Goal: Transaction & Acquisition: Purchase product/service

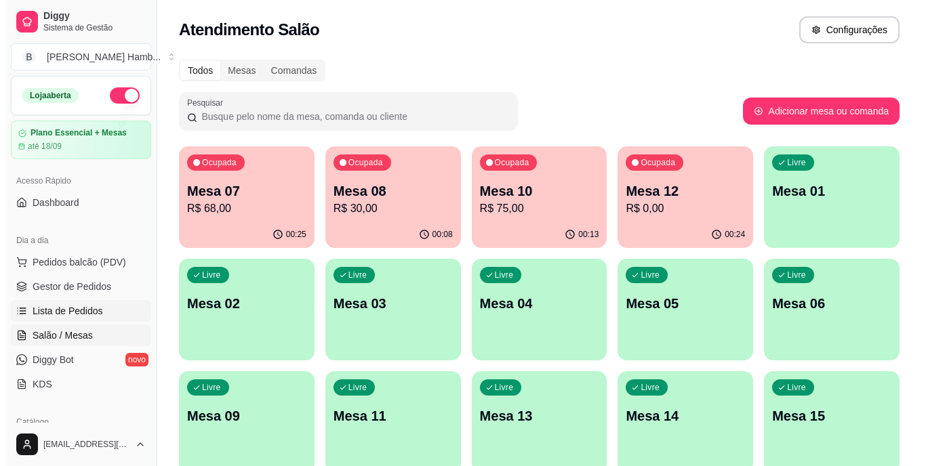
scroll to position [39, 0]
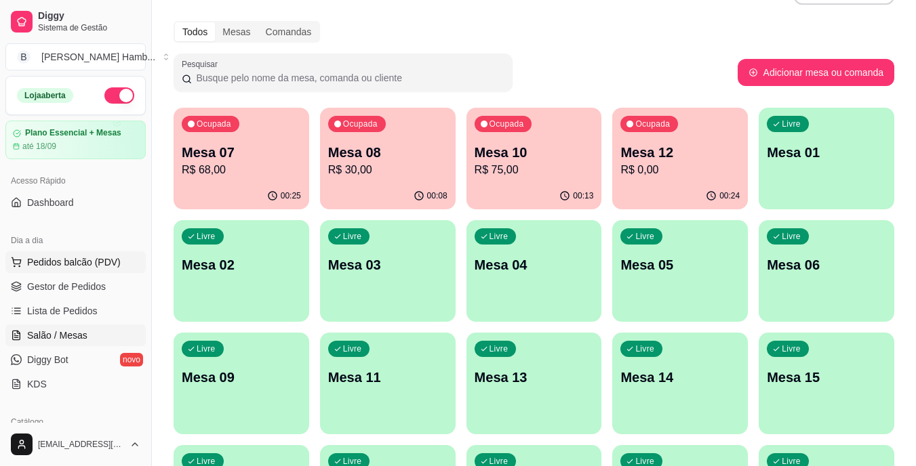
click at [102, 256] on span "Pedidos balcão (PDV)" at bounding box center [74, 263] width 94 height 14
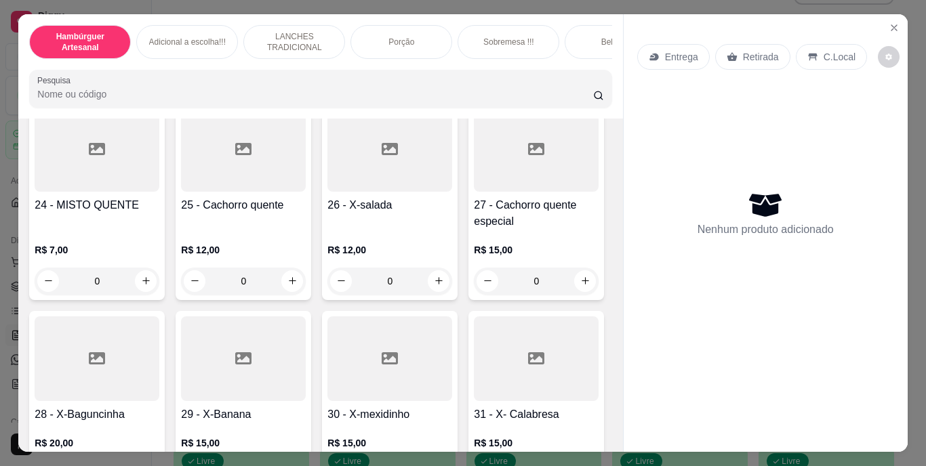
scroll to position [1691, 0]
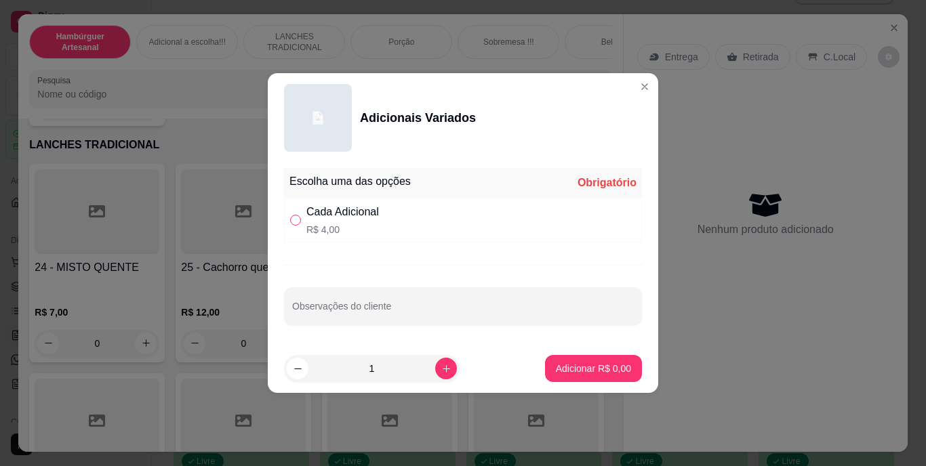
click at [298, 214] on label "" at bounding box center [295, 220] width 11 height 15
click at [298, 215] on input "" at bounding box center [295, 220] width 11 height 11
click at [298, 222] on input "" at bounding box center [295, 220] width 11 height 11
radio input "true"
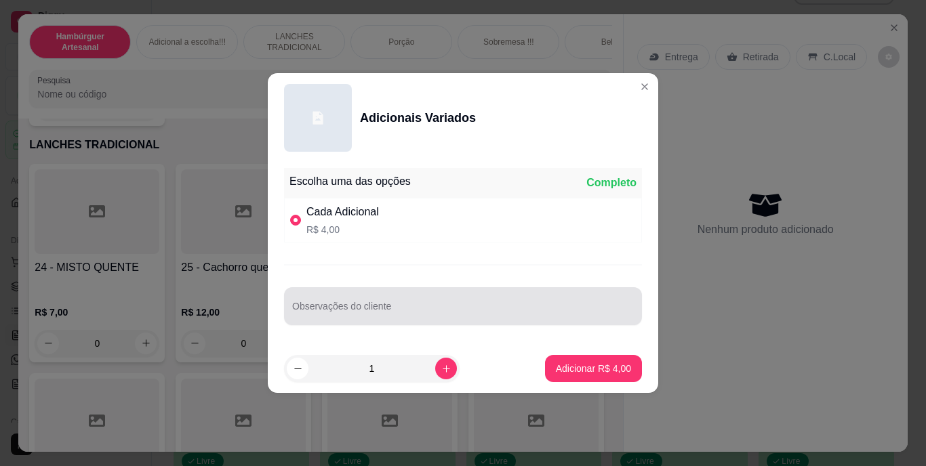
click at [329, 303] on div at bounding box center [463, 306] width 342 height 27
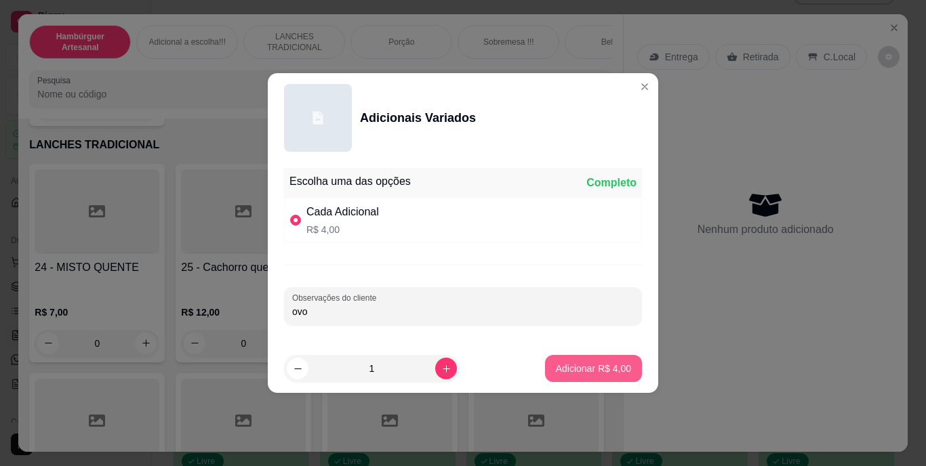
type input "ovo"
click at [557, 365] on p "Adicionar R$ 4,00" at bounding box center [593, 368] width 73 height 13
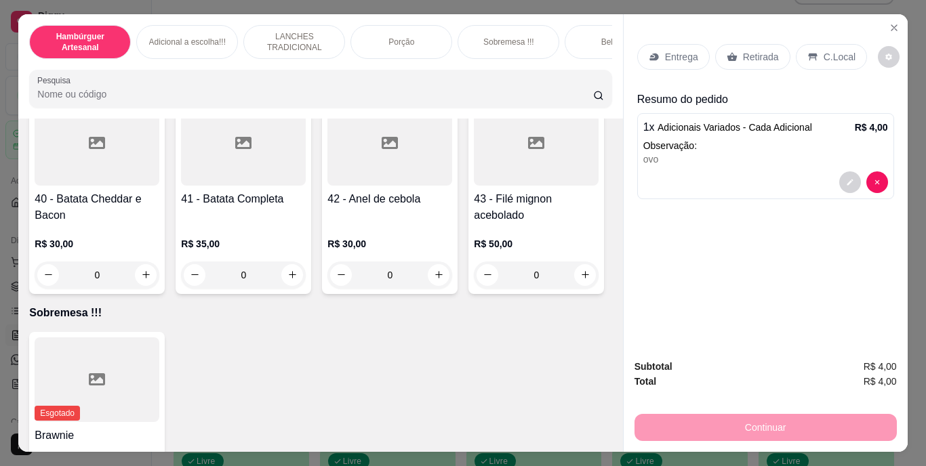
scroll to position [2693, 0]
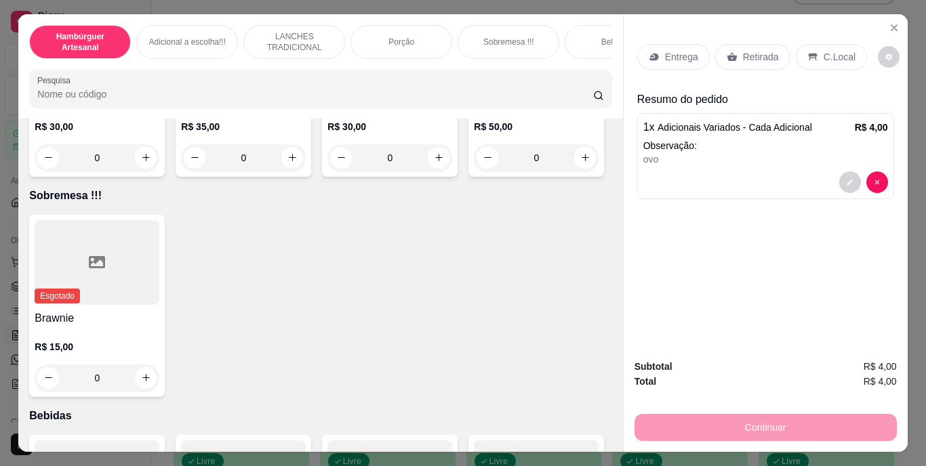
type input "1"
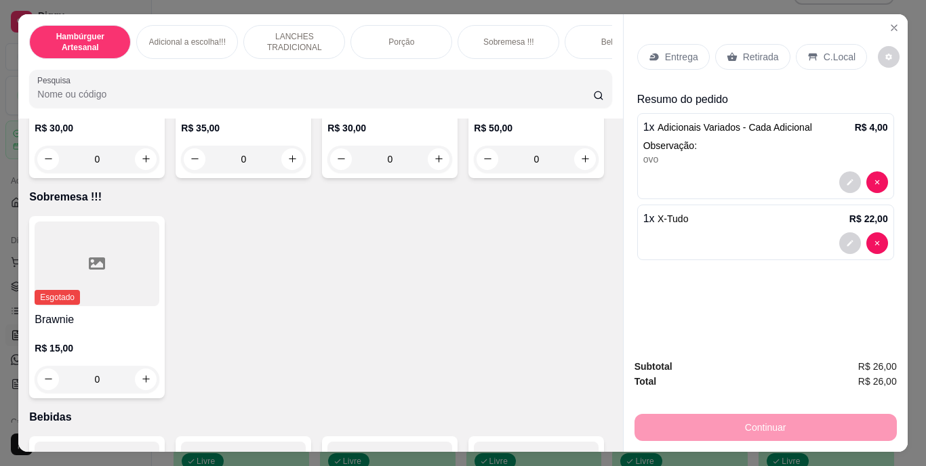
scroll to position [2694, 0]
click at [847, 240] on icon "decrease-product-quantity" at bounding box center [850, 243] width 6 height 6
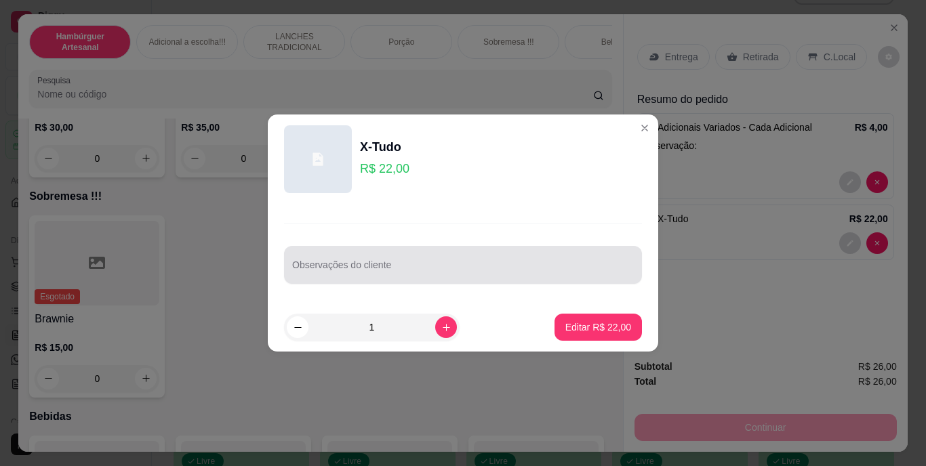
click at [567, 257] on div at bounding box center [463, 265] width 342 height 27
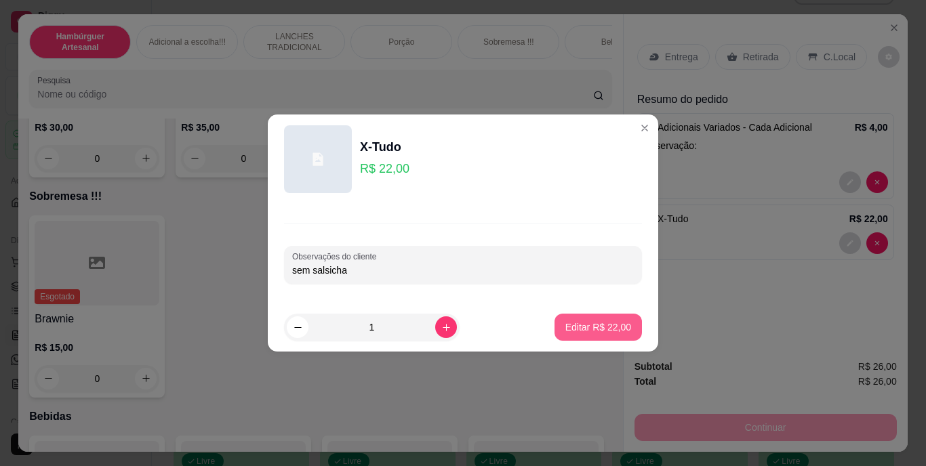
type input "sem salsicha"
click at [621, 321] on button "Editar R$ 22,00" at bounding box center [598, 328] width 85 height 26
type input "0"
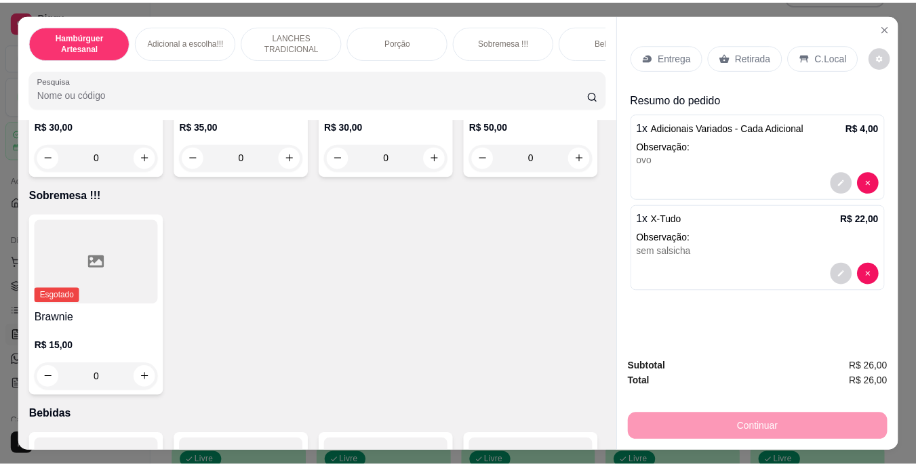
scroll to position [2693, 0]
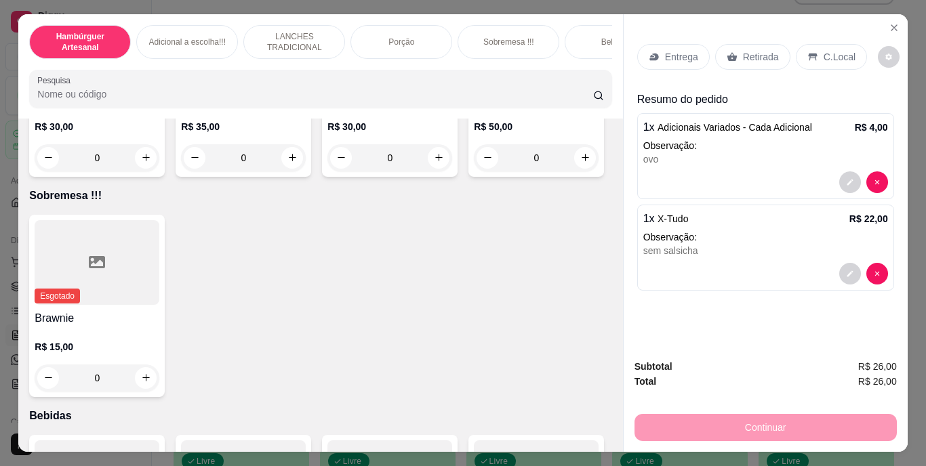
click at [743, 50] on p "Retirada" at bounding box center [761, 57] width 36 height 14
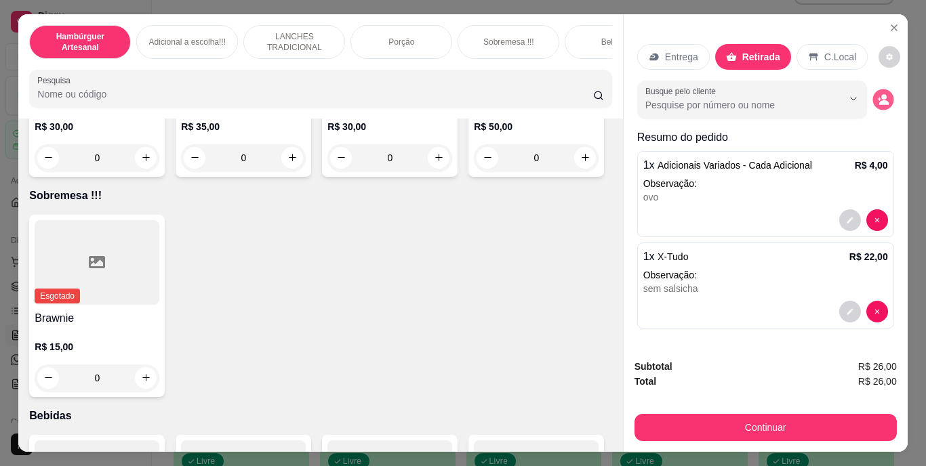
click at [877, 94] on icon "decrease-product-quantity" at bounding box center [883, 100] width 12 height 12
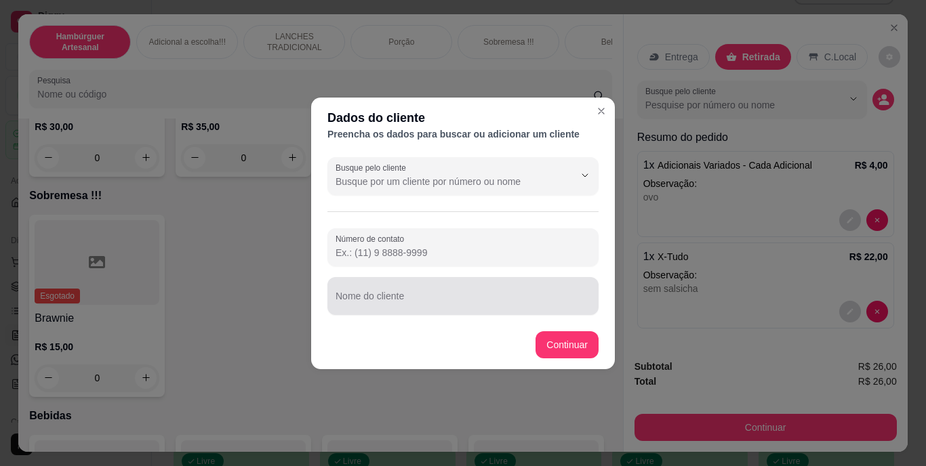
click at [513, 290] on div at bounding box center [463, 296] width 255 height 27
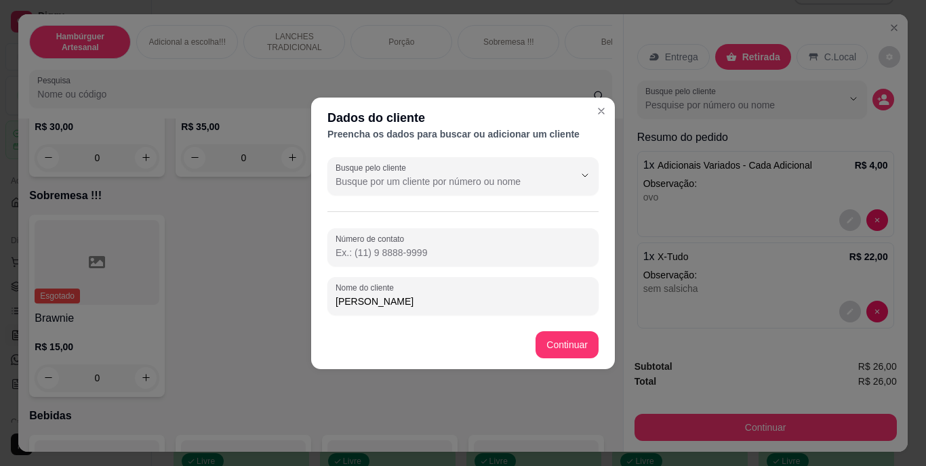
click at [521, 301] on input "[PERSON_NAME]" at bounding box center [463, 302] width 255 height 14
type input "e"
type input "[PERSON_NAME]"
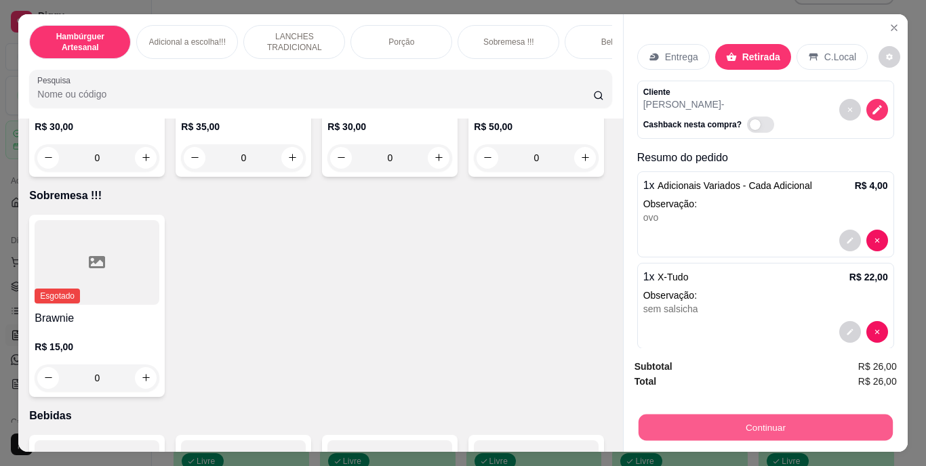
click at [677, 420] on button "Continuar" at bounding box center [765, 428] width 254 height 26
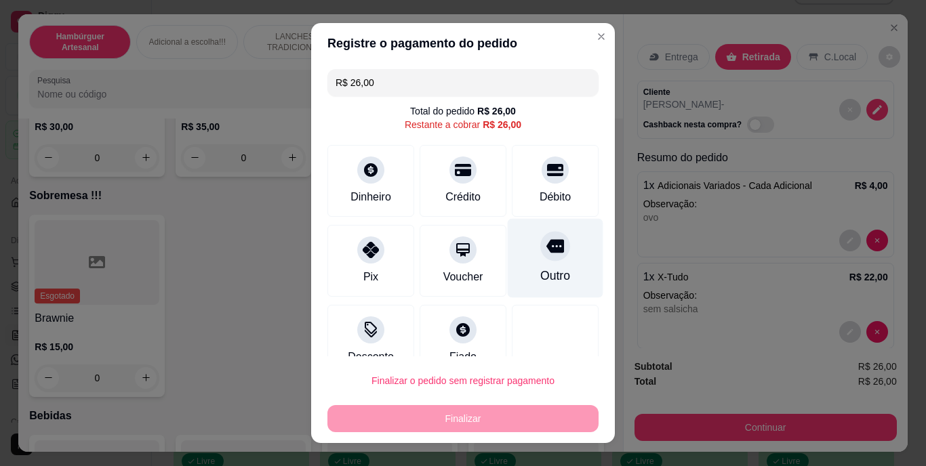
click at [546, 241] on icon at bounding box center [555, 247] width 18 height 14
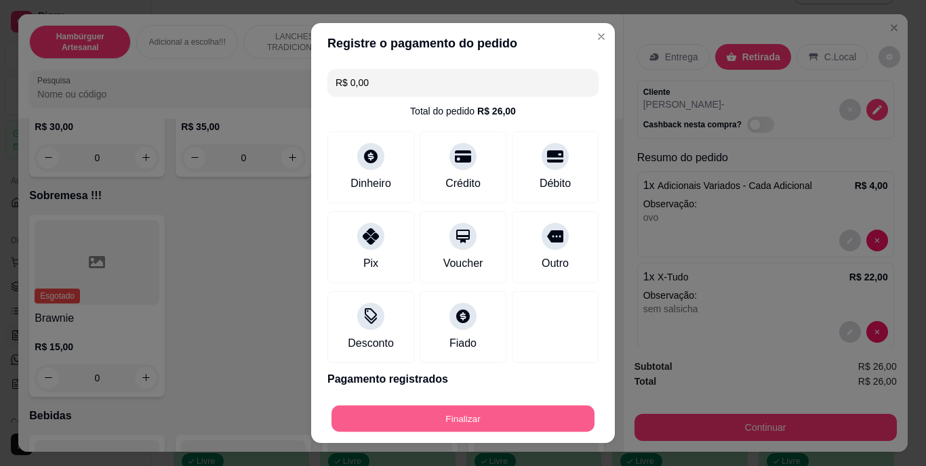
click at [507, 416] on button "Finalizar" at bounding box center [463, 418] width 263 height 26
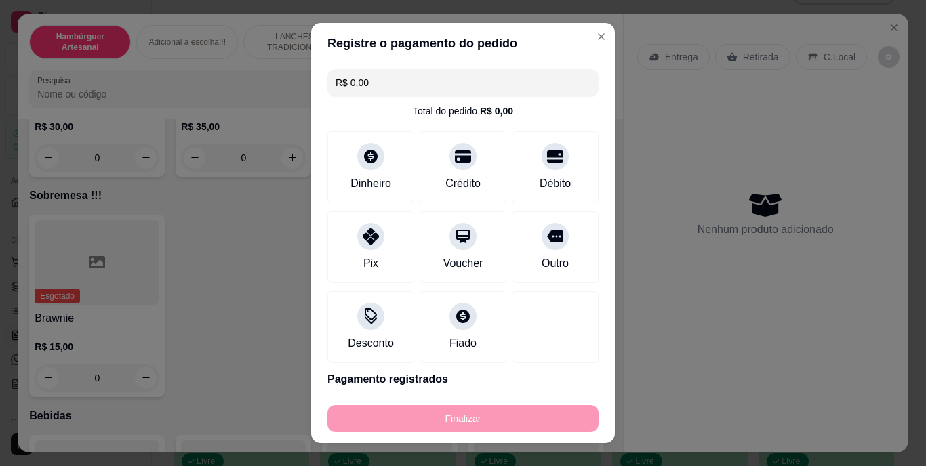
type input "-R$ 26,00"
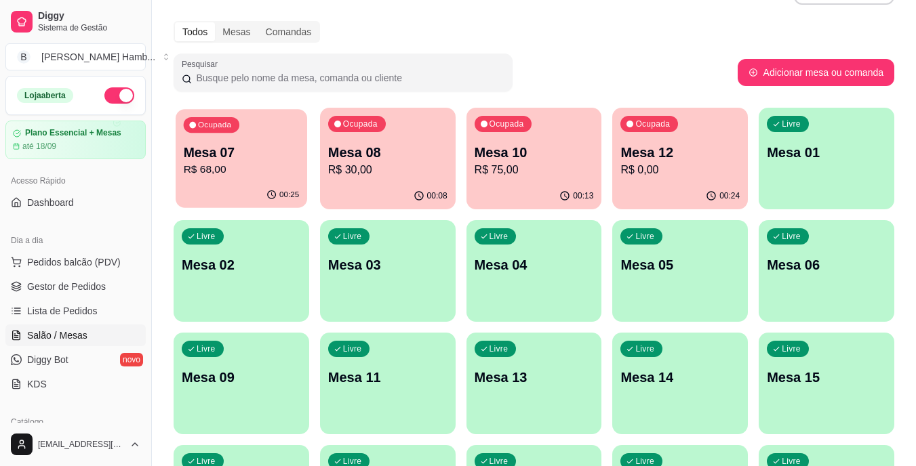
click at [211, 157] on p "Mesa 07" at bounding box center [242, 153] width 116 height 18
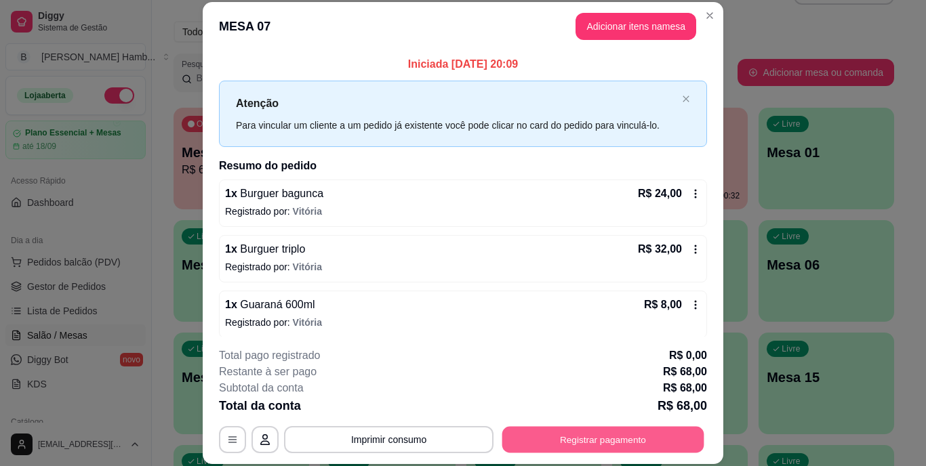
click at [527, 430] on button "Registrar pagamento" at bounding box center [603, 439] width 202 height 26
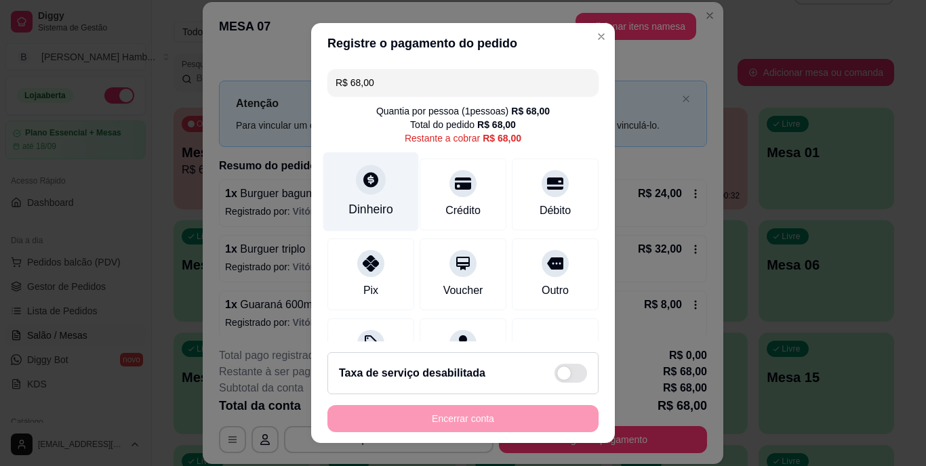
click at [368, 209] on div "Dinheiro" at bounding box center [370, 210] width 45 height 18
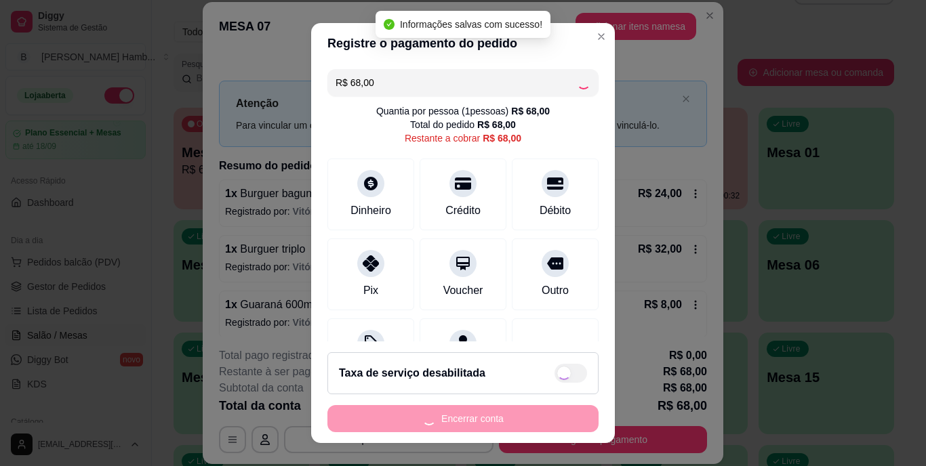
type input "R$ 0,00"
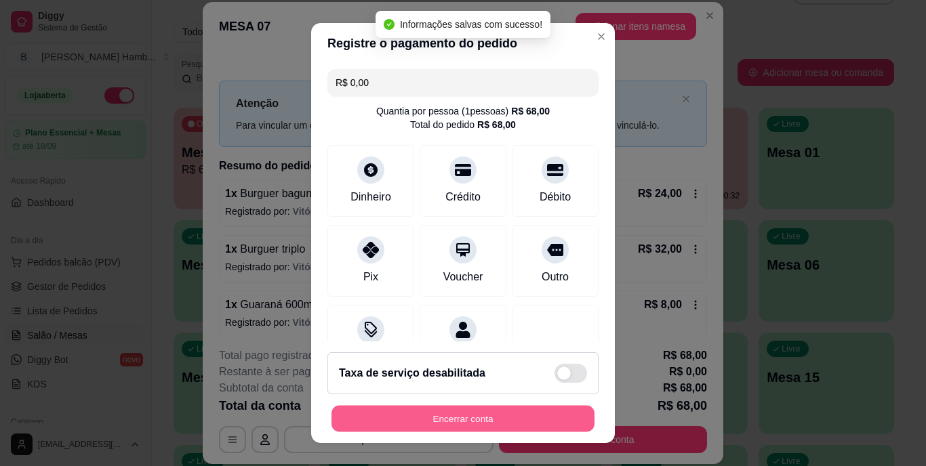
click at [435, 414] on button "Encerrar conta" at bounding box center [463, 418] width 263 height 26
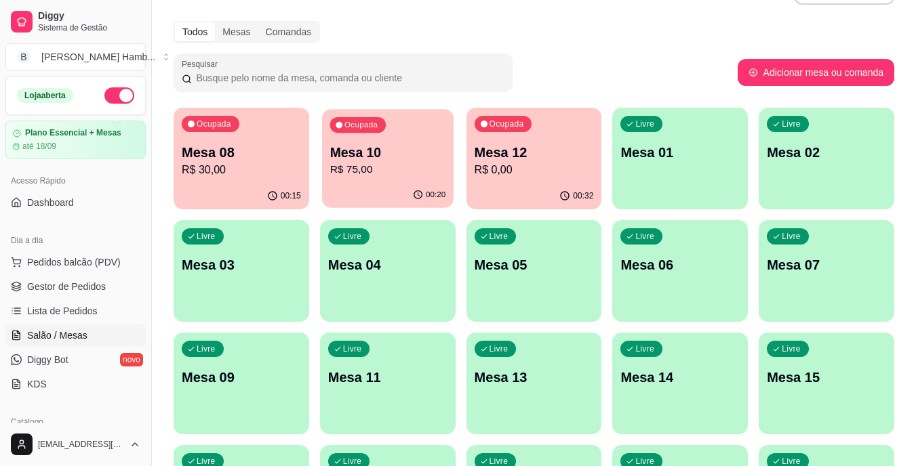
click at [403, 188] on div "00:20" at bounding box center [388, 195] width 132 height 26
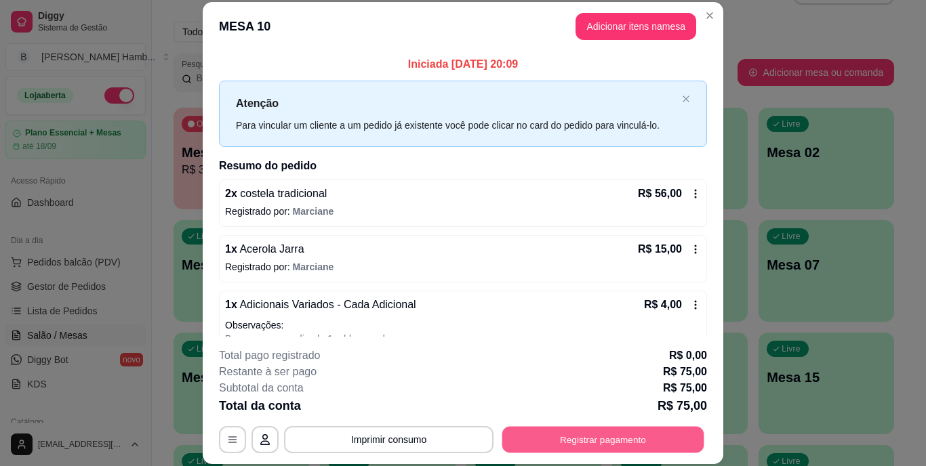
click at [578, 434] on button "Registrar pagamento" at bounding box center [603, 439] width 202 height 26
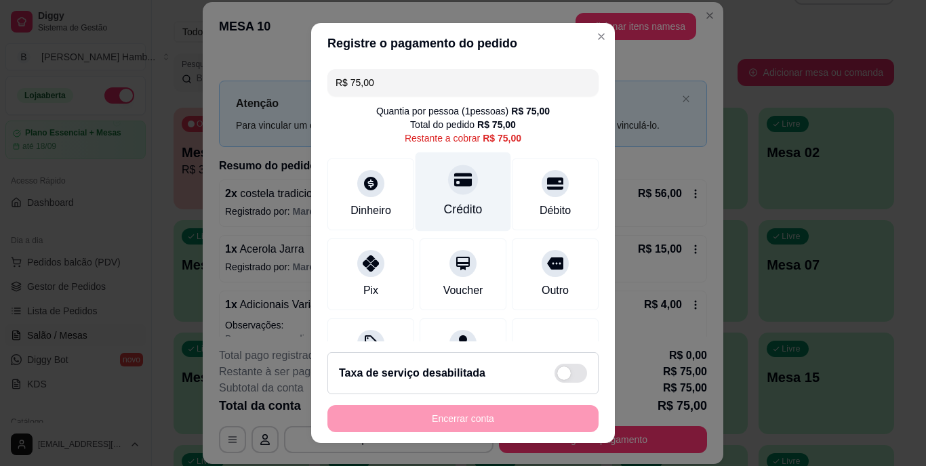
click at [448, 190] on div at bounding box center [463, 180] width 30 height 30
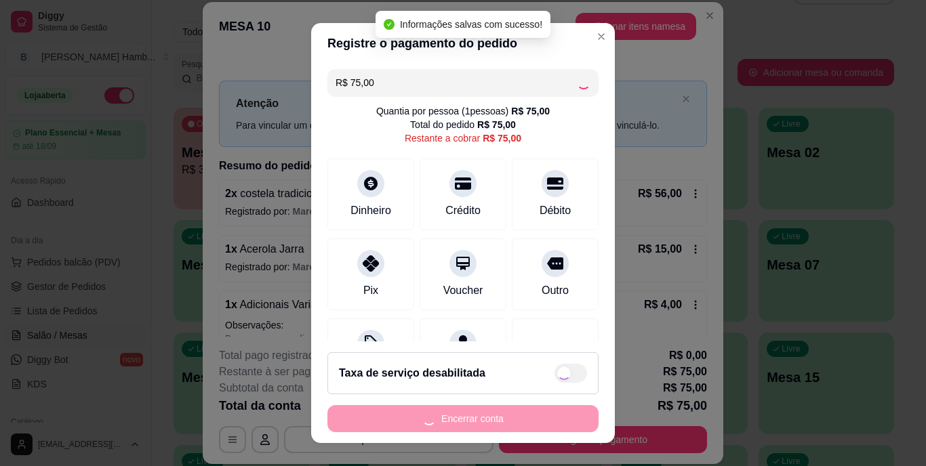
type input "R$ 0,00"
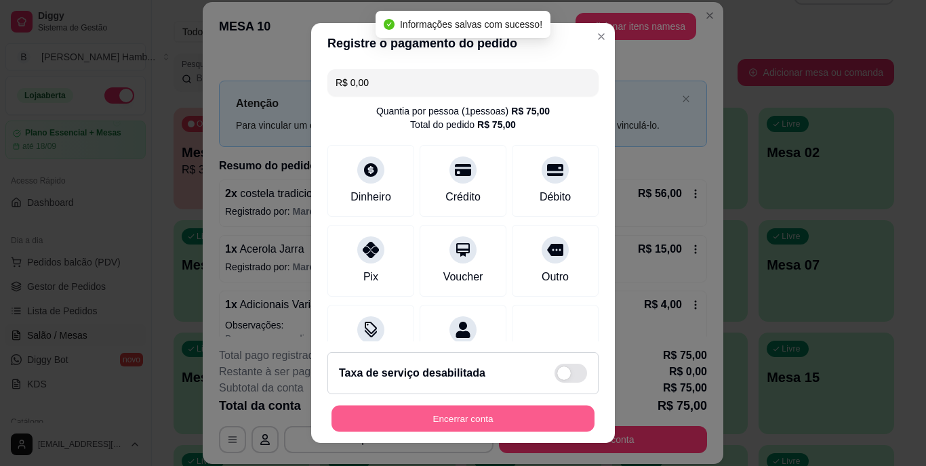
click at [477, 410] on button "Encerrar conta" at bounding box center [463, 418] width 263 height 26
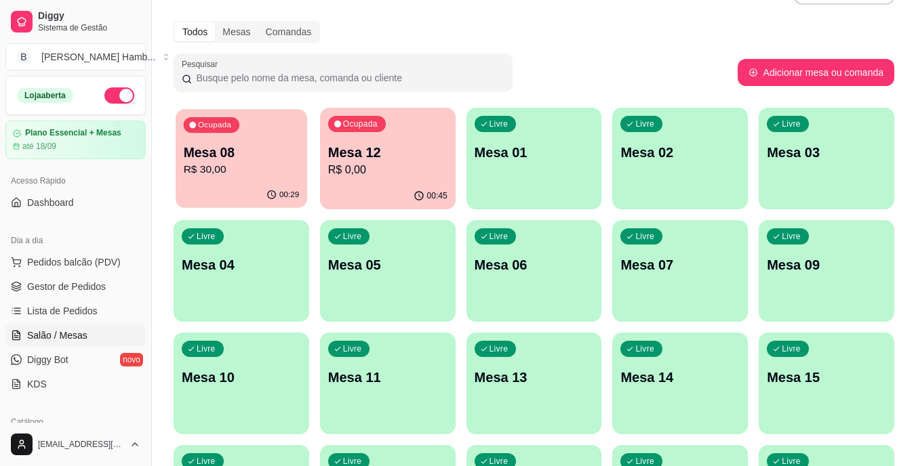
click at [239, 146] on p "Mesa 08" at bounding box center [242, 153] width 116 height 18
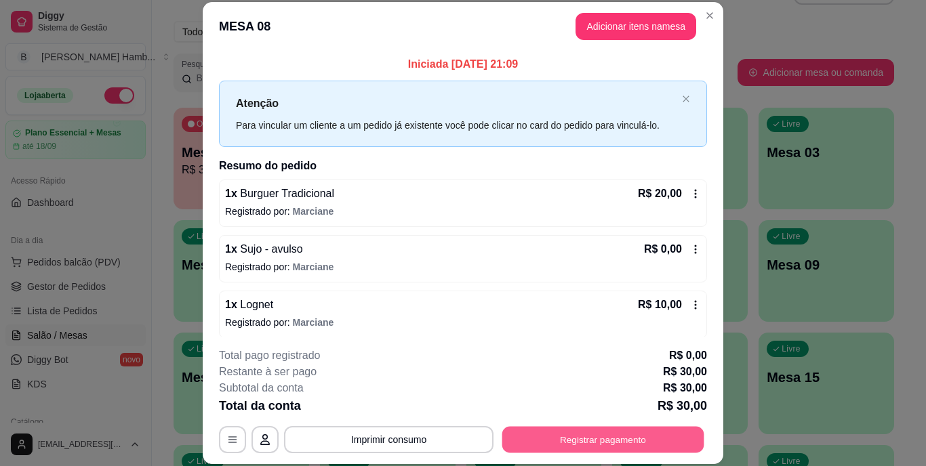
click at [540, 447] on button "Registrar pagamento" at bounding box center [603, 439] width 202 height 26
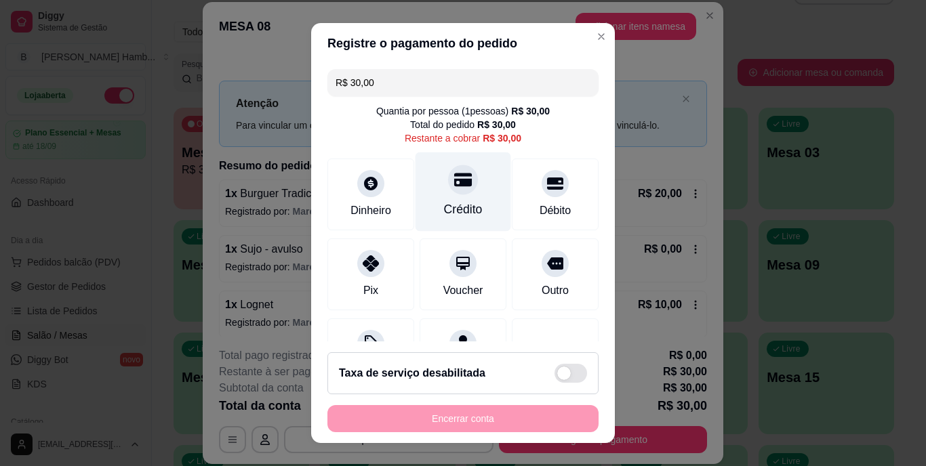
click at [449, 203] on div "Crédito" at bounding box center [463, 210] width 39 height 18
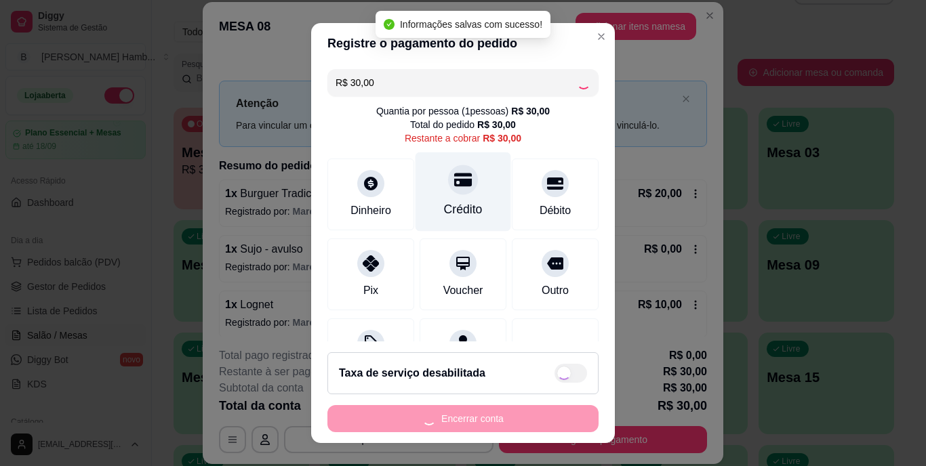
type input "R$ 0,00"
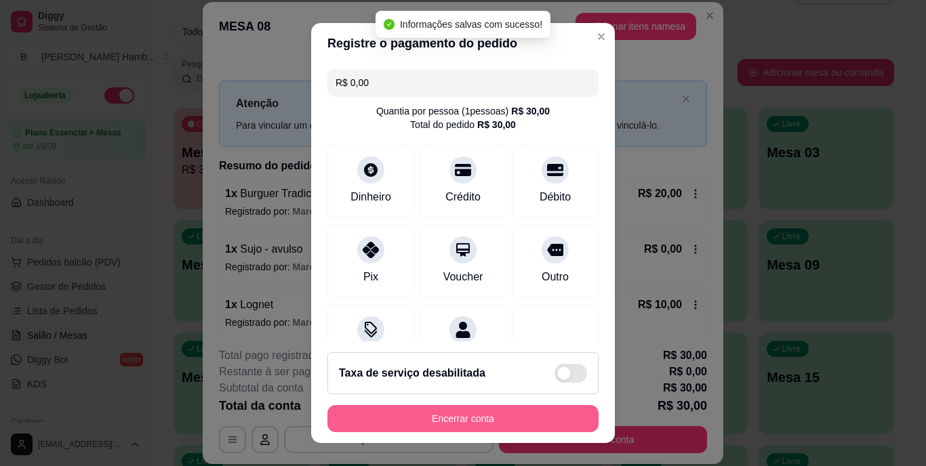
click at [443, 413] on button "Encerrar conta" at bounding box center [462, 418] width 271 height 27
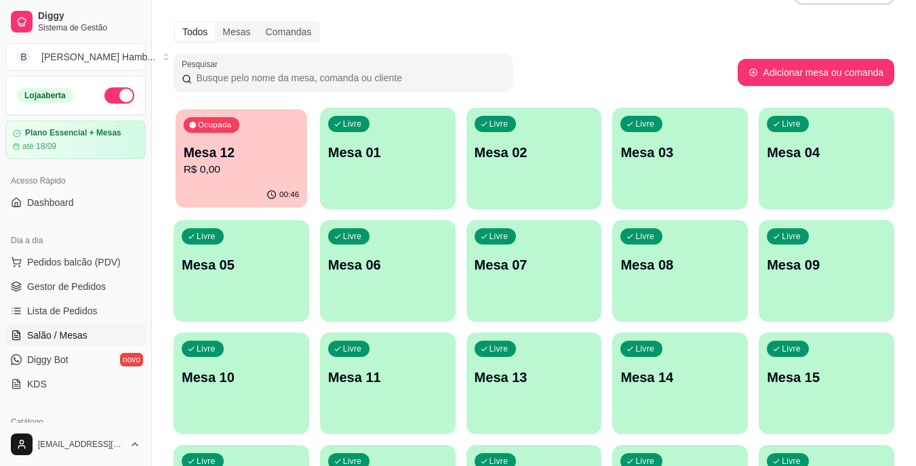
click at [226, 155] on p "Mesa 12" at bounding box center [242, 153] width 116 height 18
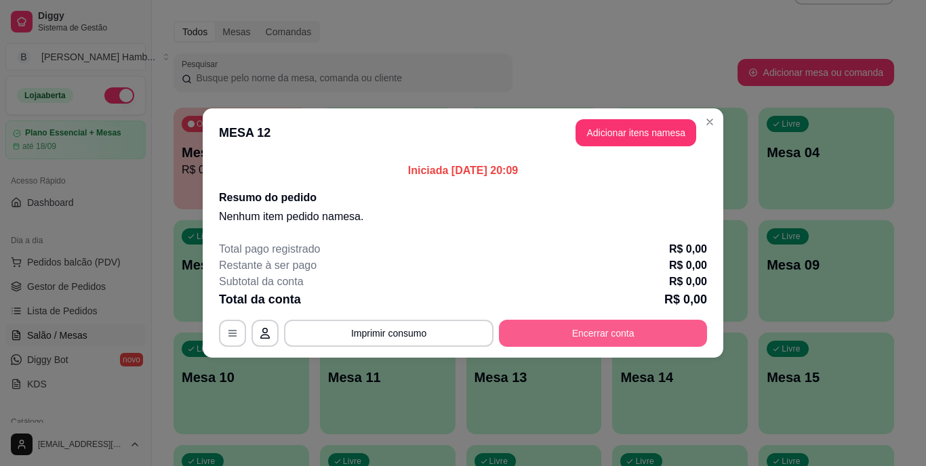
click at [559, 334] on button "Encerrar conta" at bounding box center [603, 333] width 208 height 27
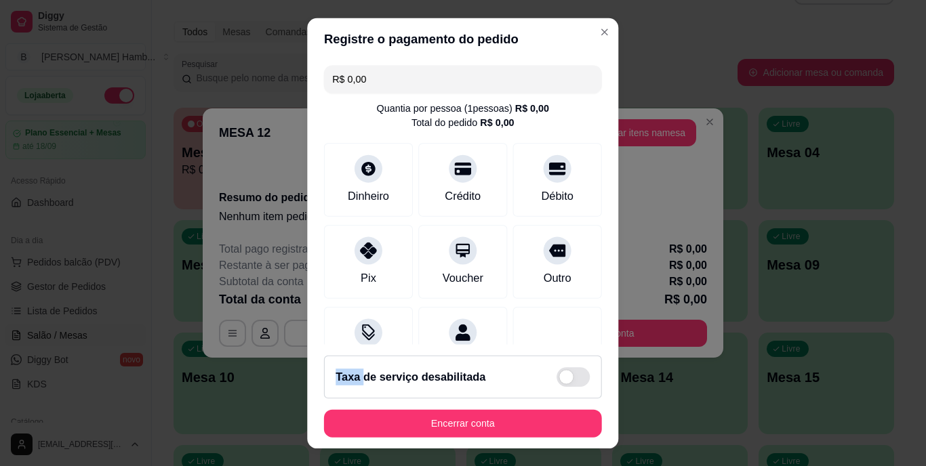
click at [559, 334] on div at bounding box center [557, 344] width 89 height 74
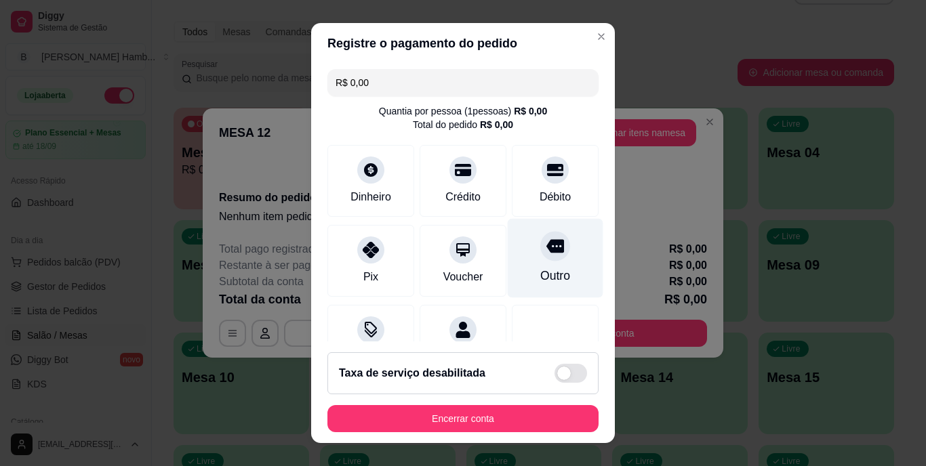
drag, startPoint x: 559, startPoint y: 334, endPoint x: 524, endPoint y: 270, distance: 73.4
click at [540, 270] on div "Outro" at bounding box center [555, 277] width 30 height 18
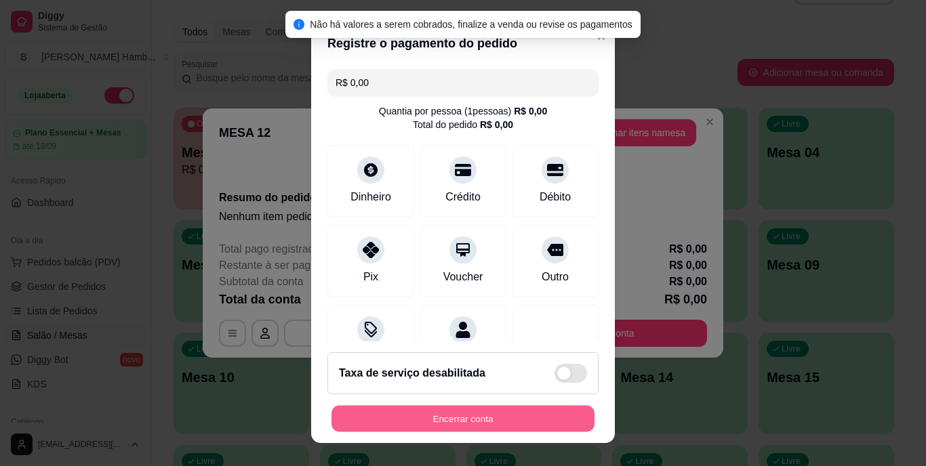
click at [454, 418] on button "Encerrar conta" at bounding box center [463, 418] width 263 height 26
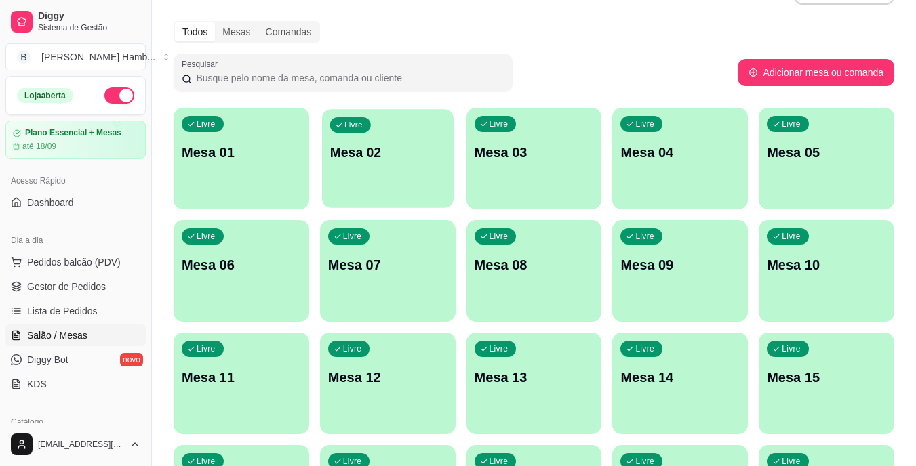
click at [402, 161] on p "Mesa 02" at bounding box center [387, 153] width 116 height 18
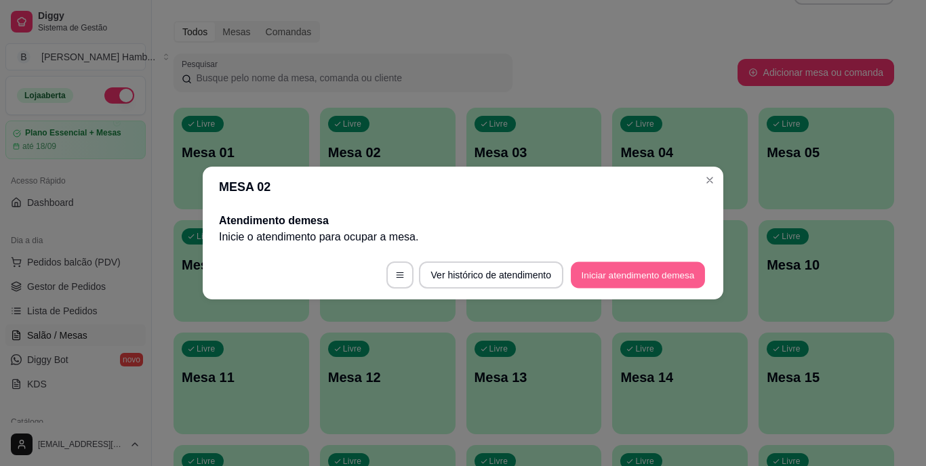
click at [599, 270] on button "Iniciar atendimento de mesa" at bounding box center [638, 275] width 134 height 26
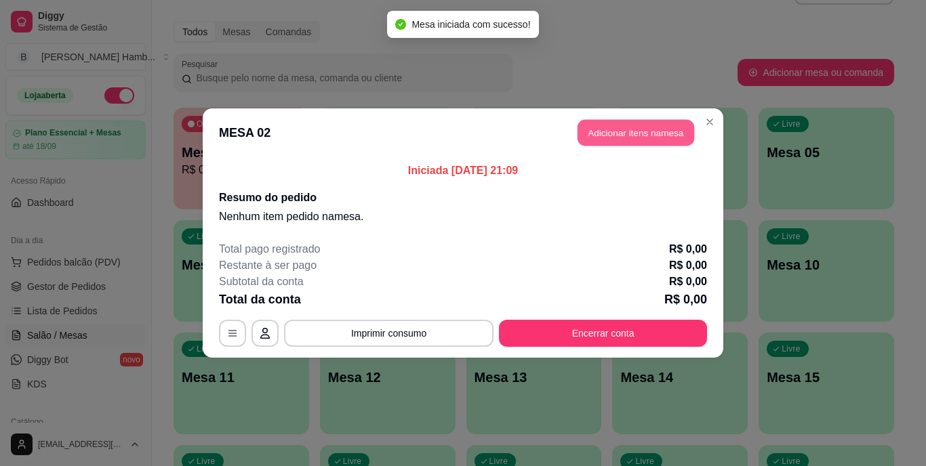
click at [599, 133] on button "Adicionar itens na mesa" at bounding box center [636, 133] width 117 height 26
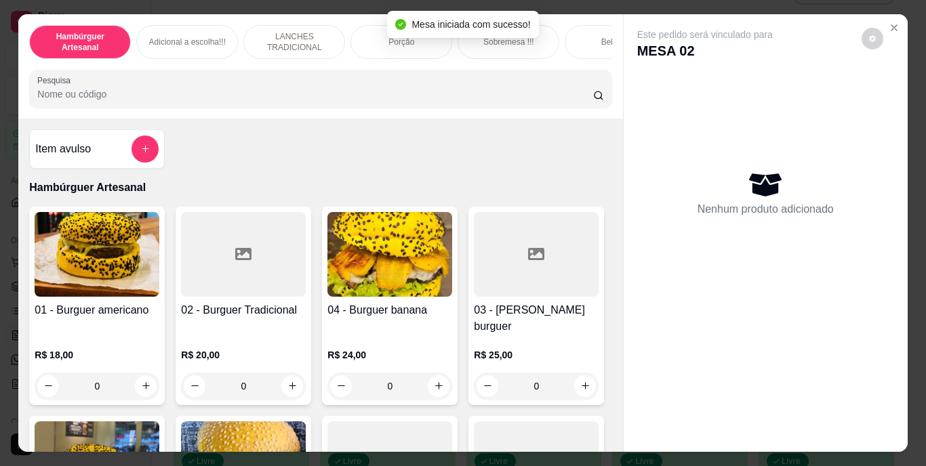
click at [424, 97] on input "Pesquisa" at bounding box center [315, 94] width 556 height 14
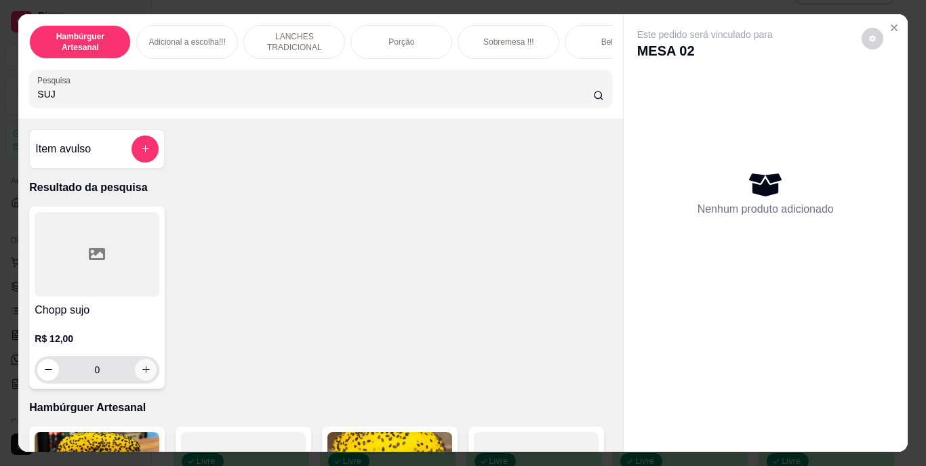
type input "SUJ"
click at [142, 371] on icon "increase-product-quantity" at bounding box center [146, 370] width 10 height 10
type input "1"
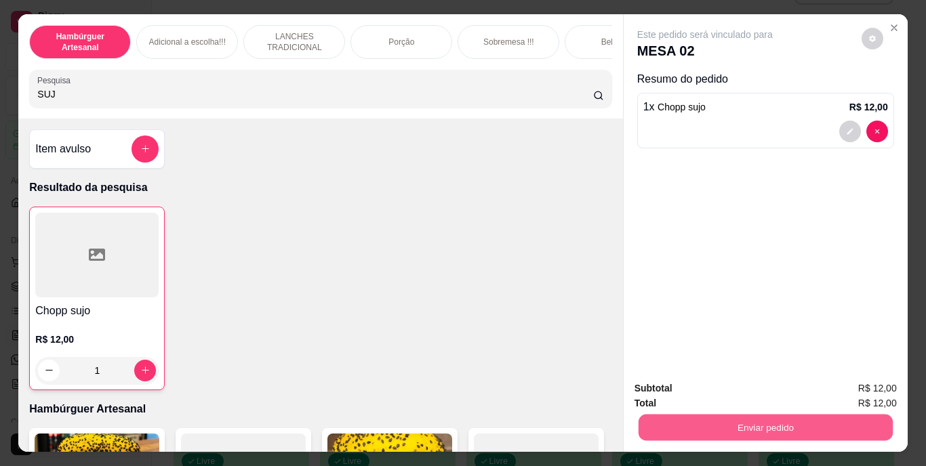
click at [760, 415] on button "Enviar pedido" at bounding box center [765, 428] width 254 height 26
click at [720, 384] on button "Não registrar e enviar pedido" at bounding box center [720, 389] width 137 height 25
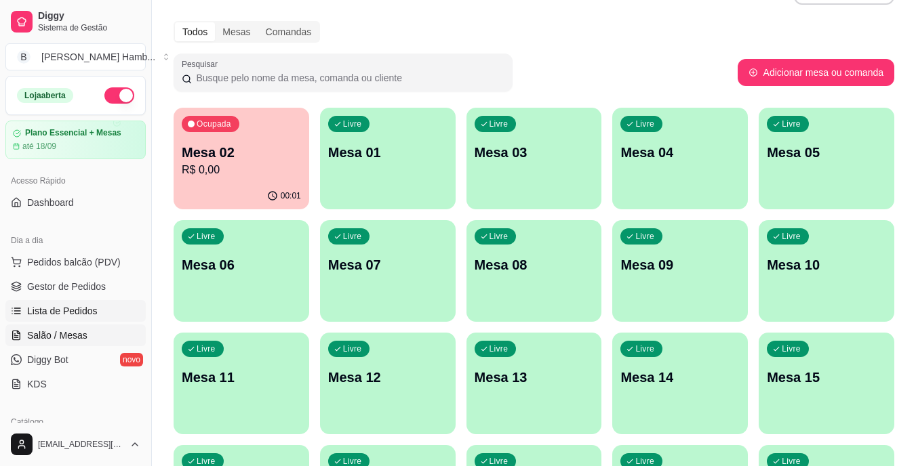
click at [118, 308] on link "Lista de Pedidos" at bounding box center [75, 311] width 140 height 22
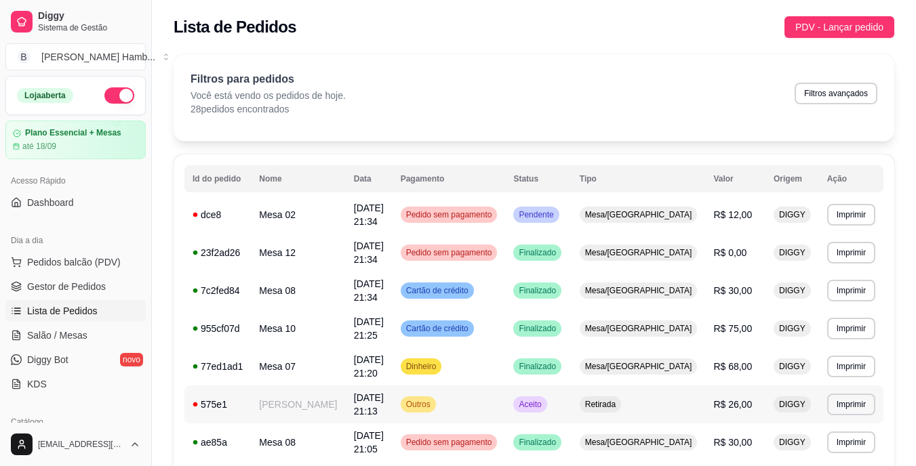
click at [336, 386] on td "[PERSON_NAME]" at bounding box center [298, 405] width 94 height 38
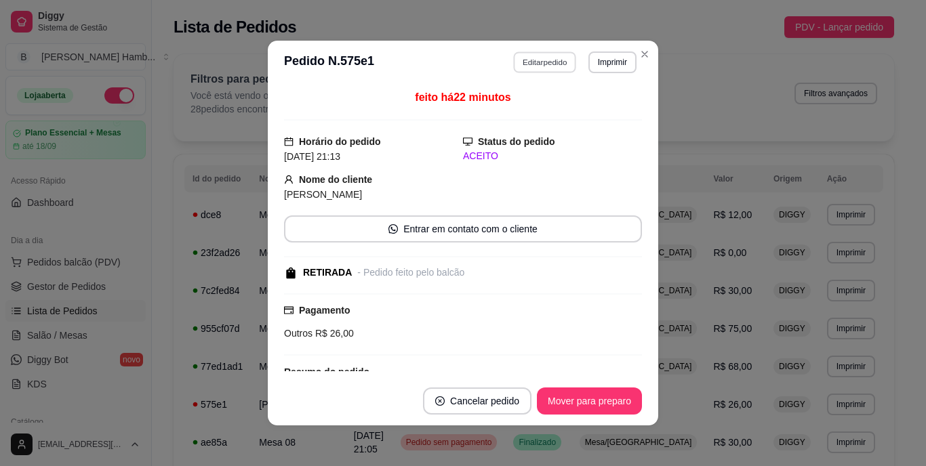
click at [537, 58] on button "Editar pedido" at bounding box center [545, 62] width 63 height 21
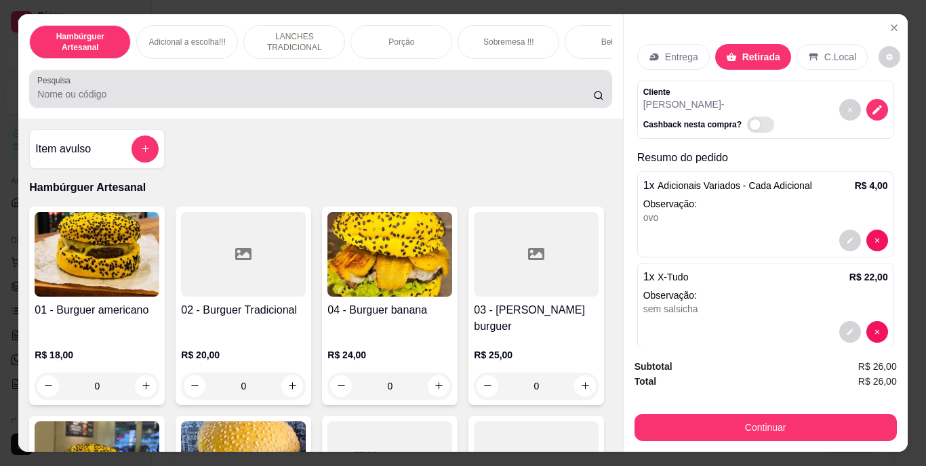
click at [497, 83] on div at bounding box center [320, 88] width 566 height 27
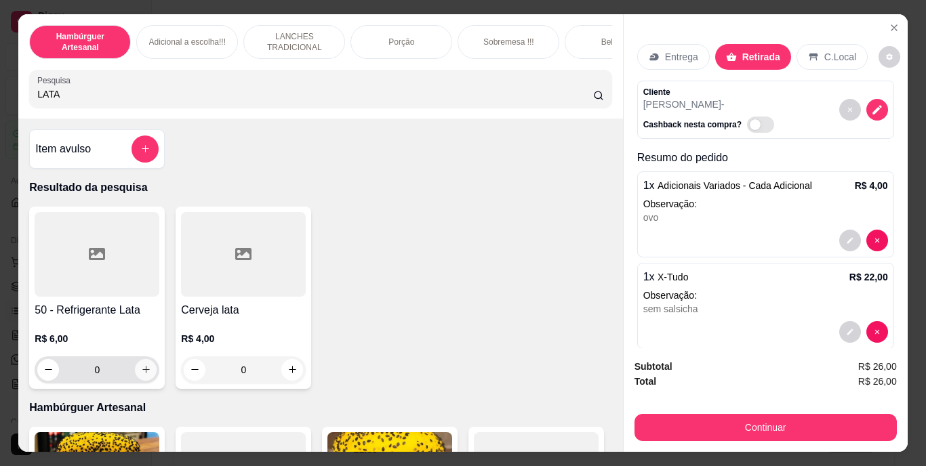
type input "LATA"
click at [135, 376] on button "increase-product-quantity" at bounding box center [146, 370] width 22 height 22
type input "1"
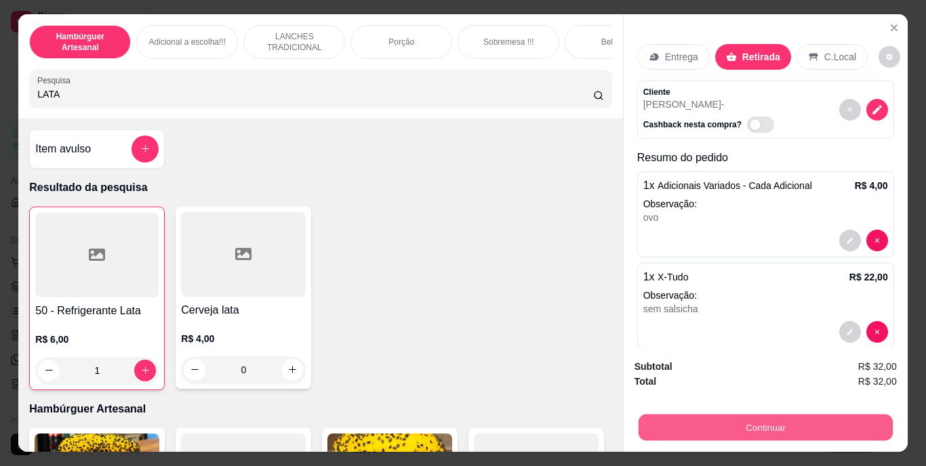
click at [678, 420] on button "Continuar" at bounding box center [765, 428] width 254 height 26
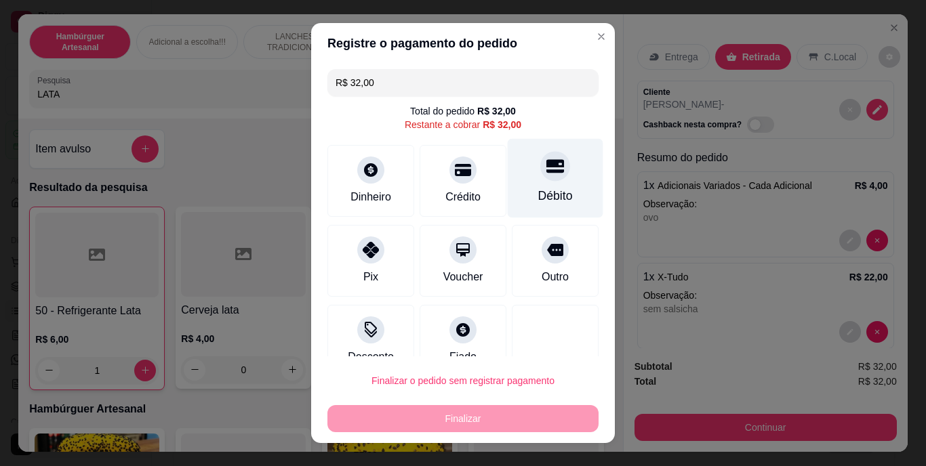
click at [538, 197] on div "Débito" at bounding box center [555, 197] width 35 height 18
type input "R$ 0,00"
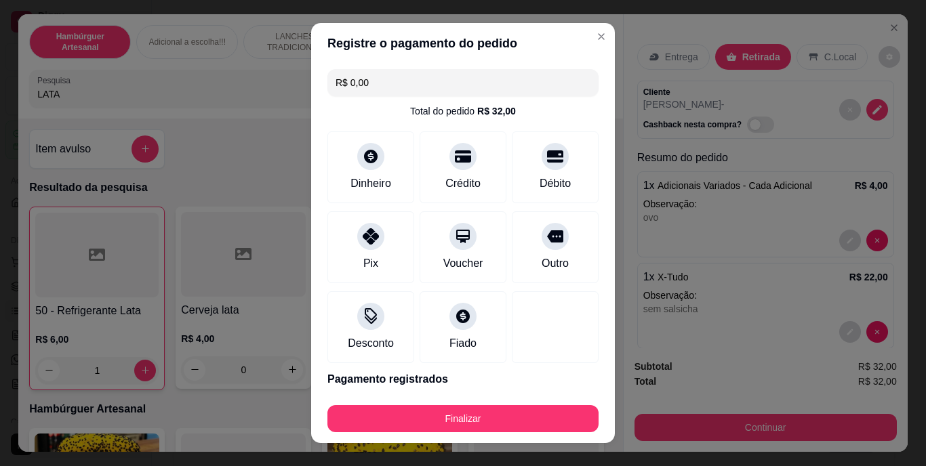
click at [517, 401] on div "Finalizar" at bounding box center [462, 416] width 271 height 33
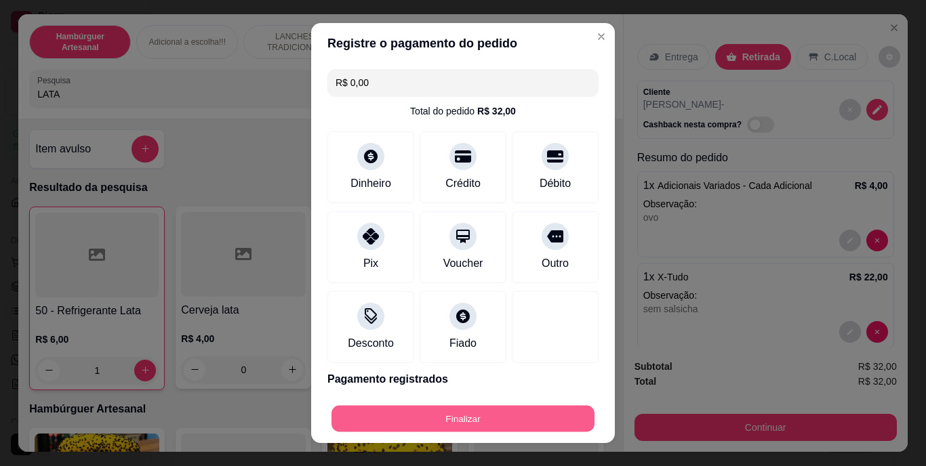
click at [517, 415] on button "Finalizar" at bounding box center [463, 418] width 263 height 26
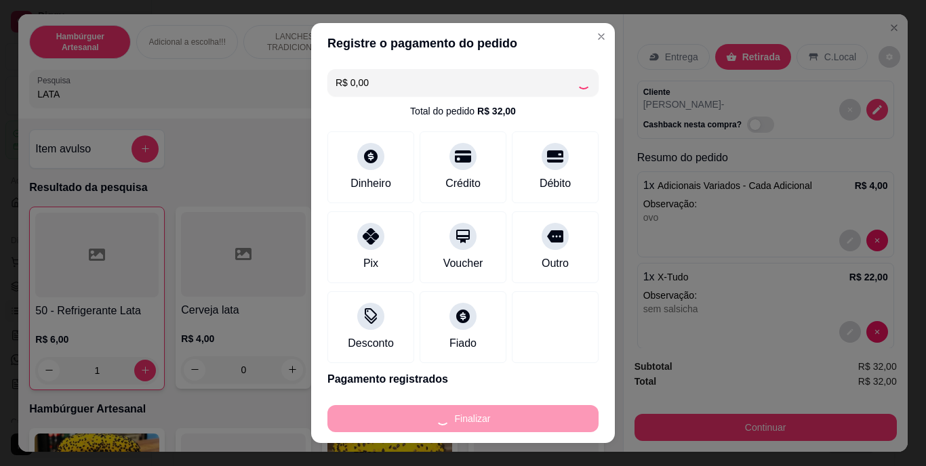
type input "0"
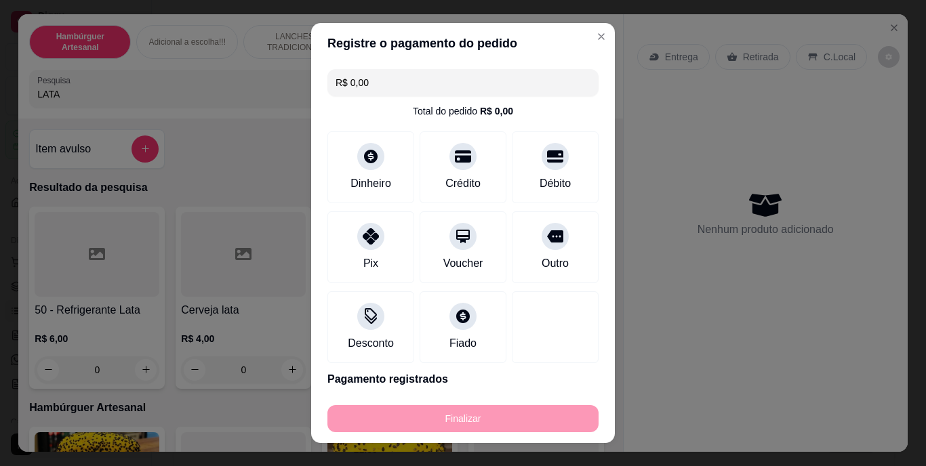
type input "-R$ 32,00"
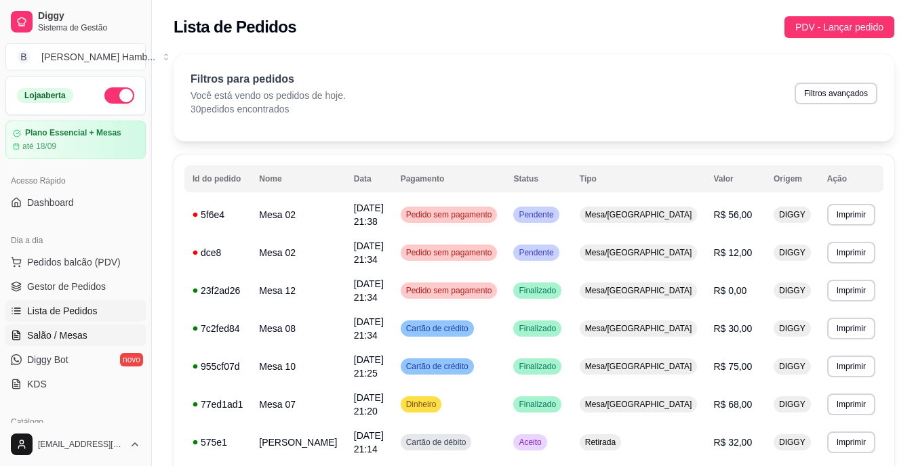
click at [76, 342] on span "Salão / Mesas" at bounding box center [57, 336] width 60 height 14
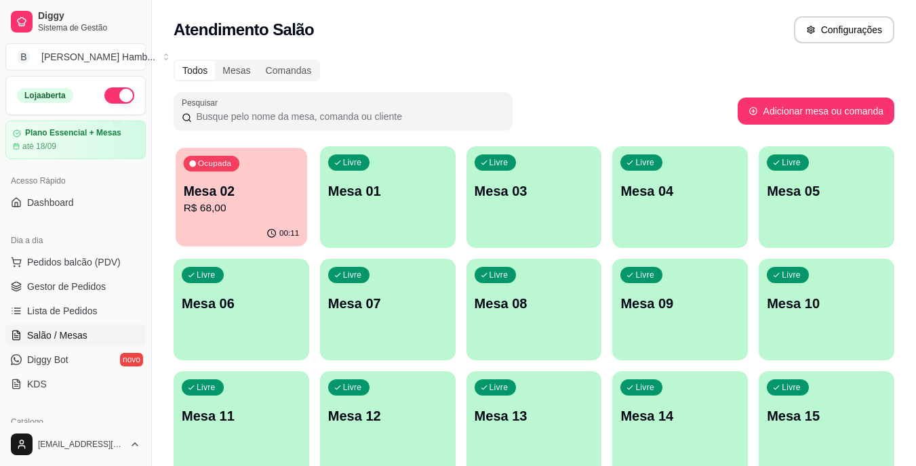
click at [195, 239] on div "00:11" at bounding box center [242, 234] width 132 height 26
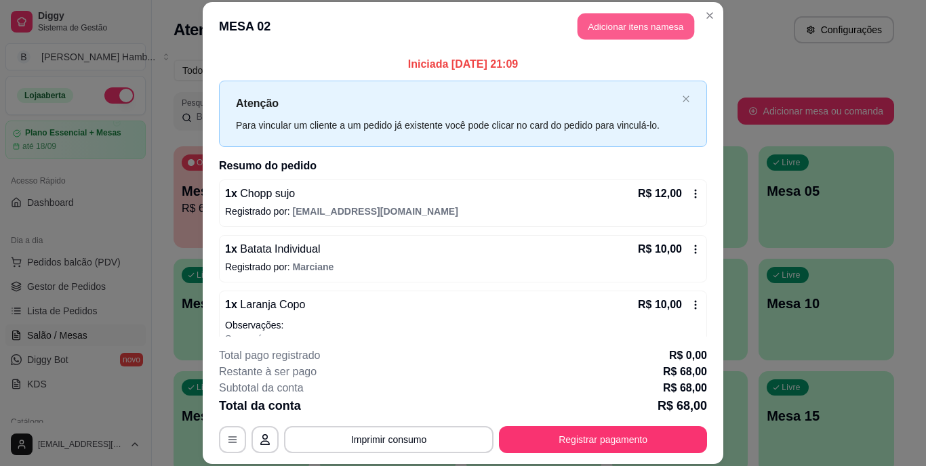
click at [616, 23] on button "Adicionar itens na mesa" at bounding box center [636, 27] width 117 height 26
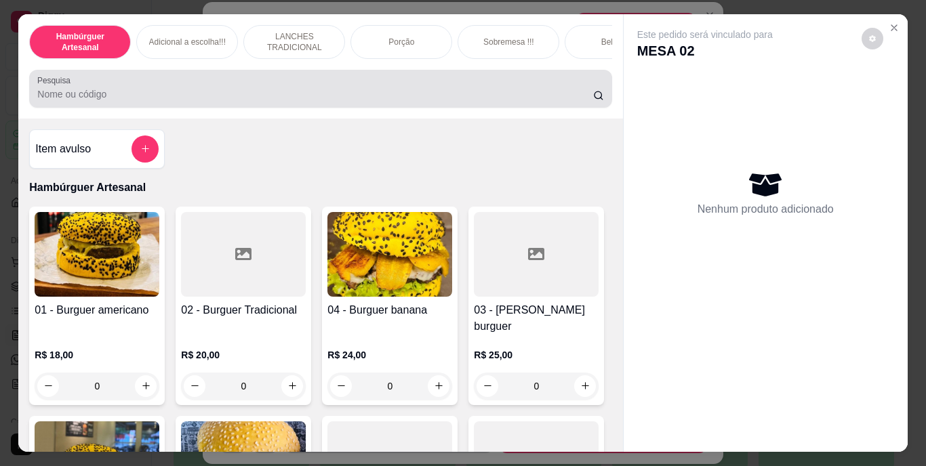
click at [505, 90] on div at bounding box center [320, 88] width 566 height 27
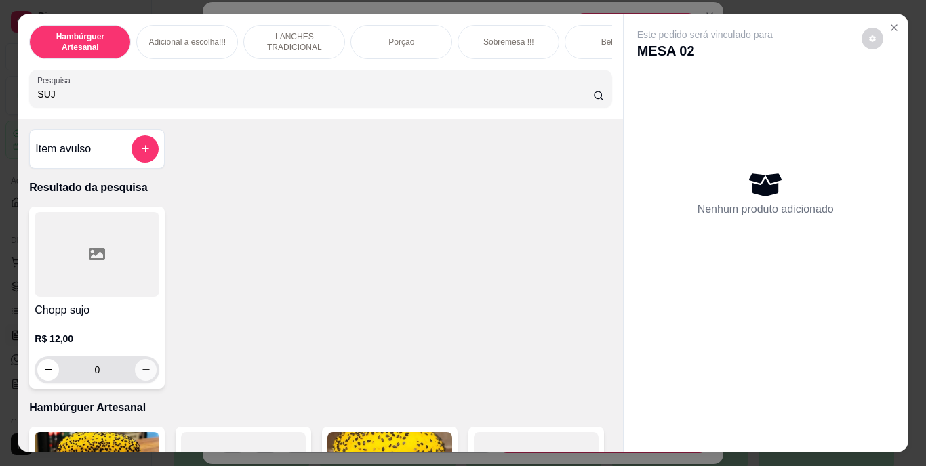
type input "SUJ"
click at [144, 375] on icon "increase-product-quantity" at bounding box center [146, 370] width 10 height 10
type input "1"
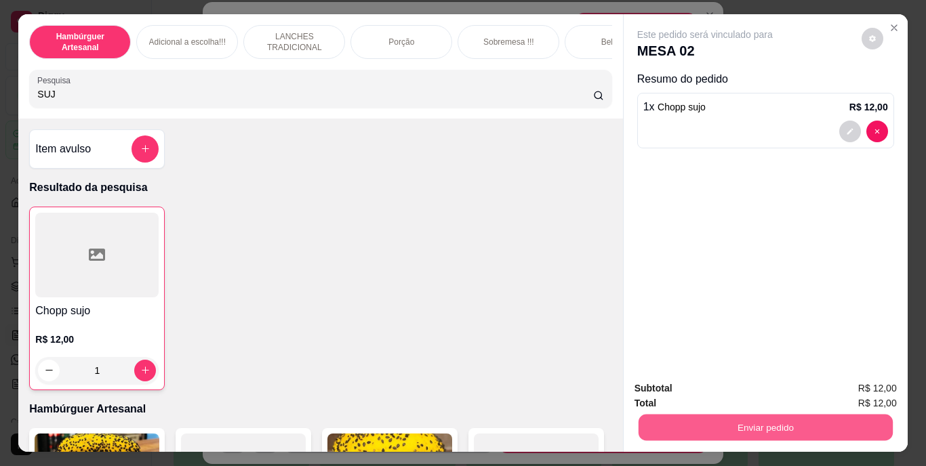
click at [774, 424] on button "Enviar pedido" at bounding box center [765, 428] width 254 height 26
click at [680, 390] on button "Não registrar e enviar pedido" at bounding box center [720, 389] width 137 height 25
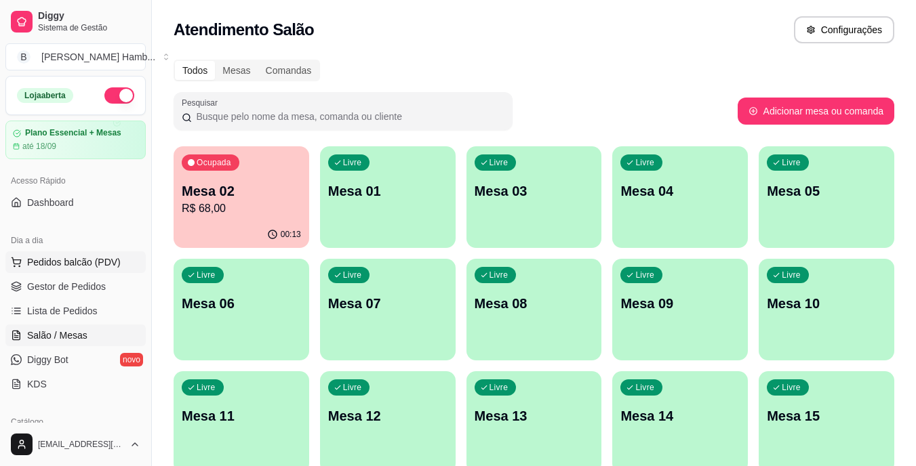
click at [89, 261] on span "Pedidos balcão (PDV)" at bounding box center [74, 263] width 94 height 14
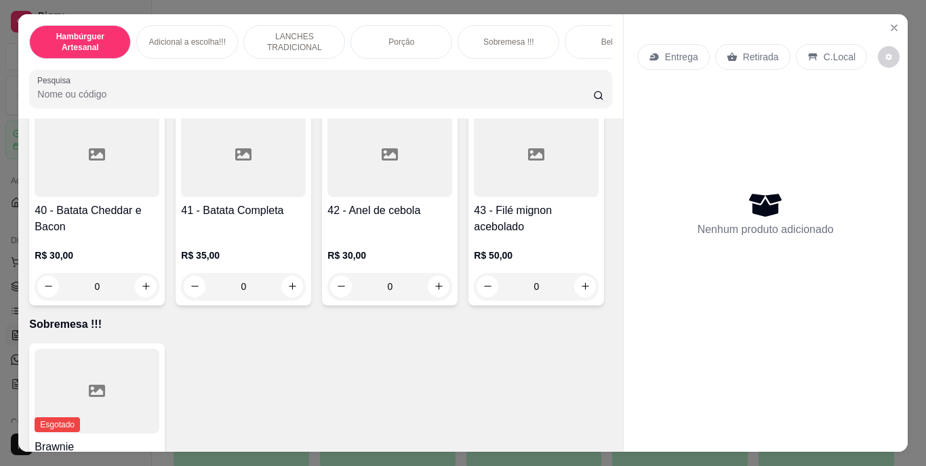
scroll to position [2632, 0]
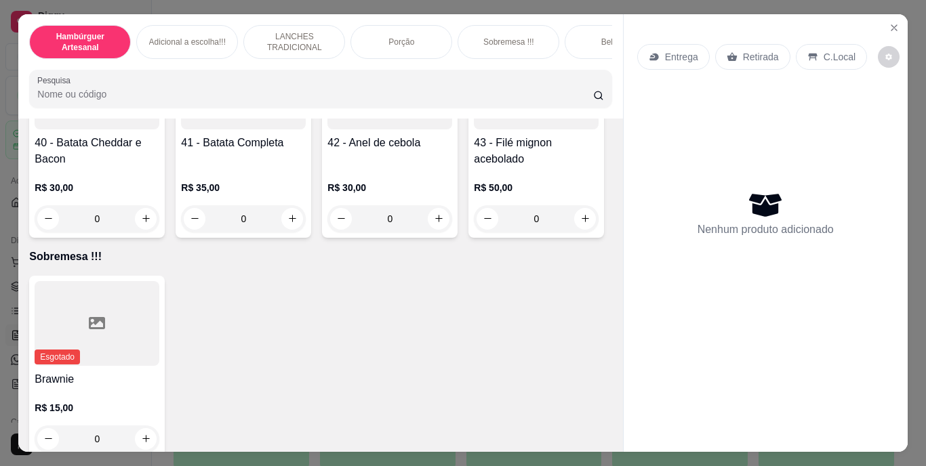
type input "1"
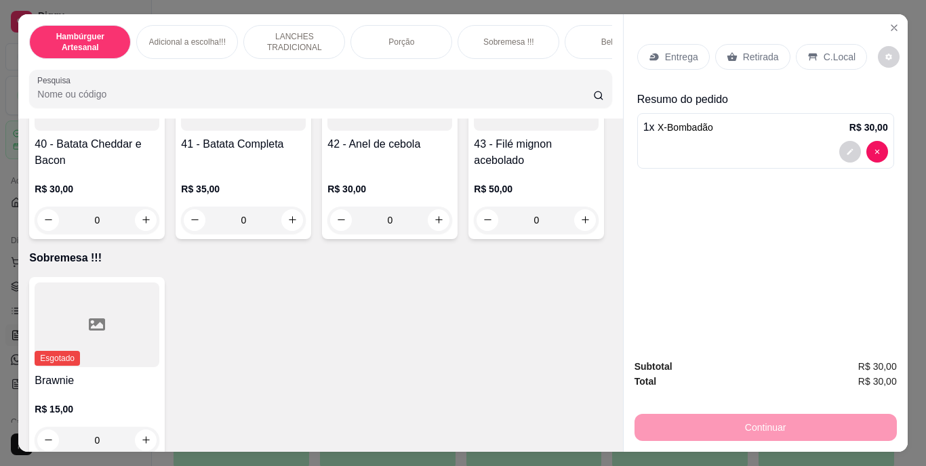
type input "1"
click at [851, 209] on button "decrease-product-quantity" at bounding box center [849, 212] width 21 height 21
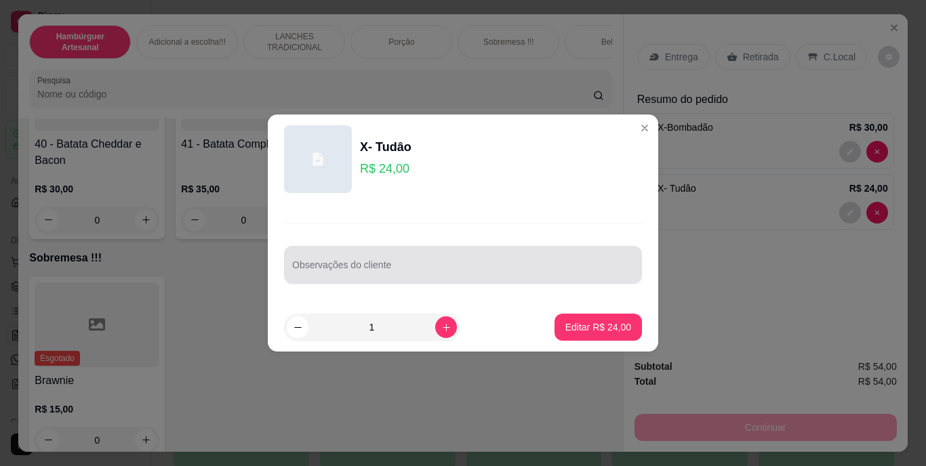
click at [515, 260] on div at bounding box center [463, 265] width 342 height 27
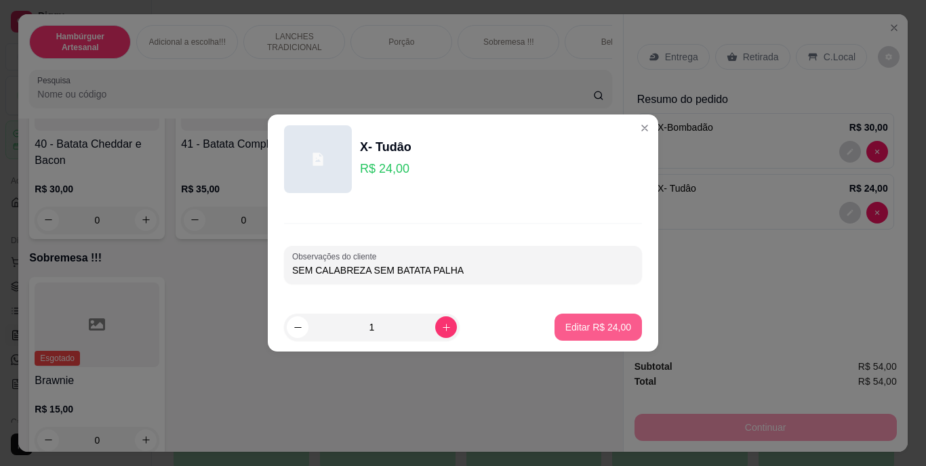
type input "SEM CALABREZA SEM BATATA PALHA"
click at [568, 319] on button "Editar R$ 24,00" at bounding box center [598, 328] width 85 height 26
type input "0"
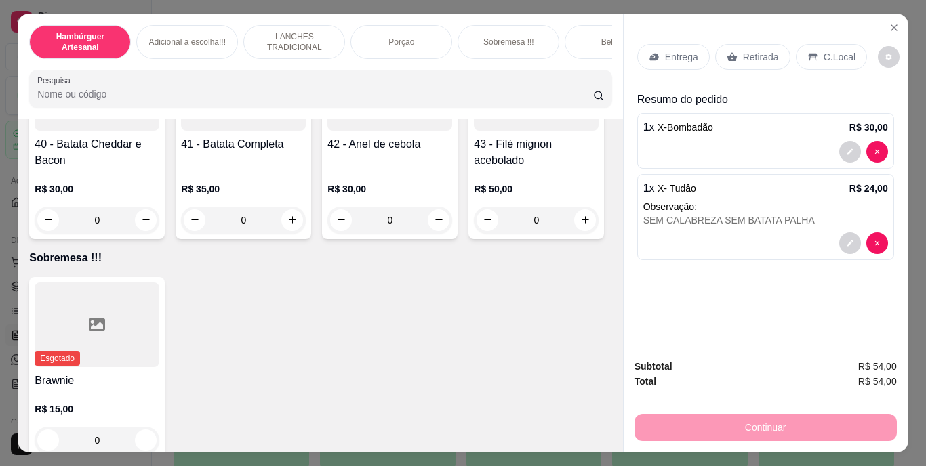
click at [669, 52] on p "Entrega" at bounding box center [681, 57] width 33 height 14
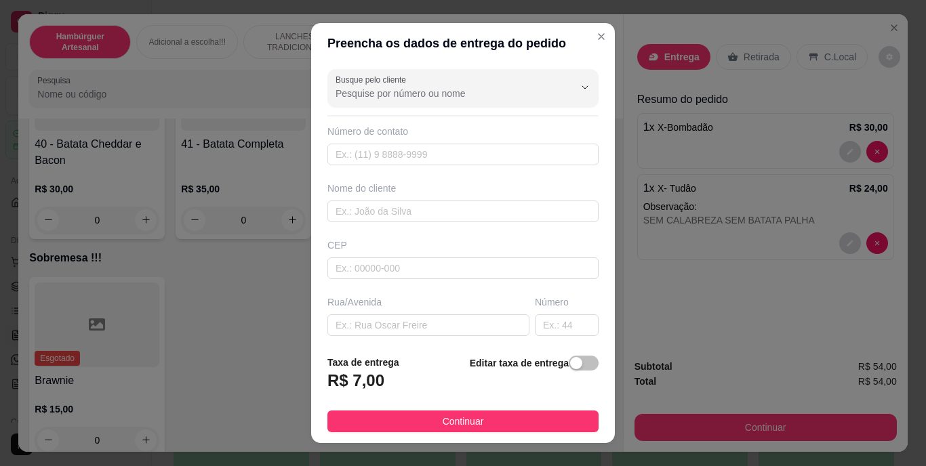
click at [553, 354] on footer "Taxa de entrega R$ 7,00 Editar taxa de entrega Continuar" at bounding box center [463, 393] width 304 height 99
click at [550, 362] on strong "Editar taxa de entrega" at bounding box center [519, 363] width 99 height 11
click at [570, 364] on div "button" at bounding box center [576, 363] width 12 height 12
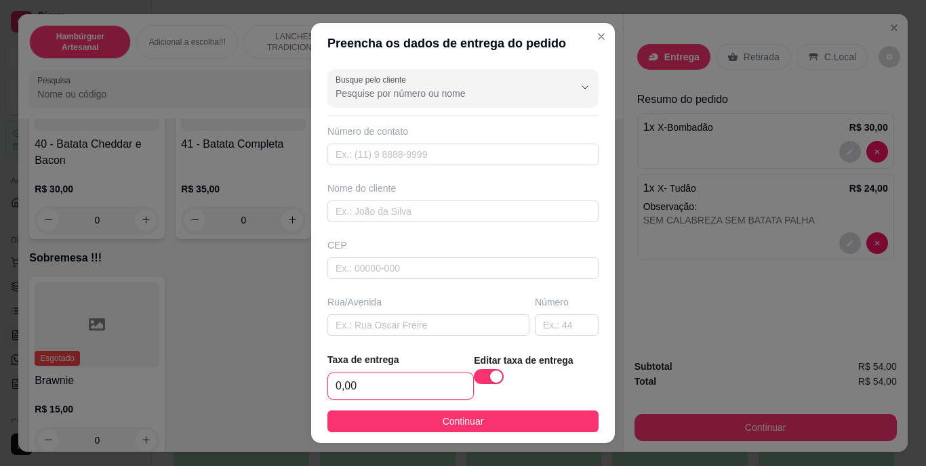
click at [438, 382] on input "0,00" at bounding box center [400, 387] width 145 height 26
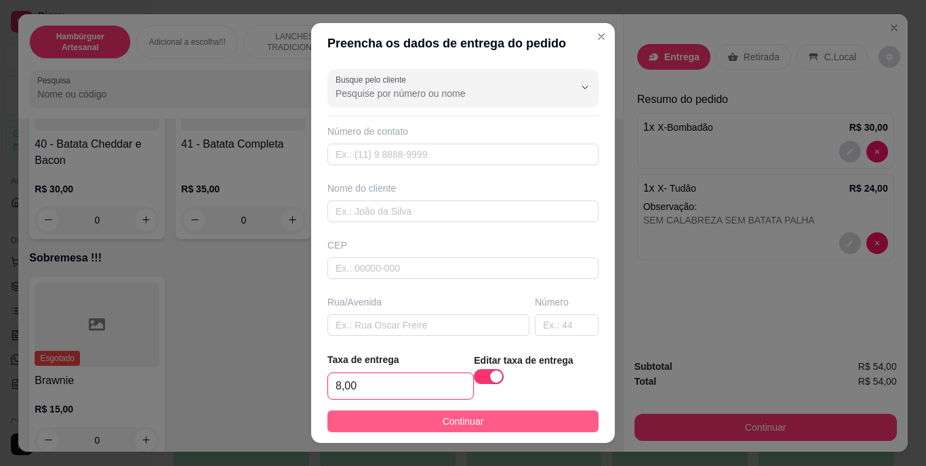
type input "8,00"
click at [453, 414] on span "Continuar" at bounding box center [463, 421] width 41 height 15
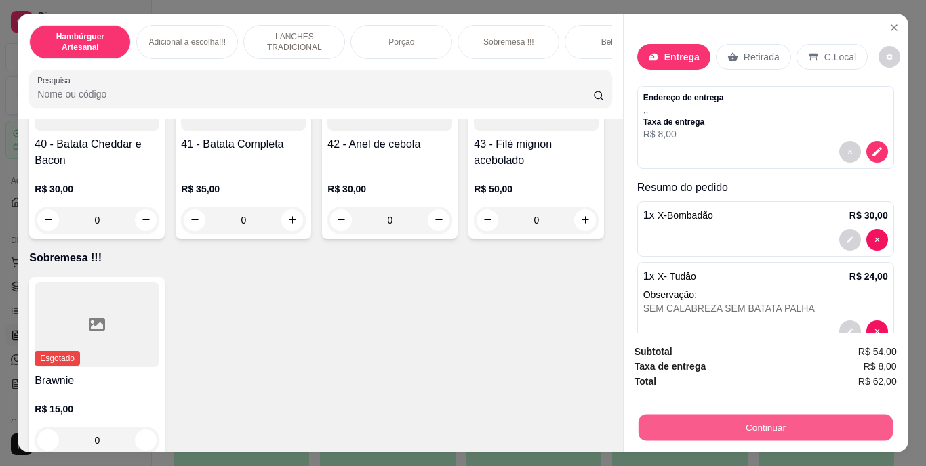
click at [699, 424] on button "Continuar" at bounding box center [765, 428] width 254 height 26
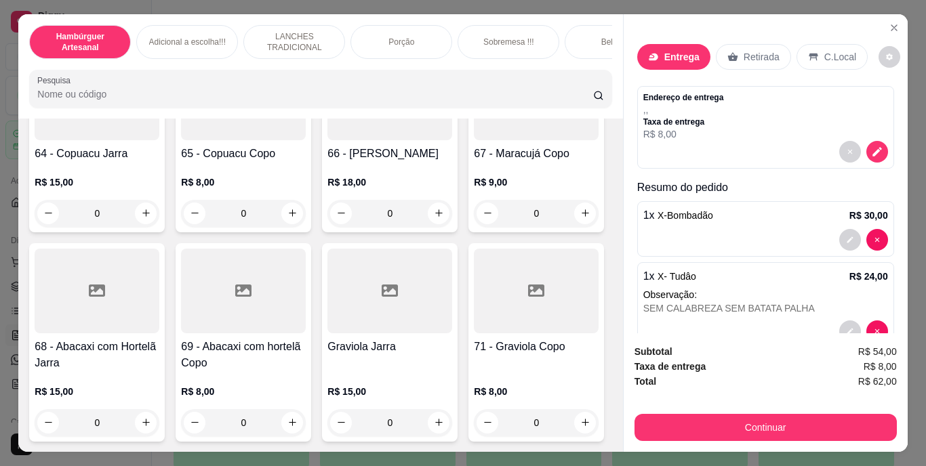
scroll to position [5683, 0]
click at [574, 224] on button "increase-product-quantity" at bounding box center [585, 214] width 22 height 22
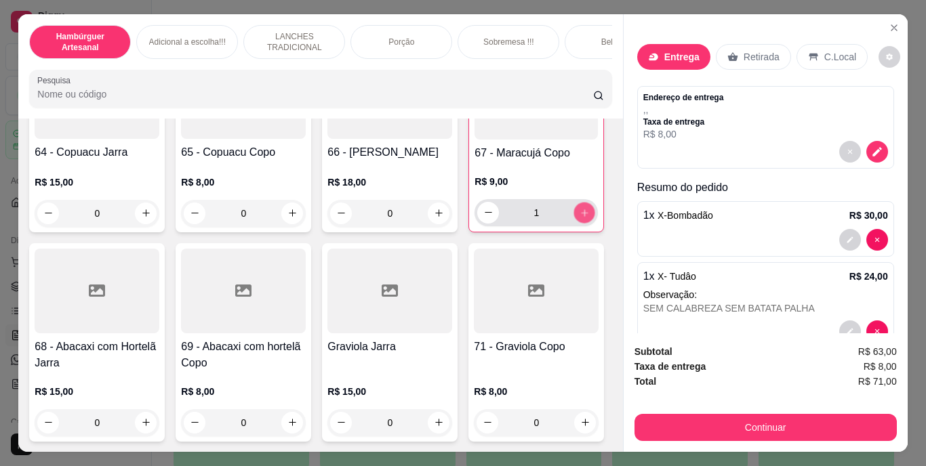
click at [574, 223] on button "increase-product-quantity" at bounding box center [584, 212] width 21 height 21
type input "2"
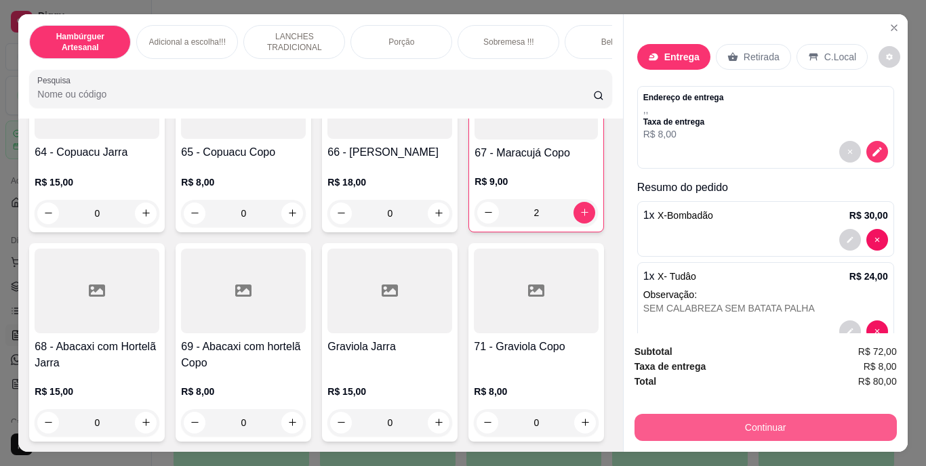
click at [713, 420] on button "Continuar" at bounding box center [766, 427] width 262 height 27
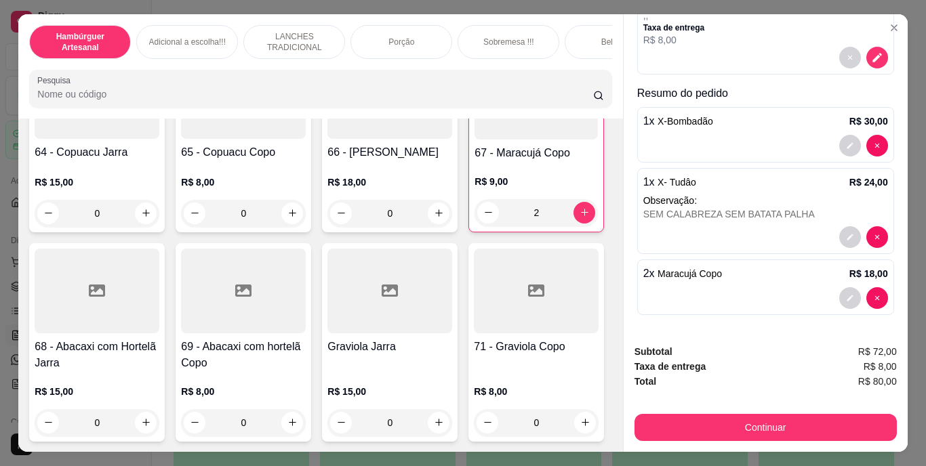
scroll to position [35, 0]
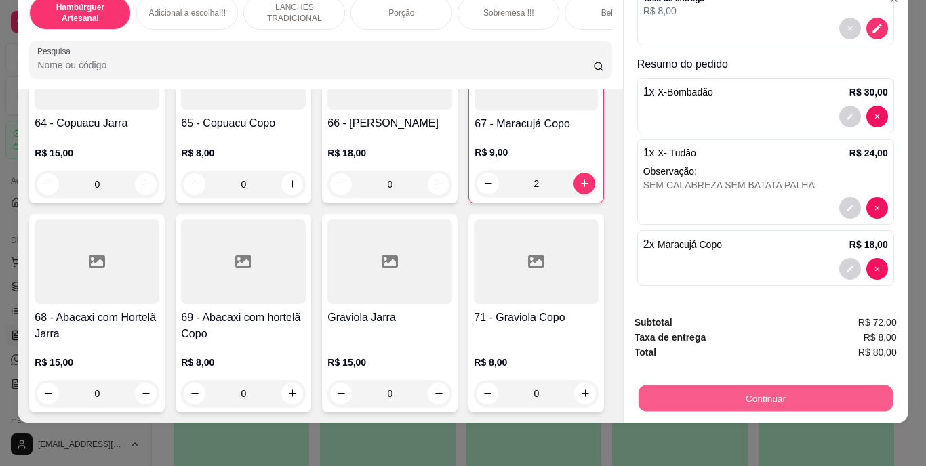
click at [672, 388] on button "Continuar" at bounding box center [765, 399] width 254 height 26
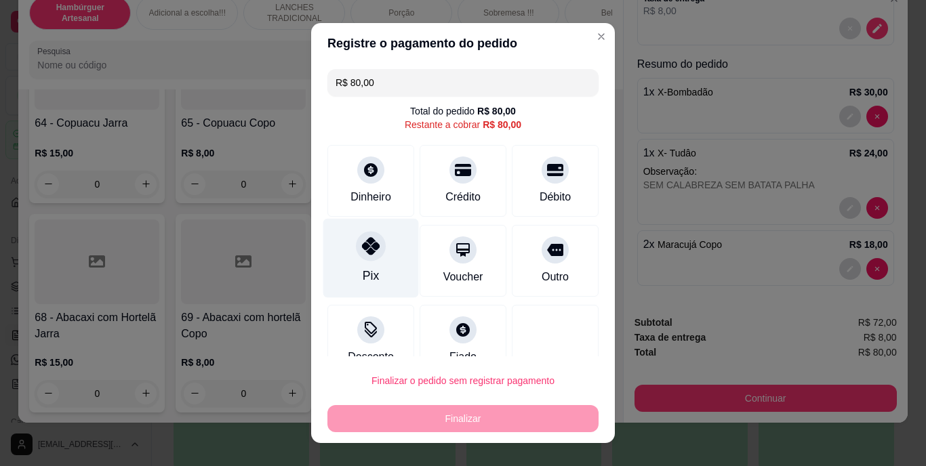
click at [338, 256] on div "Pix" at bounding box center [371, 258] width 96 height 79
type input "R$ 0,00"
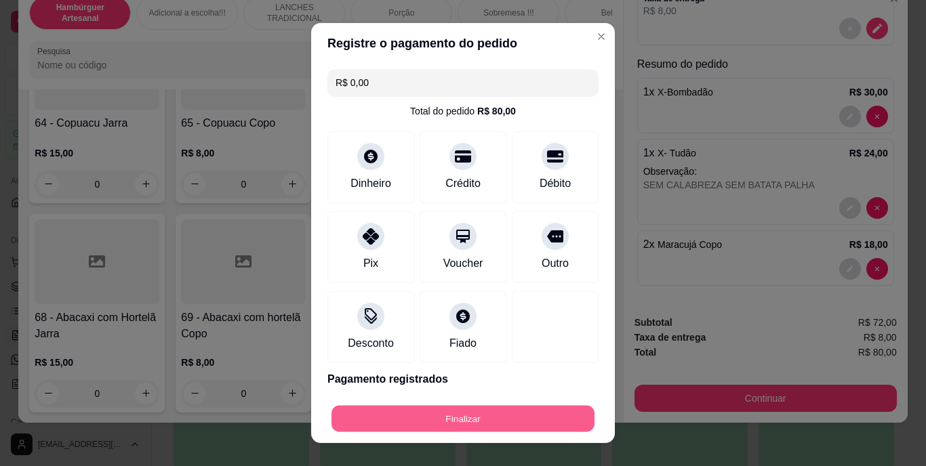
click at [369, 422] on button "Finalizar" at bounding box center [463, 418] width 263 height 26
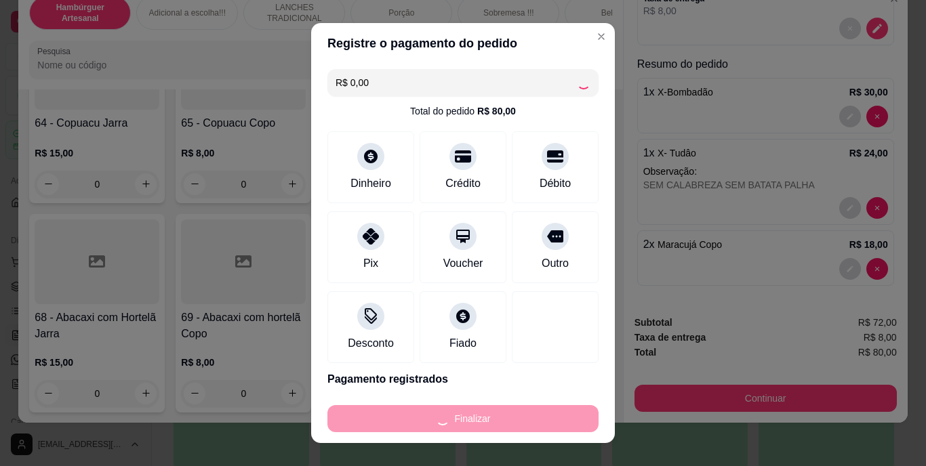
type input "0"
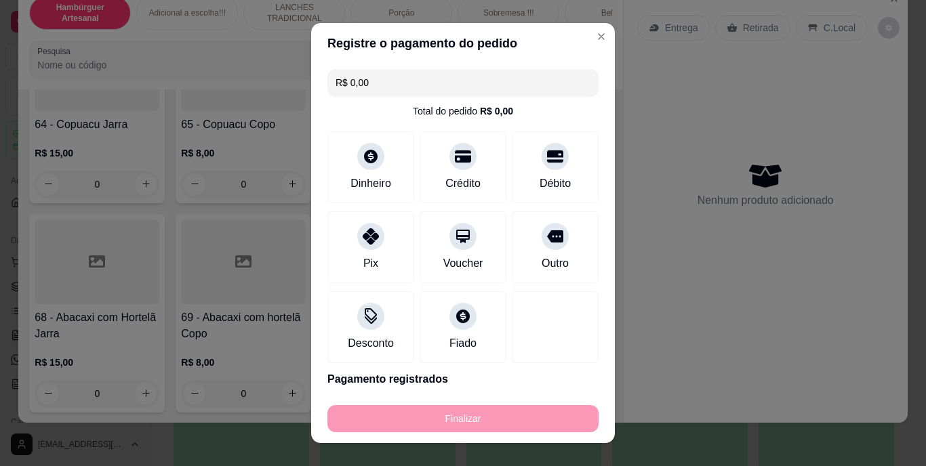
type input "-R$ 80,00"
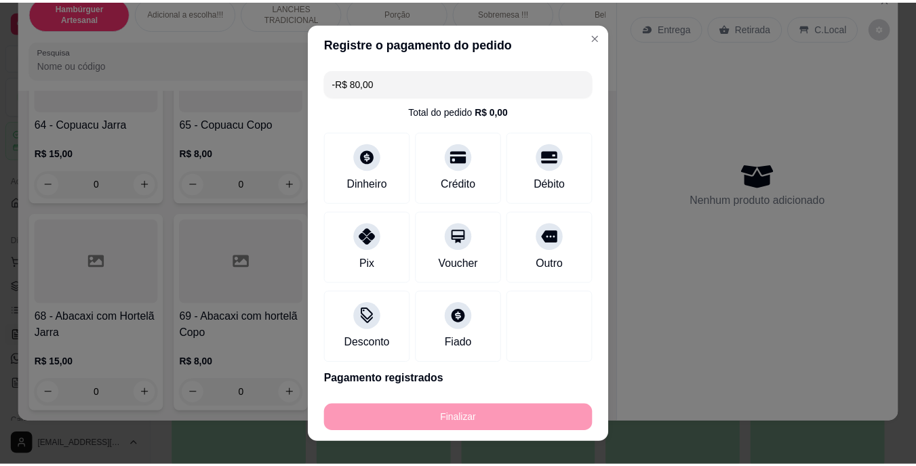
scroll to position [5682, 0]
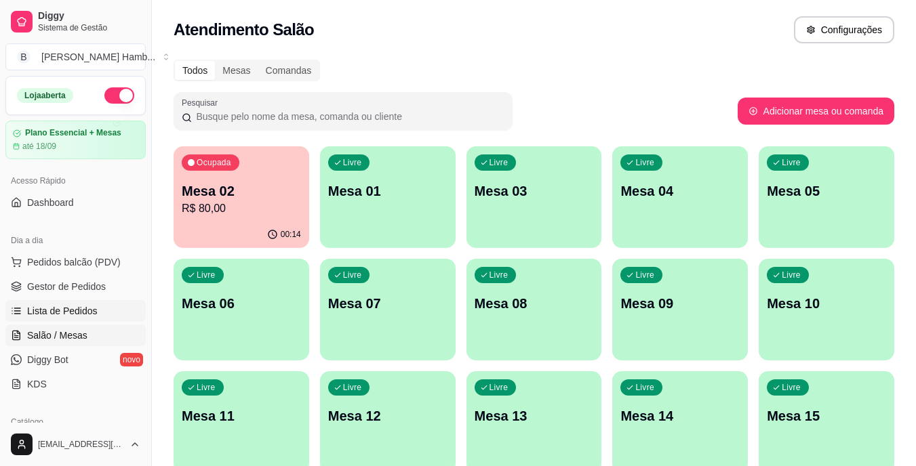
click at [38, 307] on span "Lista de Pedidos" at bounding box center [62, 311] width 71 height 14
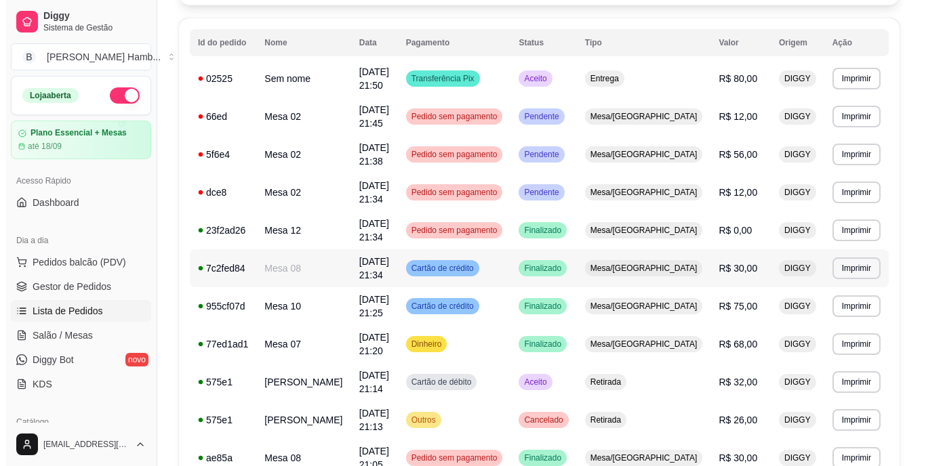
scroll to position [137, 0]
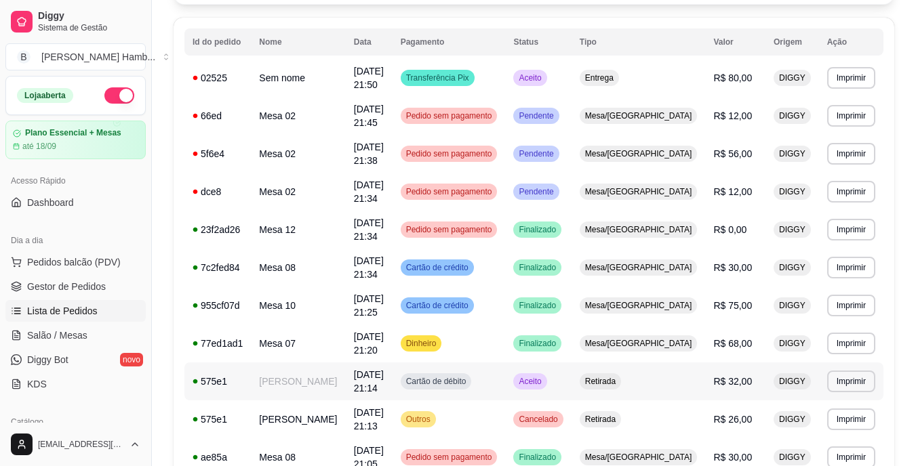
click at [306, 363] on td "[PERSON_NAME]" at bounding box center [298, 382] width 94 height 38
click at [112, 264] on span "Pedidos balcão (PDV)" at bounding box center [74, 263] width 94 height 14
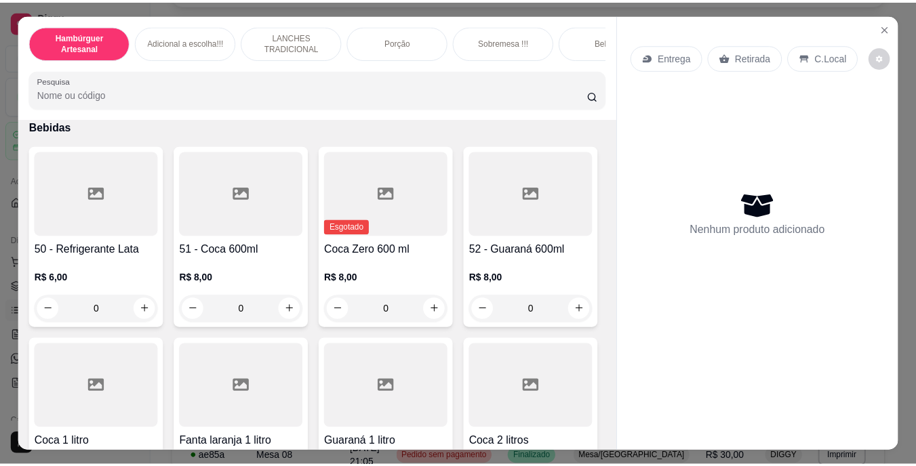
scroll to position [3051, 0]
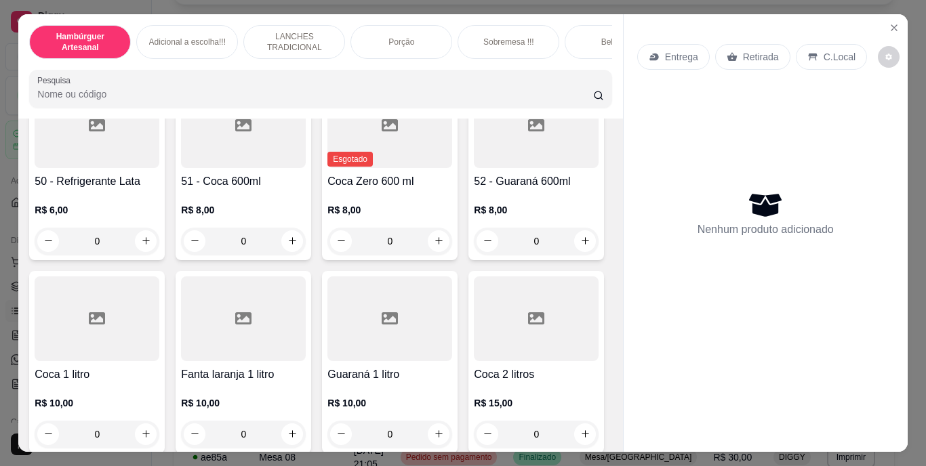
type input "1"
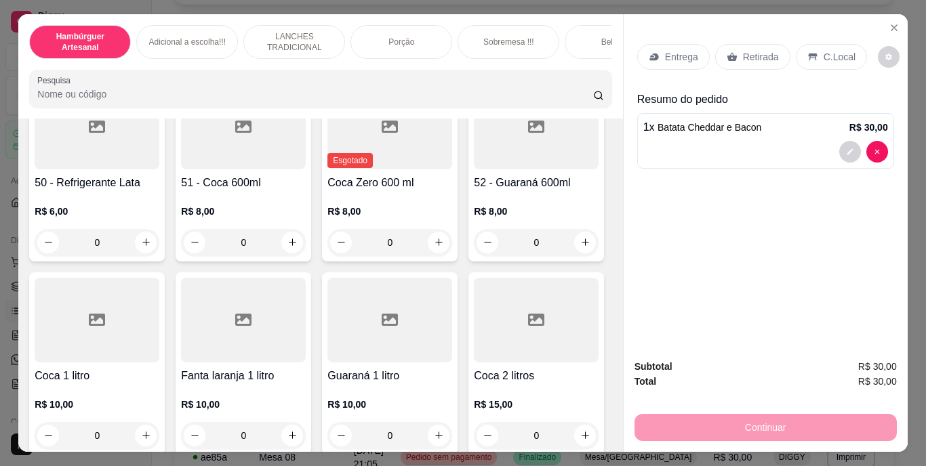
click at [734, 44] on div "Retirada" at bounding box center [752, 57] width 75 height 26
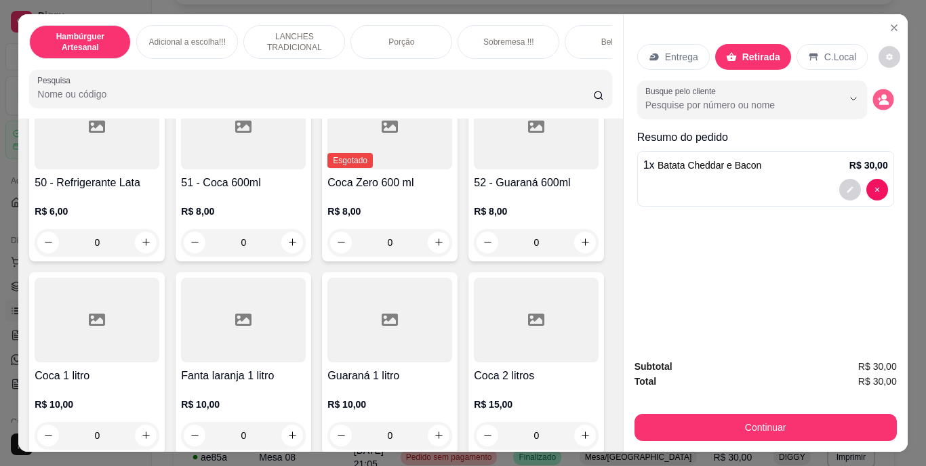
click at [879, 100] on icon "decrease-product-quantity" at bounding box center [883, 102] width 9 height 5
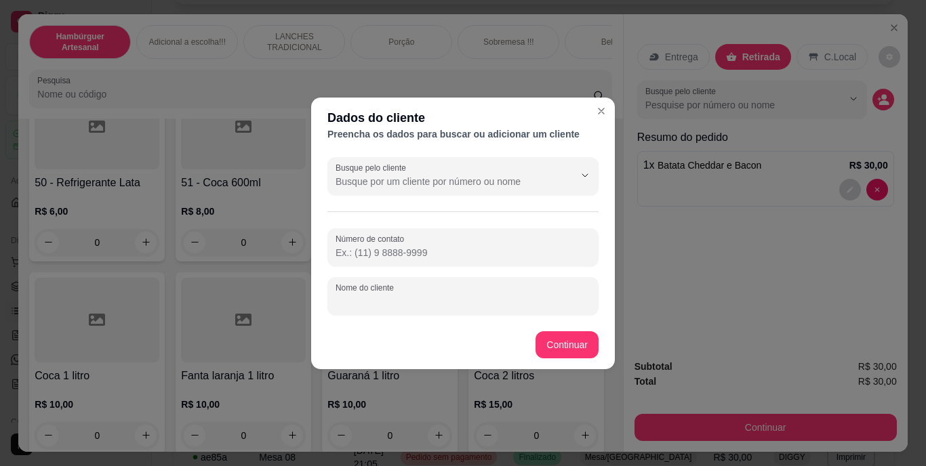
click at [578, 297] on input "Nome do cliente" at bounding box center [463, 302] width 255 height 14
type input "[PERSON_NAME] FEZ ERRADO"
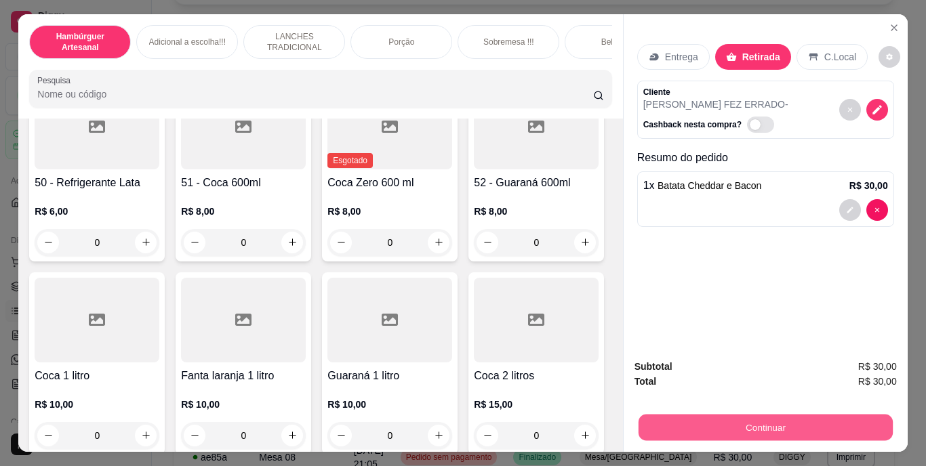
click at [683, 415] on button "Continuar" at bounding box center [765, 428] width 254 height 26
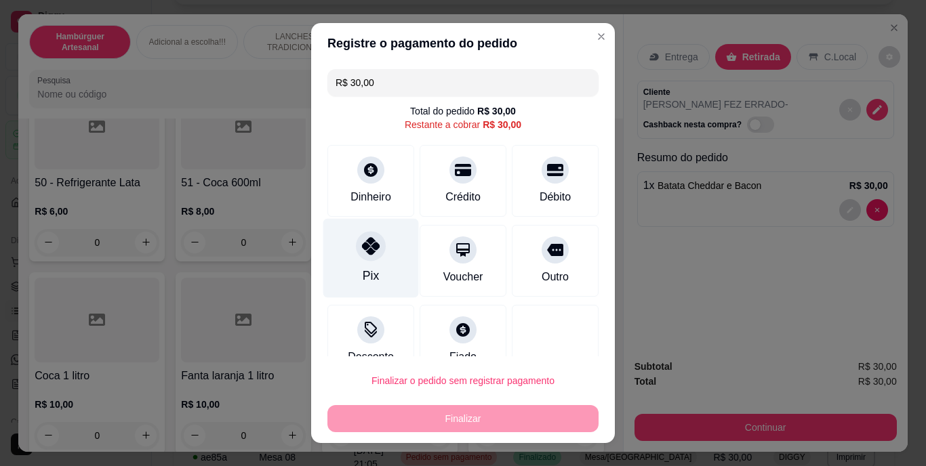
click at [369, 254] on icon at bounding box center [371, 247] width 18 height 18
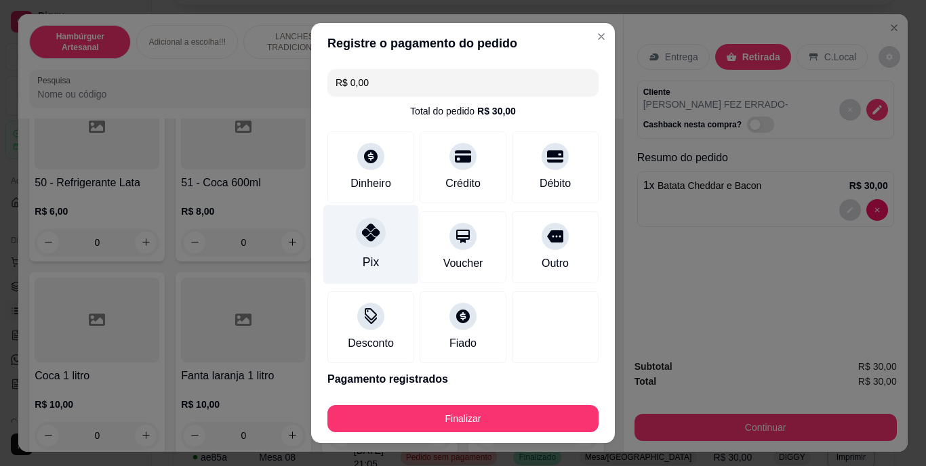
type input "R$ 0,00"
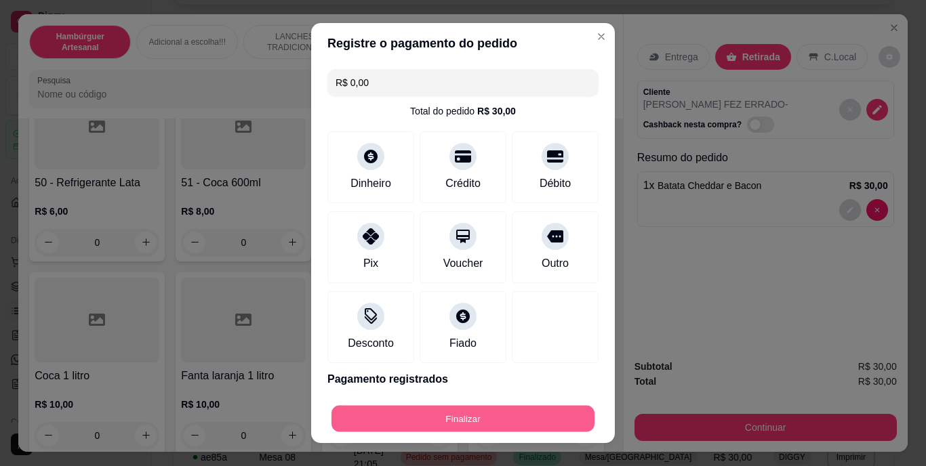
click at [422, 411] on button "Finalizar" at bounding box center [463, 418] width 263 height 26
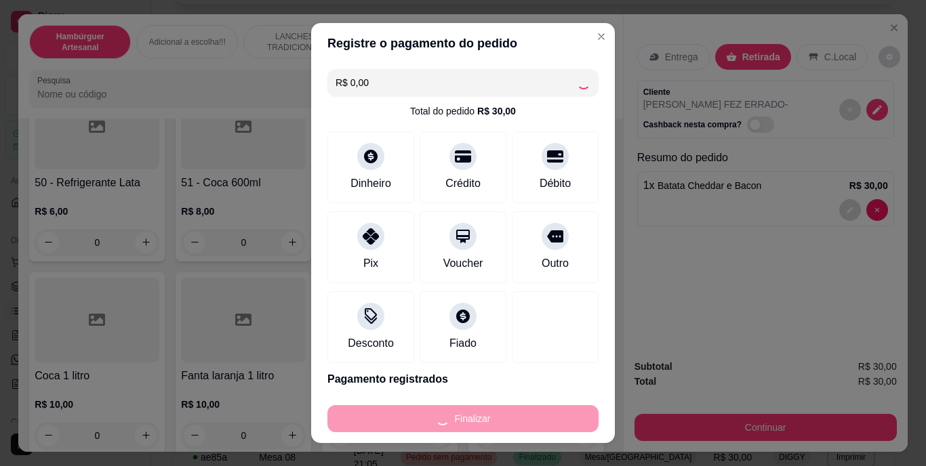
type input "0"
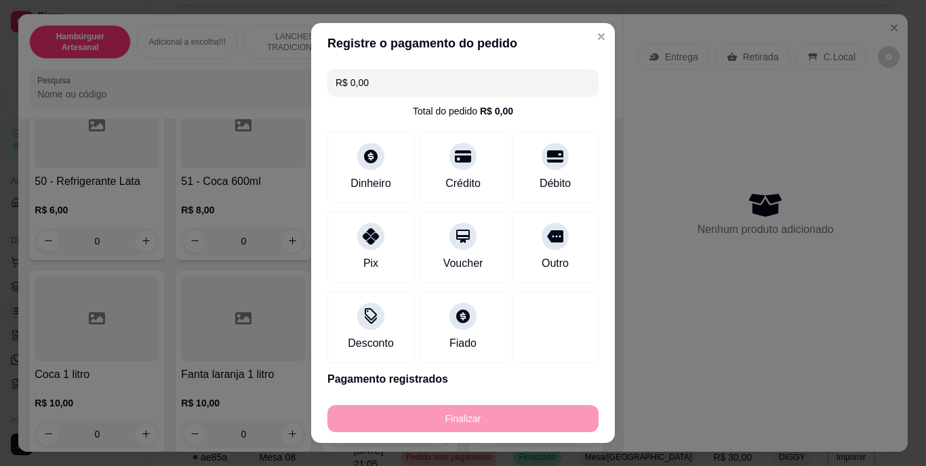
type input "-R$ 30,00"
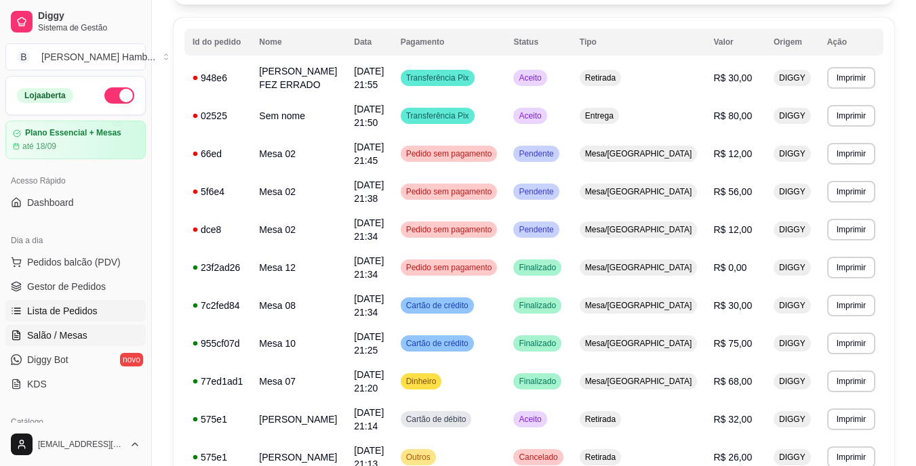
click at [81, 333] on span "Salão / Mesas" at bounding box center [57, 336] width 60 height 14
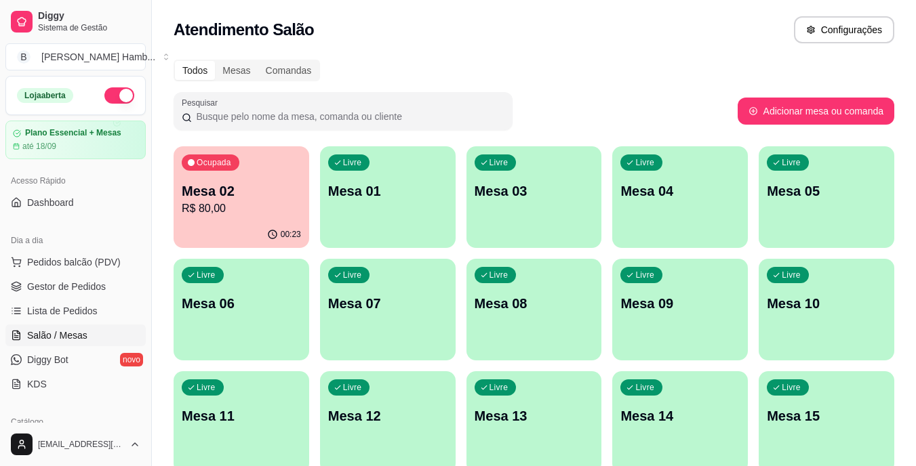
click at [218, 209] on p "R$ 80,00" at bounding box center [241, 209] width 119 height 16
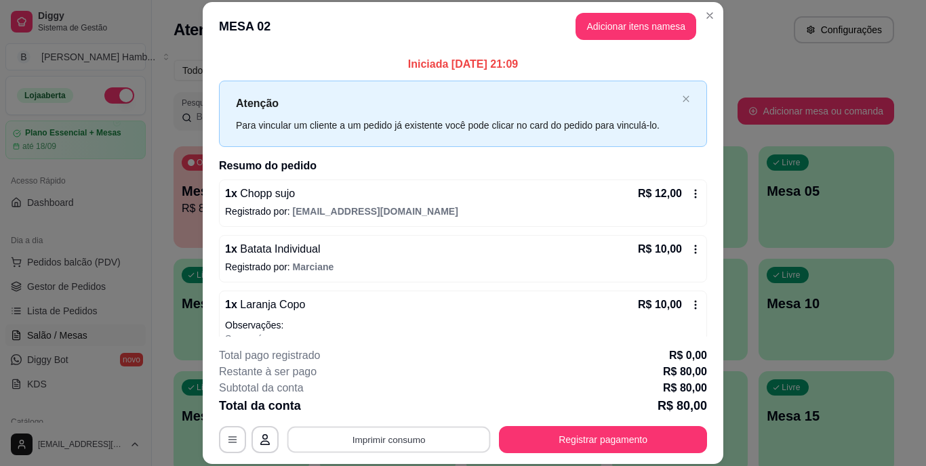
click at [440, 443] on button "Imprimir consumo" at bounding box center [388, 439] width 203 height 26
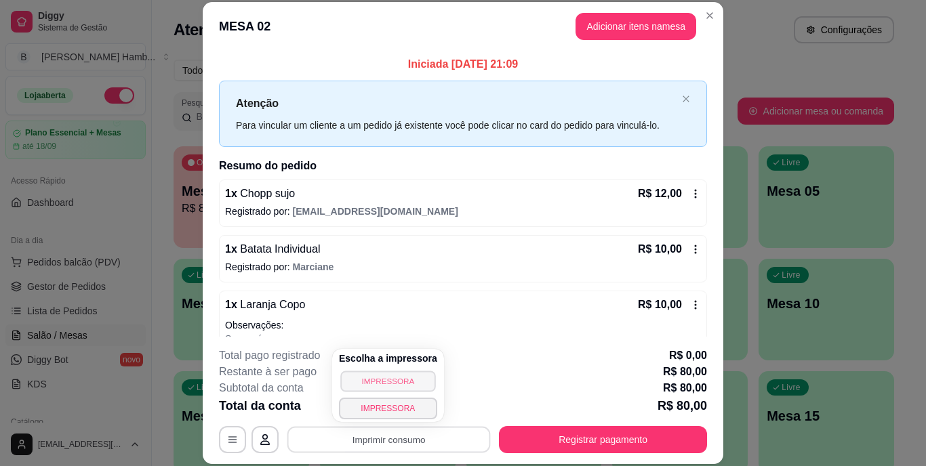
click at [397, 384] on button "IMPRESSORA" at bounding box center [387, 381] width 95 height 21
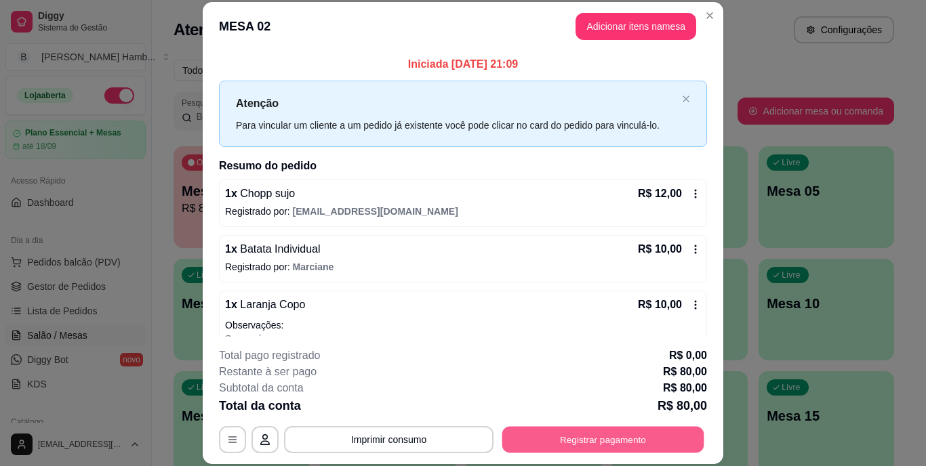
click at [521, 440] on button "Registrar pagamento" at bounding box center [603, 439] width 202 height 26
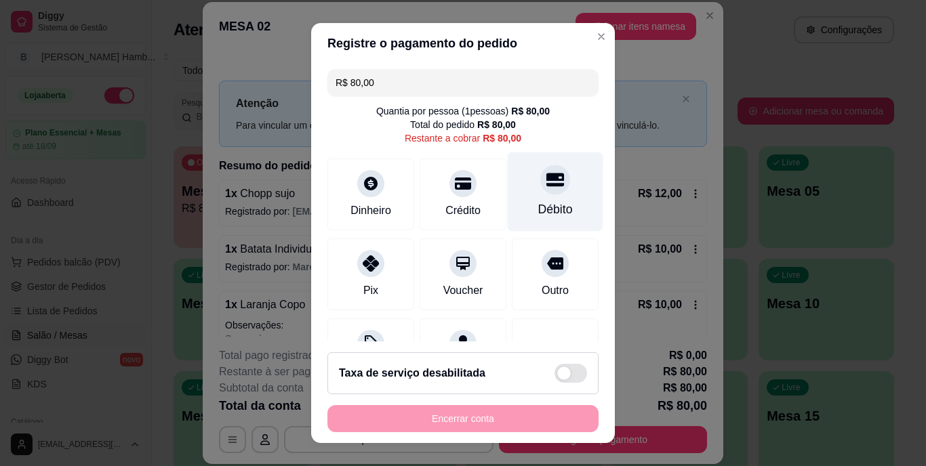
click at [538, 201] on div "Débito" at bounding box center [555, 210] width 35 height 18
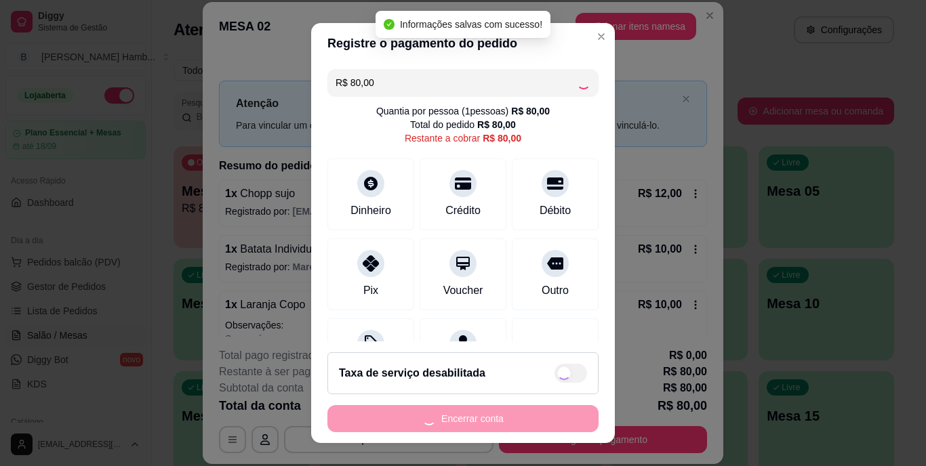
type input "R$ 0,00"
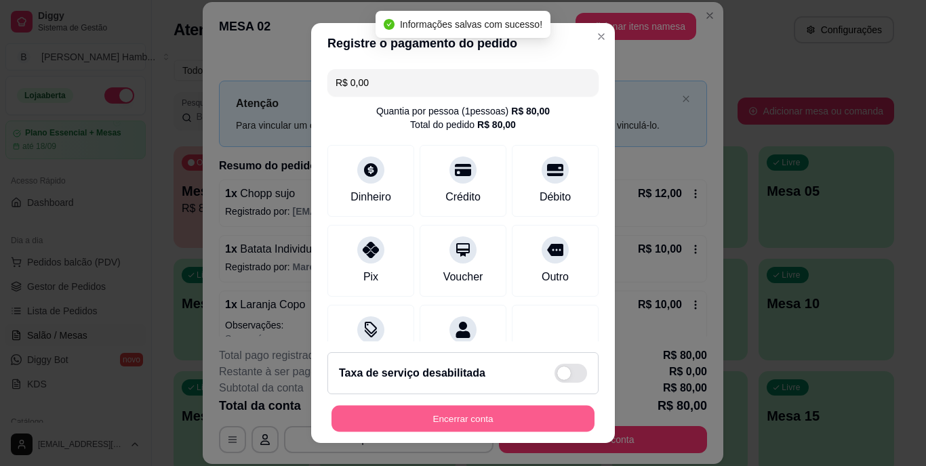
click at [490, 409] on button "Encerrar conta" at bounding box center [463, 418] width 263 height 26
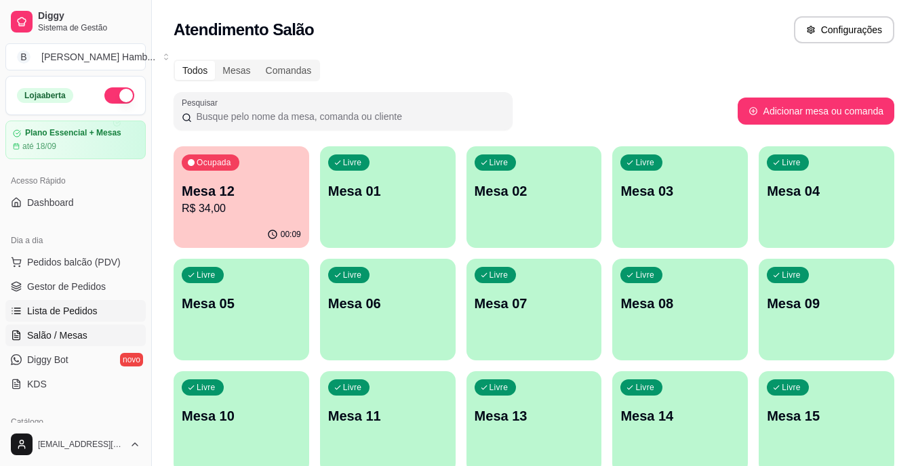
click at [74, 304] on link "Lista de Pedidos" at bounding box center [75, 311] width 140 height 22
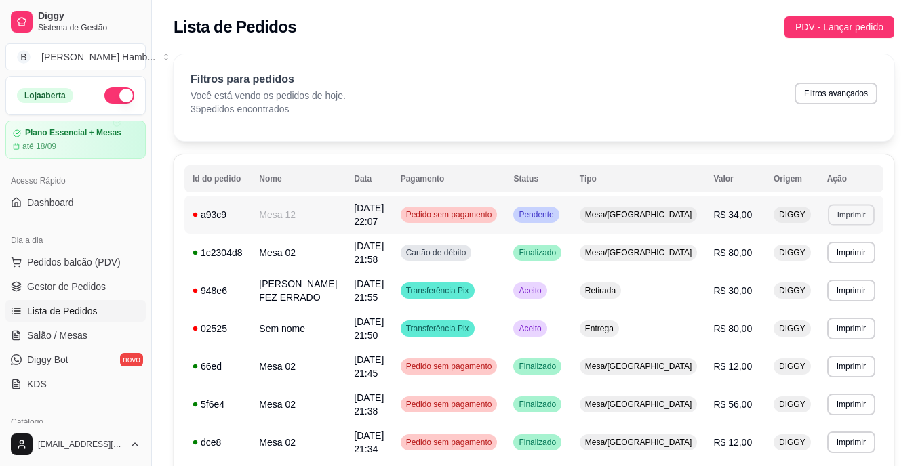
click at [839, 212] on button "Imprimir" at bounding box center [851, 214] width 47 height 21
click at [805, 260] on button "IMPRESSORA" at bounding box center [825, 259] width 95 height 21
click at [71, 258] on span "Pedidos balcão (PDV)" at bounding box center [74, 263] width 94 height 14
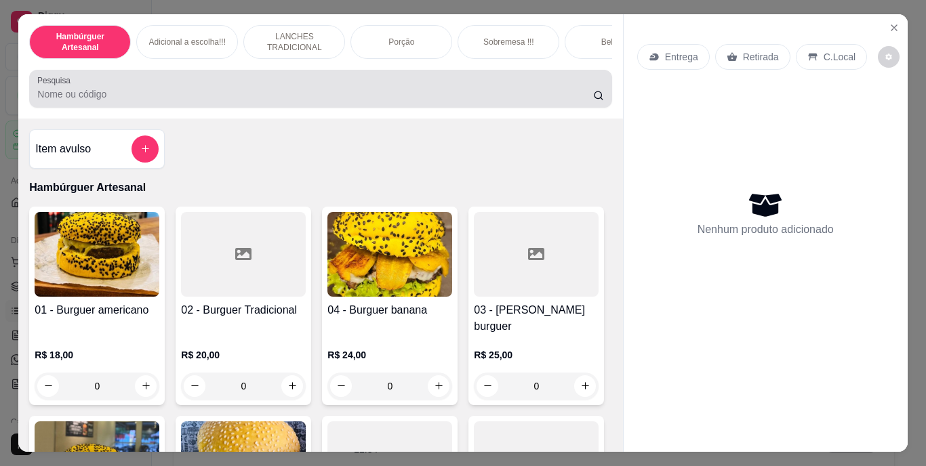
click at [267, 87] on div at bounding box center [320, 88] width 566 height 27
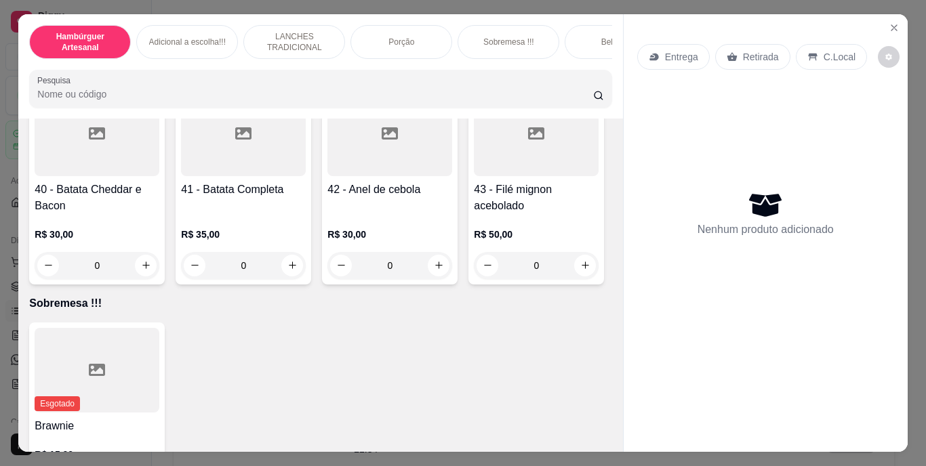
scroll to position [2598, 0]
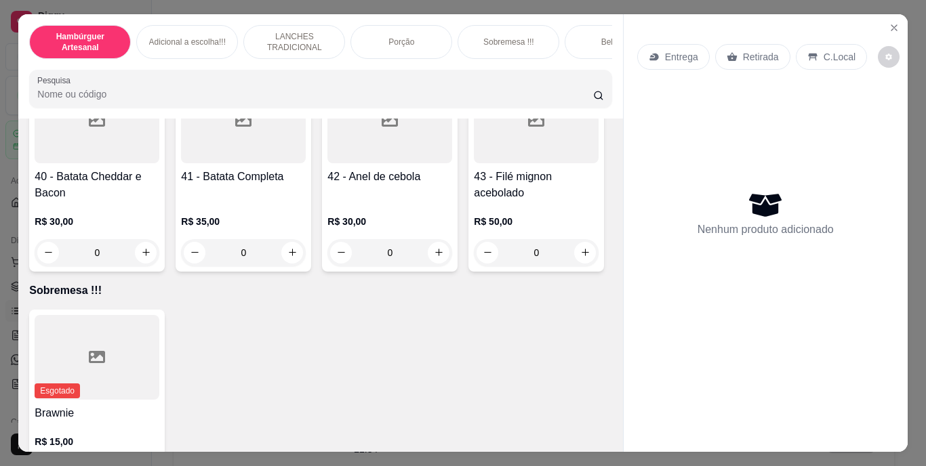
type input "1"
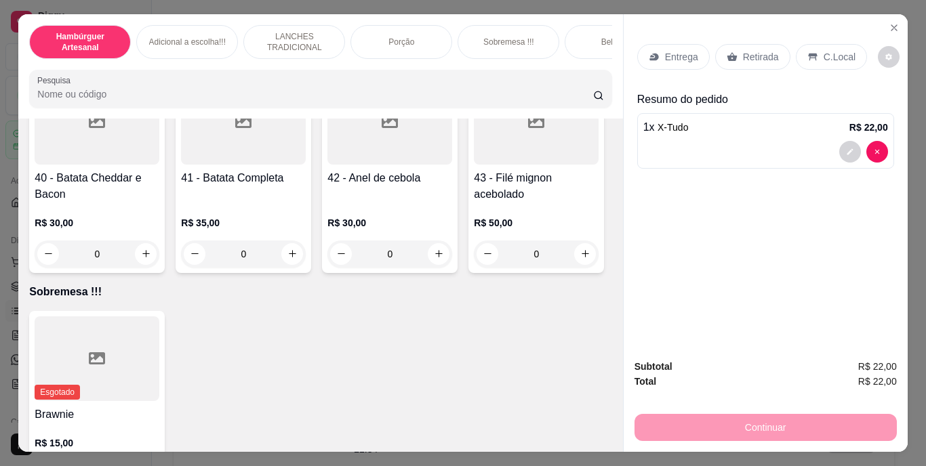
click at [758, 56] on p "Retirada" at bounding box center [761, 57] width 36 height 14
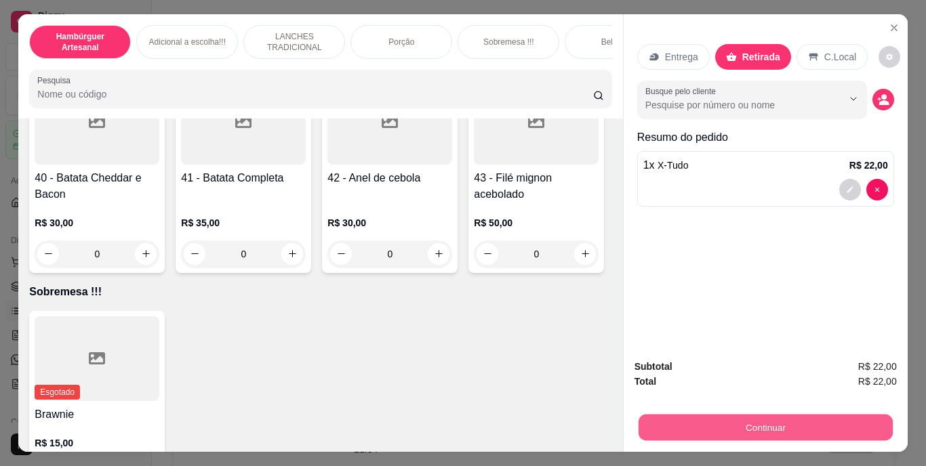
click at [691, 415] on button "Continuar" at bounding box center [765, 428] width 254 height 26
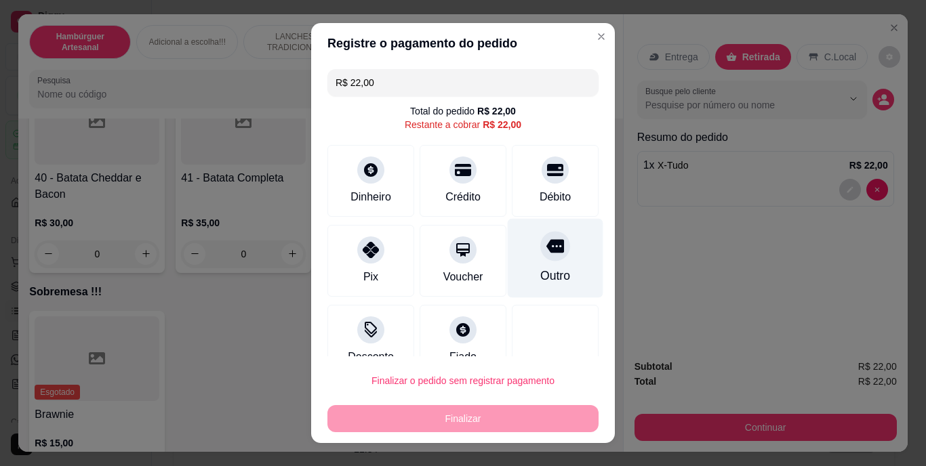
click at [540, 272] on div "Outro" at bounding box center [555, 277] width 30 height 18
type input "R$ 0,00"
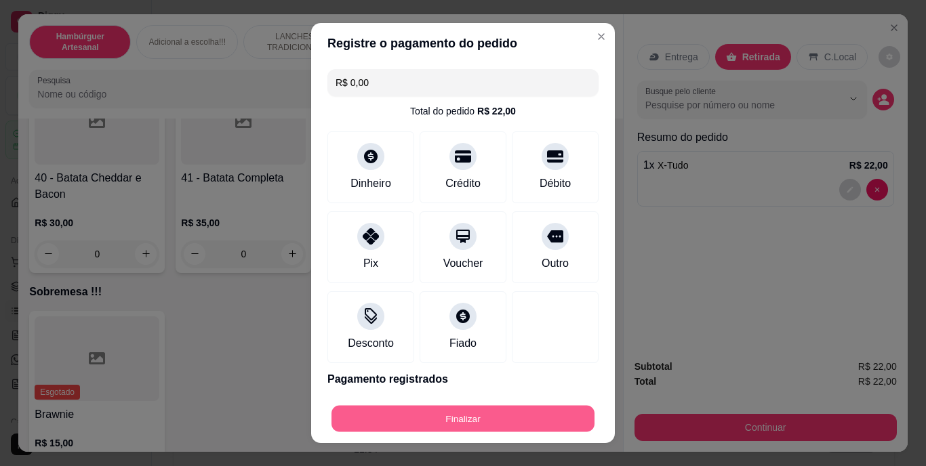
click at [506, 415] on button "Finalizar" at bounding box center [463, 418] width 263 height 26
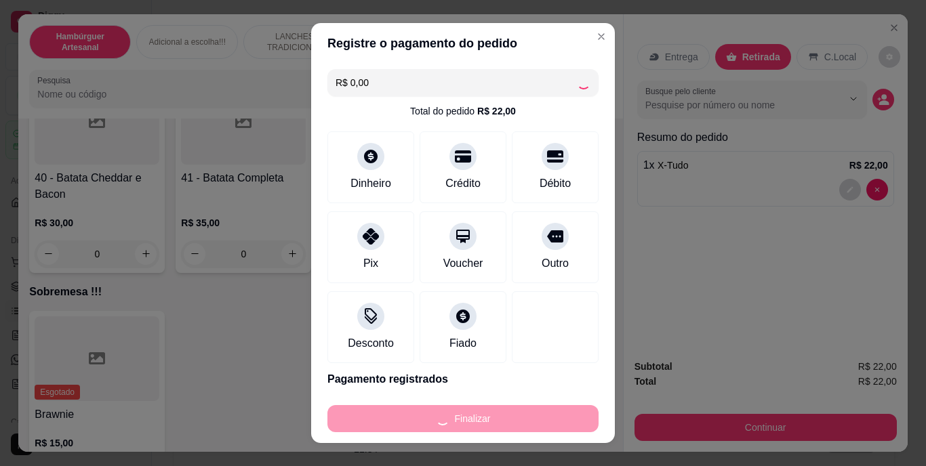
type input "0"
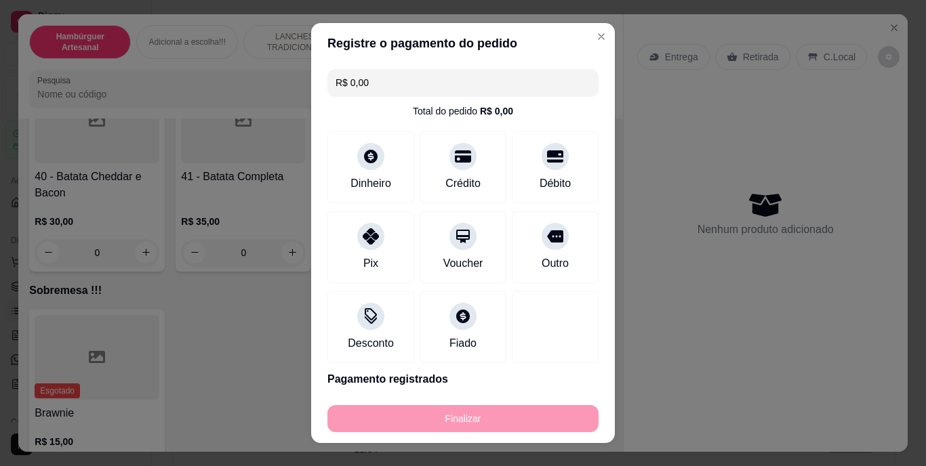
type input "-R$ 22,00"
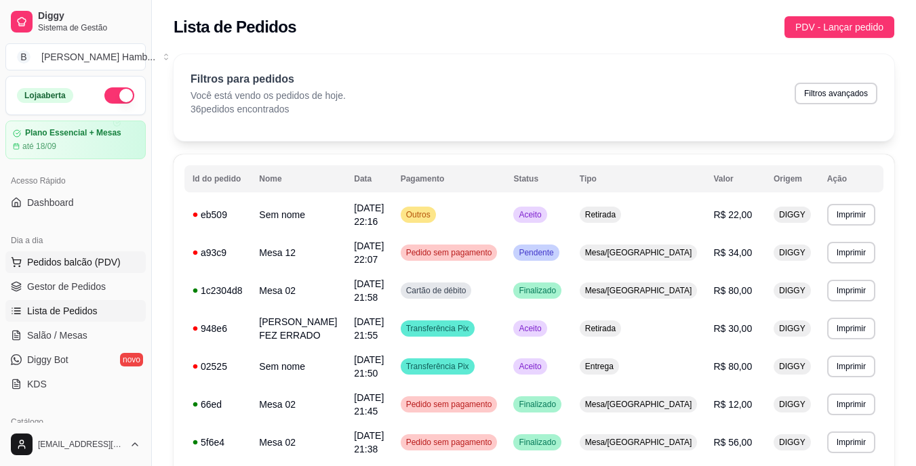
click at [47, 266] on span "Pedidos balcão (PDV)" at bounding box center [74, 263] width 94 height 14
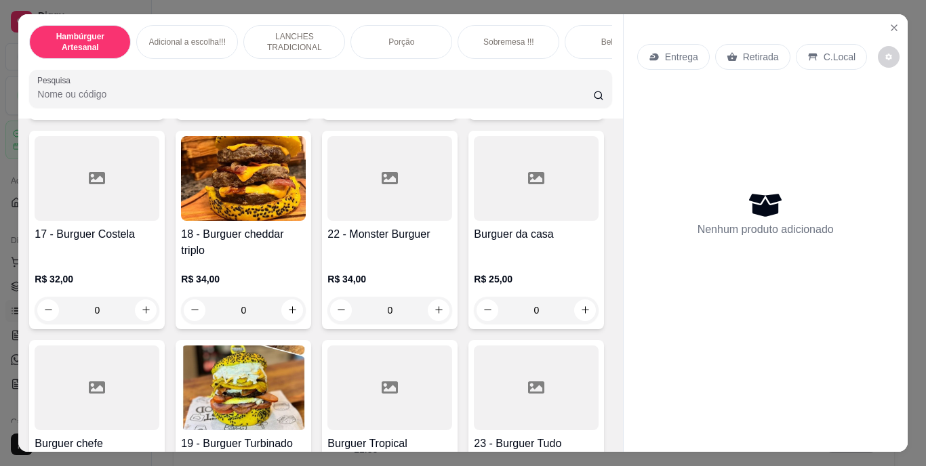
scroll to position [949, 0]
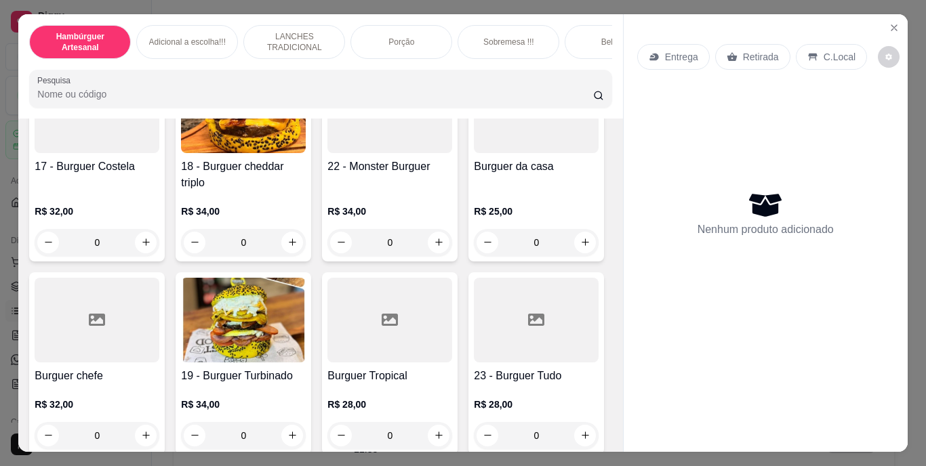
click at [574, 44] on button "increase-product-quantity" at bounding box center [585, 33] width 22 height 22
type input "1"
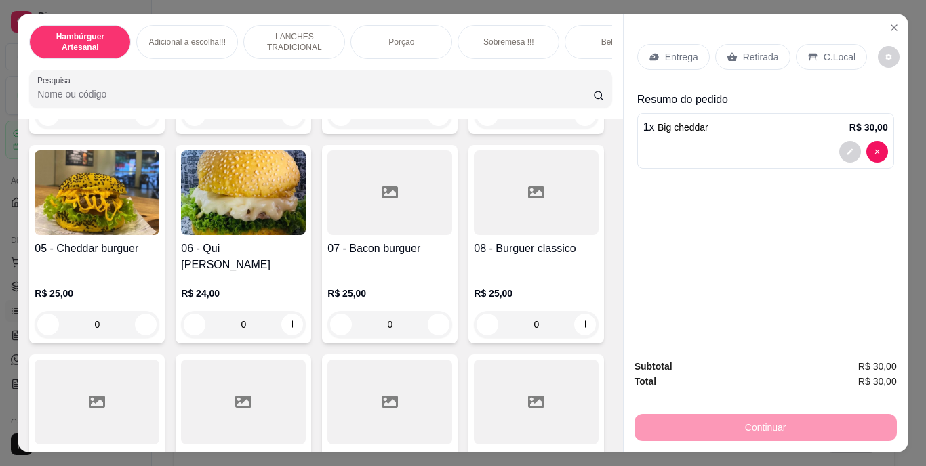
scroll to position [203, 0]
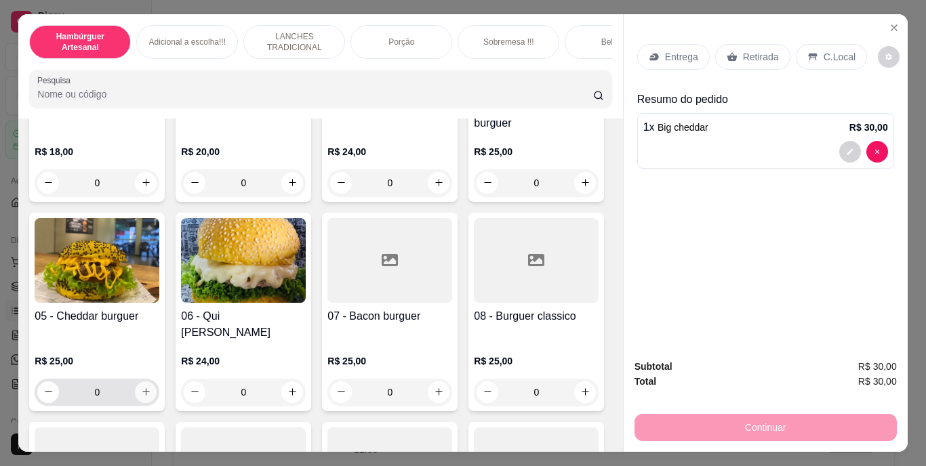
click at [151, 387] on icon "increase-product-quantity" at bounding box center [146, 392] width 10 height 10
type input "1"
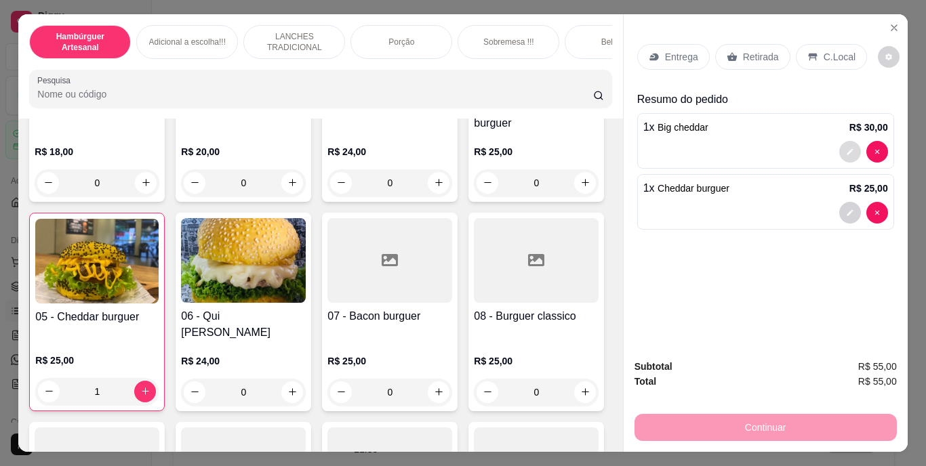
click at [846, 148] on icon "decrease-product-quantity" at bounding box center [850, 152] width 8 height 8
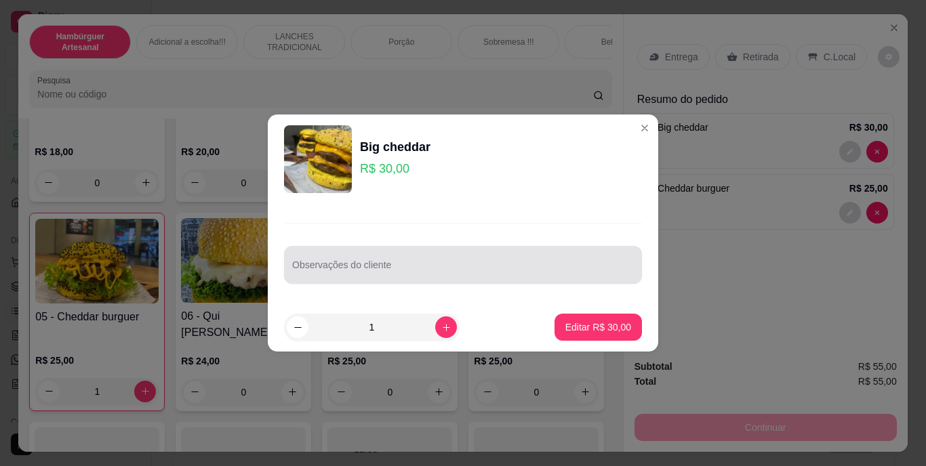
click at [545, 253] on div at bounding box center [463, 265] width 342 height 27
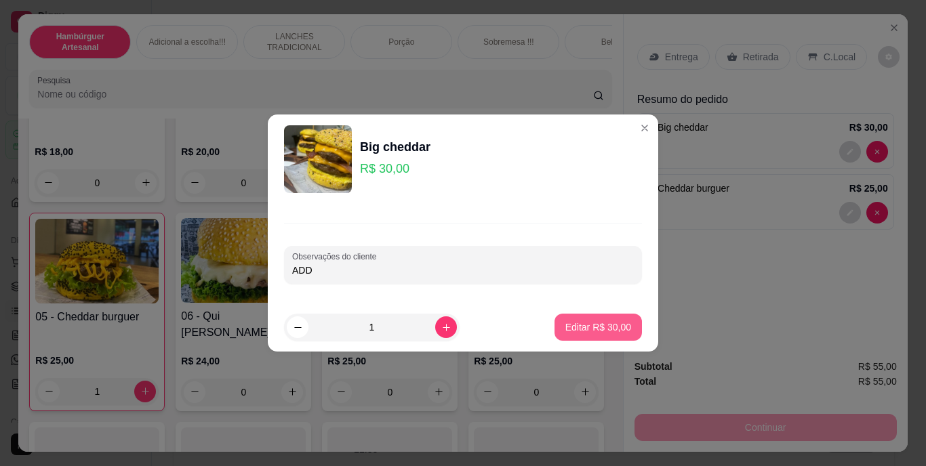
type input "ADD"
click at [566, 334] on p "Editar R$ 30,00" at bounding box center [598, 327] width 64 height 13
type input "0"
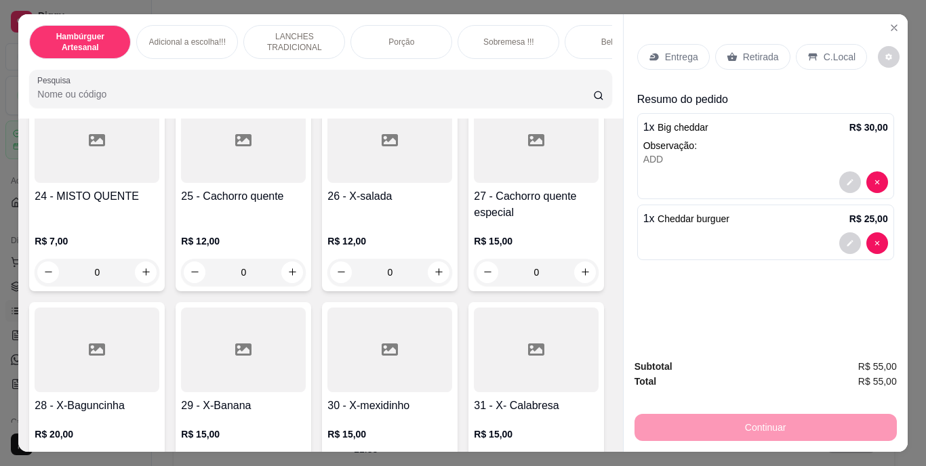
scroll to position [1695, 0]
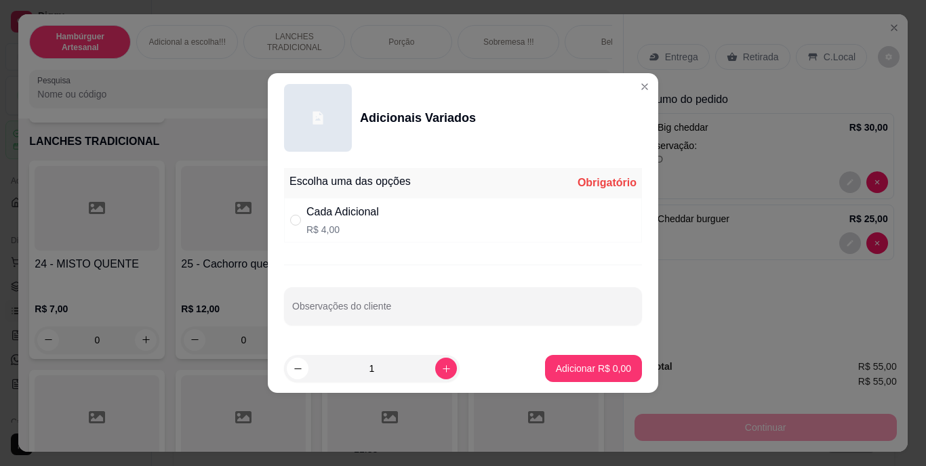
click at [317, 216] on div "Cada Adicional" at bounding box center [342, 212] width 73 height 16
radio input "true"
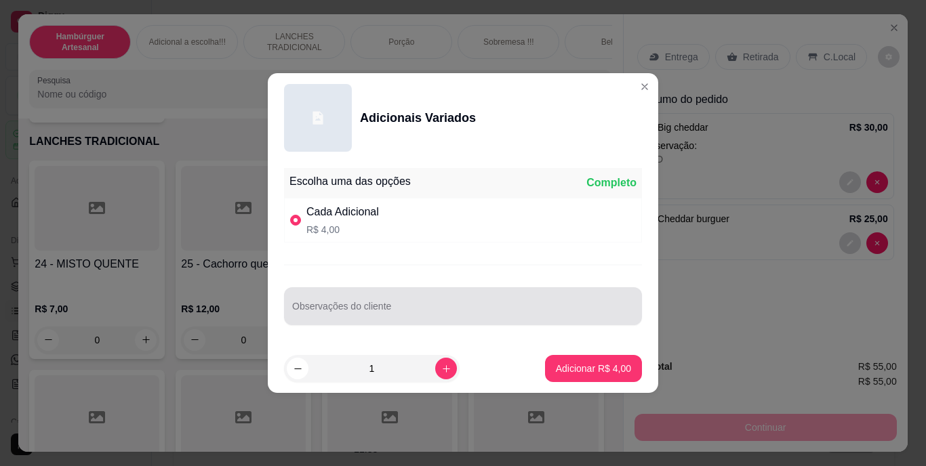
click at [327, 304] on div at bounding box center [463, 306] width 342 height 27
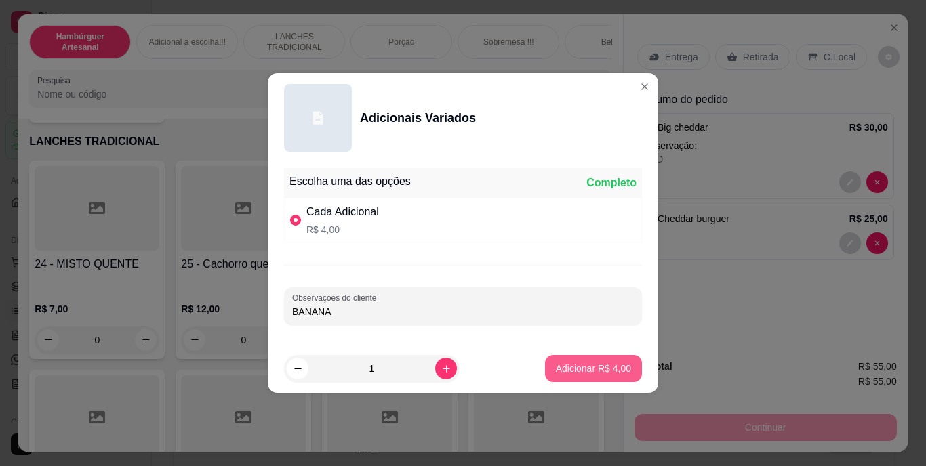
type input "BANANA"
click at [568, 359] on button "Adicionar R$ 4,00" at bounding box center [593, 369] width 94 height 26
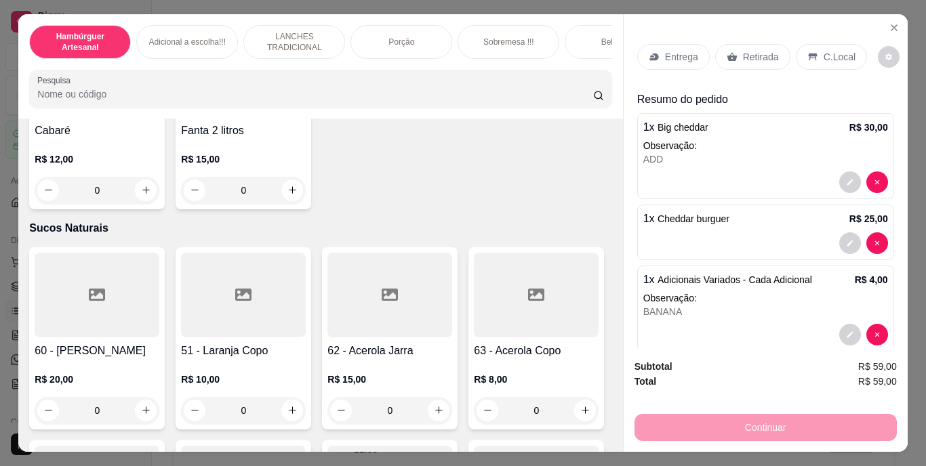
scroll to position [3932, 0]
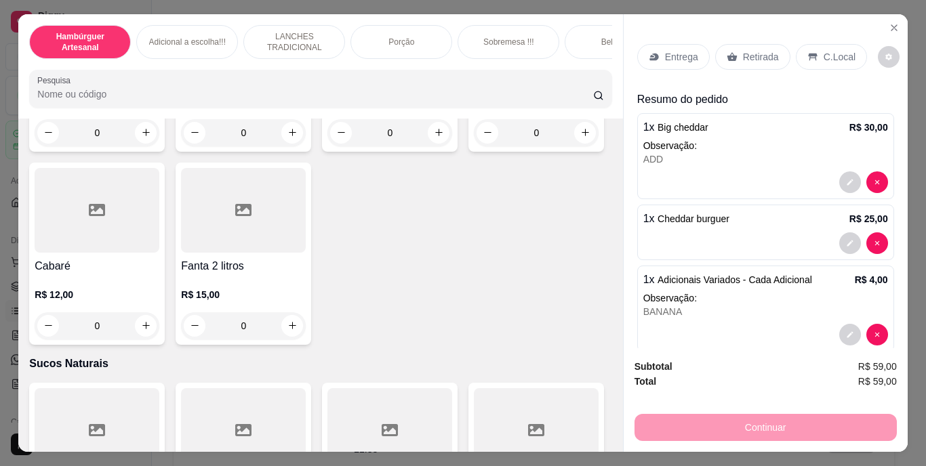
type input "1"
click at [839, 172] on button "decrease-product-quantity" at bounding box center [849, 182] width 21 height 21
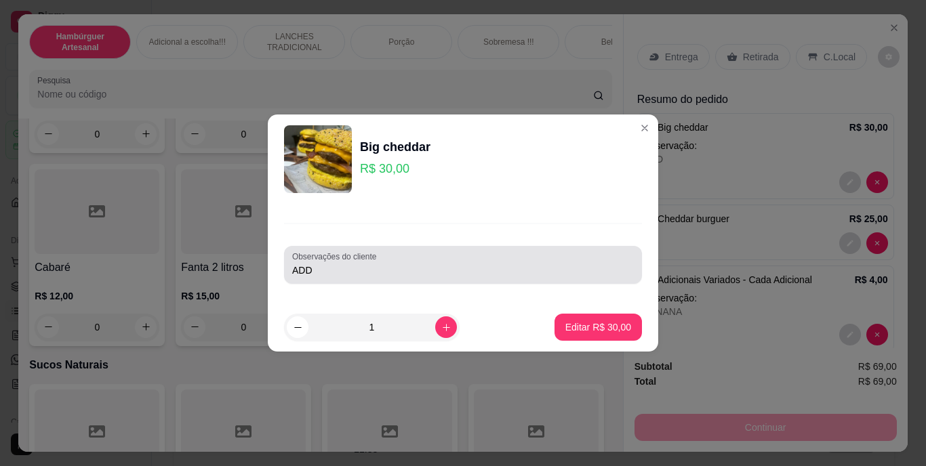
click at [494, 260] on div "ADD" at bounding box center [463, 265] width 342 height 27
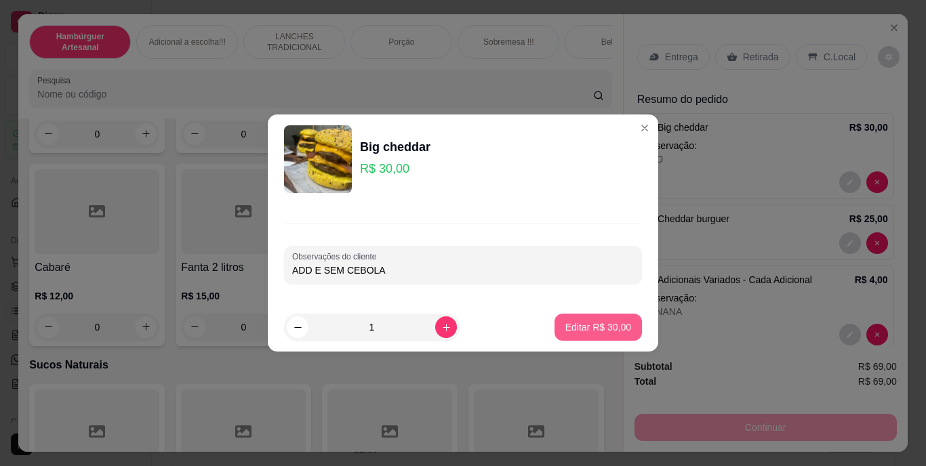
type input "ADD E SEM CEBOLA"
click at [567, 332] on p "Editar R$ 30,00" at bounding box center [598, 327] width 64 height 13
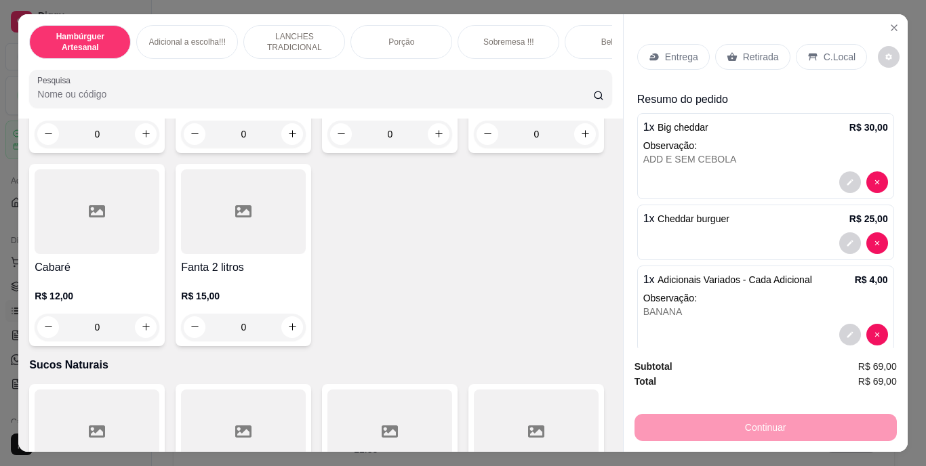
click at [778, 58] on div "Retirada" at bounding box center [752, 57] width 75 height 26
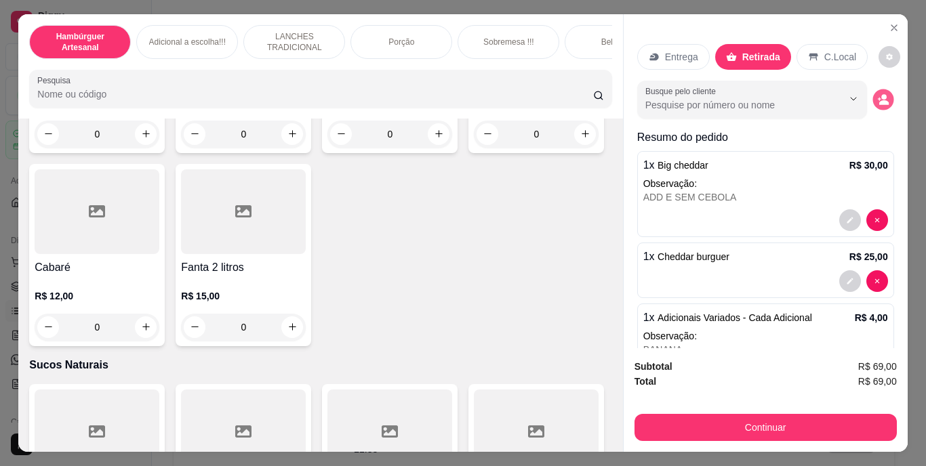
click at [877, 94] on icon "decrease-product-quantity" at bounding box center [883, 100] width 12 height 12
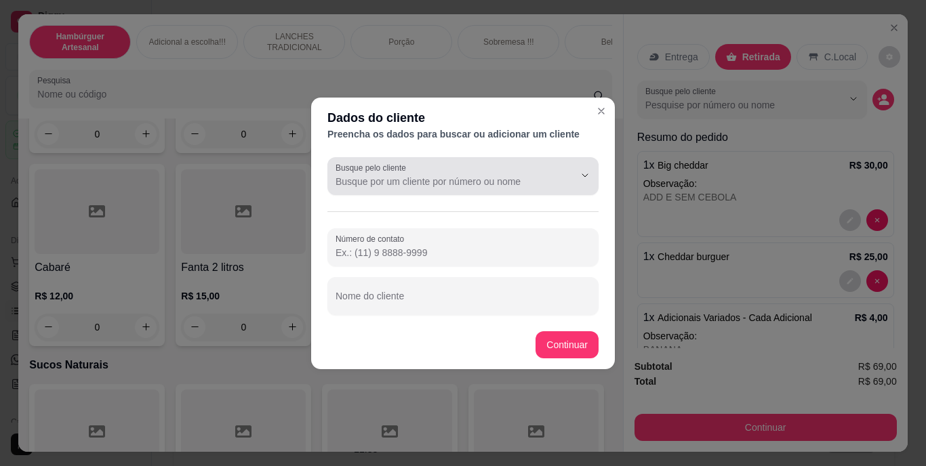
click at [570, 163] on div at bounding box center [574, 176] width 43 height 26
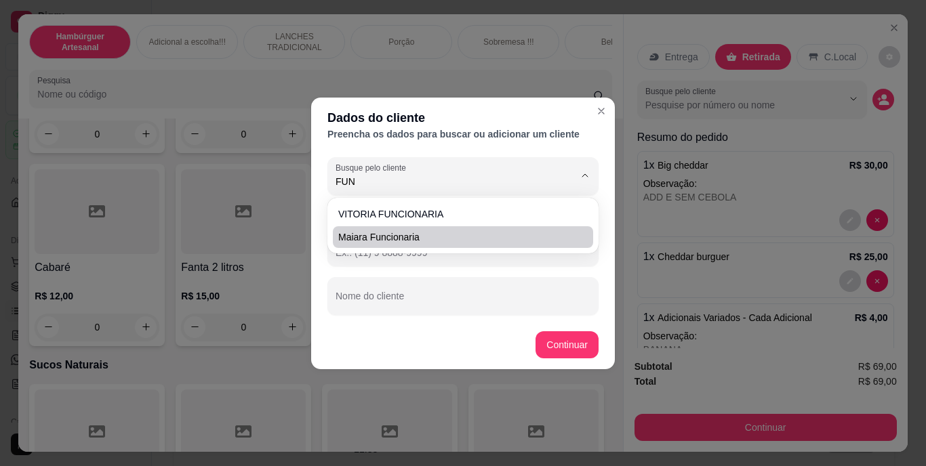
click at [578, 235] on li "maiara funcionaria" at bounding box center [463, 237] width 260 height 22
type input "maiara funcionaria"
type input "[PHONE_NUMBER]"
type input "maiara funcionaria"
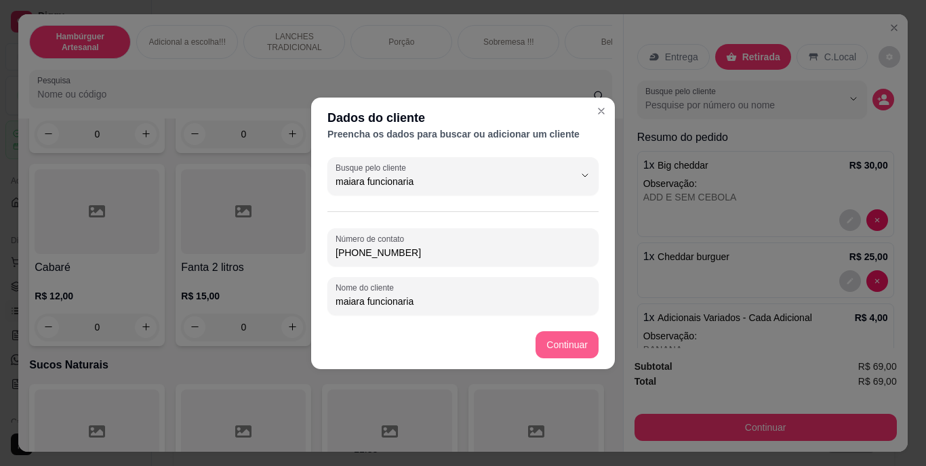
type input "maiara funcionaria"
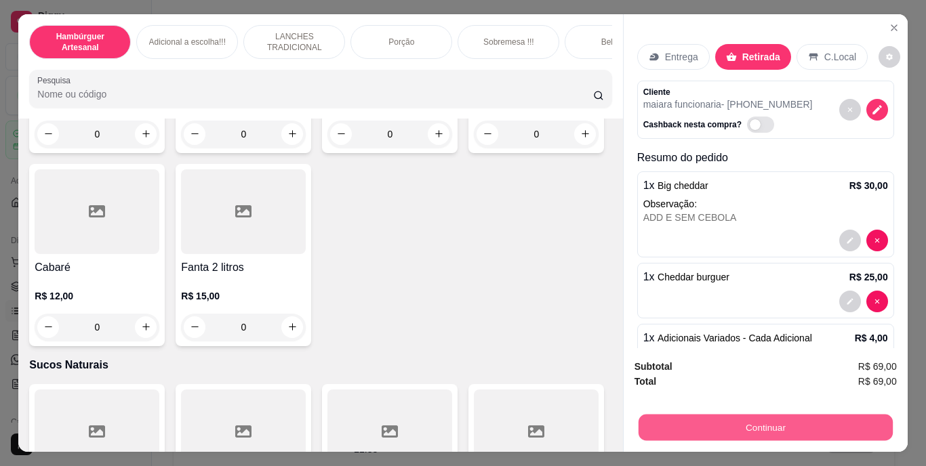
click at [668, 415] on button "Continuar" at bounding box center [765, 428] width 254 height 26
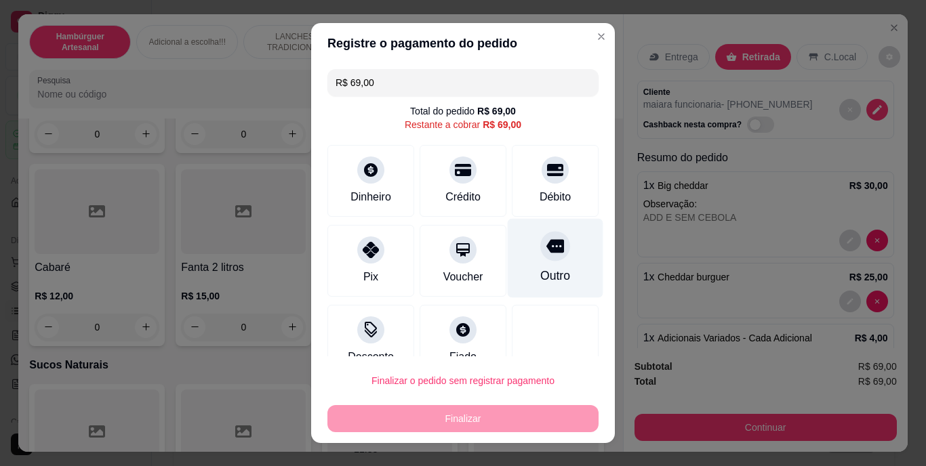
click at [540, 292] on div "Outro" at bounding box center [556, 258] width 96 height 79
type input "R$ 0,00"
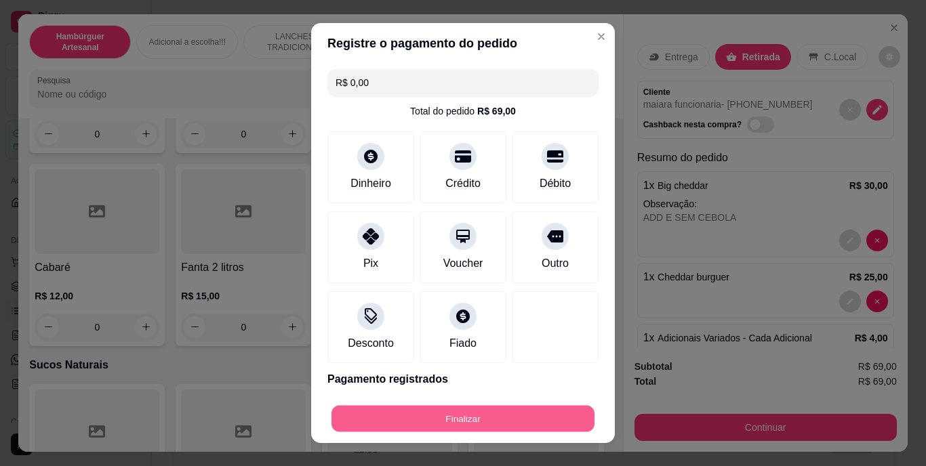
click at [519, 414] on button "Finalizar" at bounding box center [463, 418] width 263 height 26
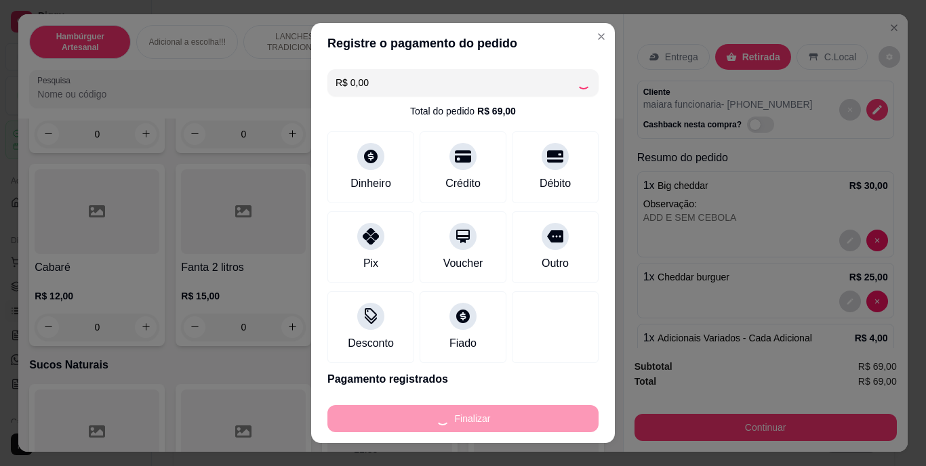
type input "0"
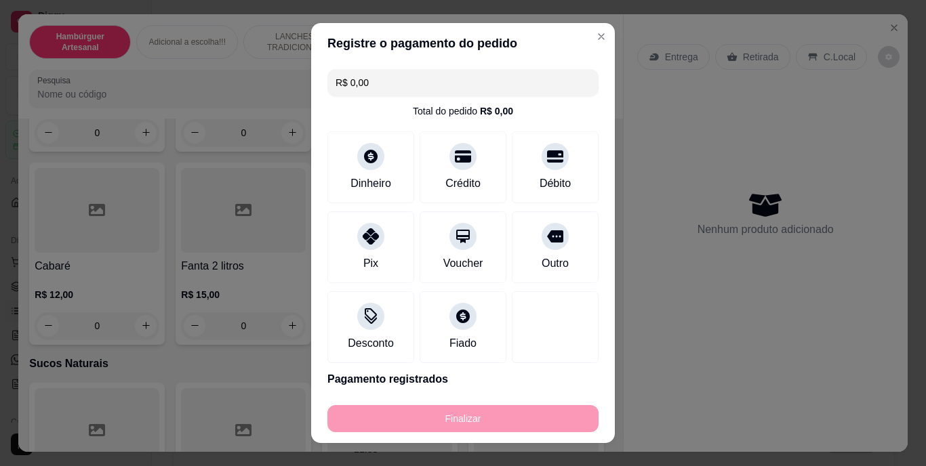
type input "-R$ 69,00"
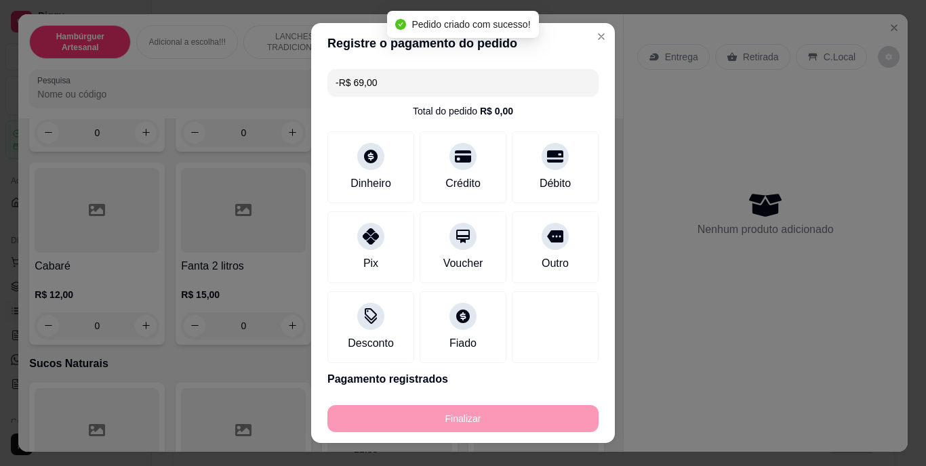
scroll to position [3931, 0]
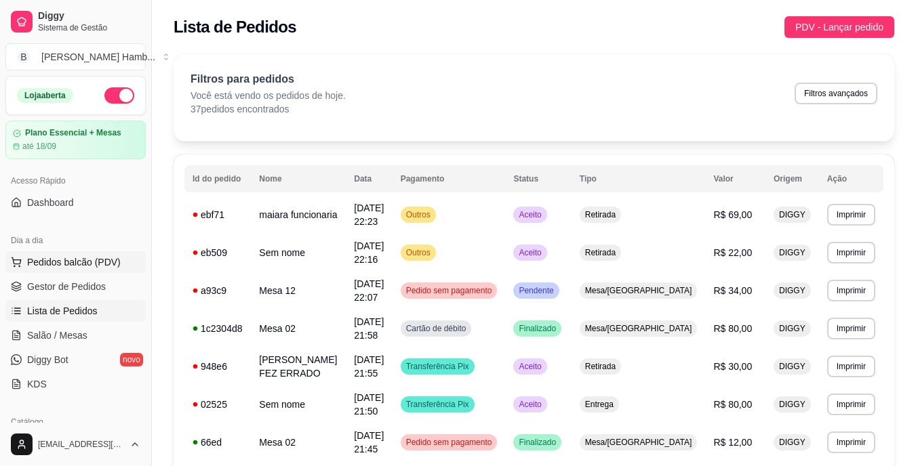
click at [83, 262] on span "Pedidos balcão (PDV)" at bounding box center [74, 263] width 94 height 14
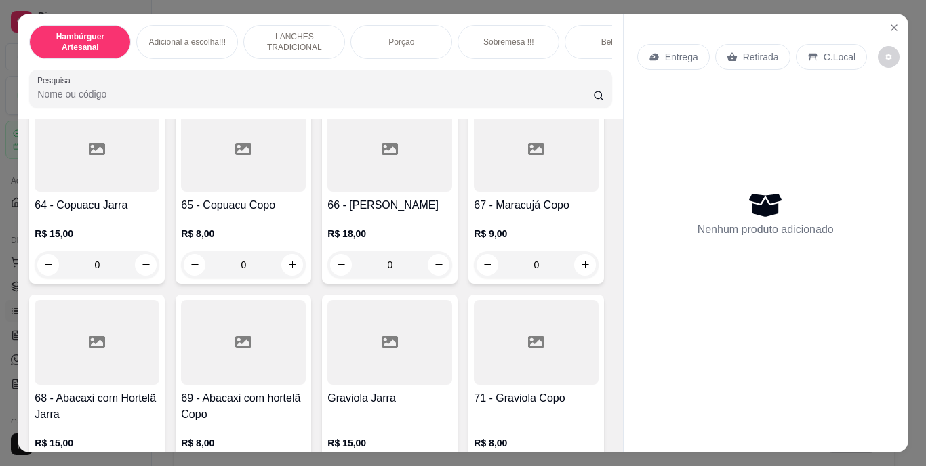
scroll to position [4339, 0]
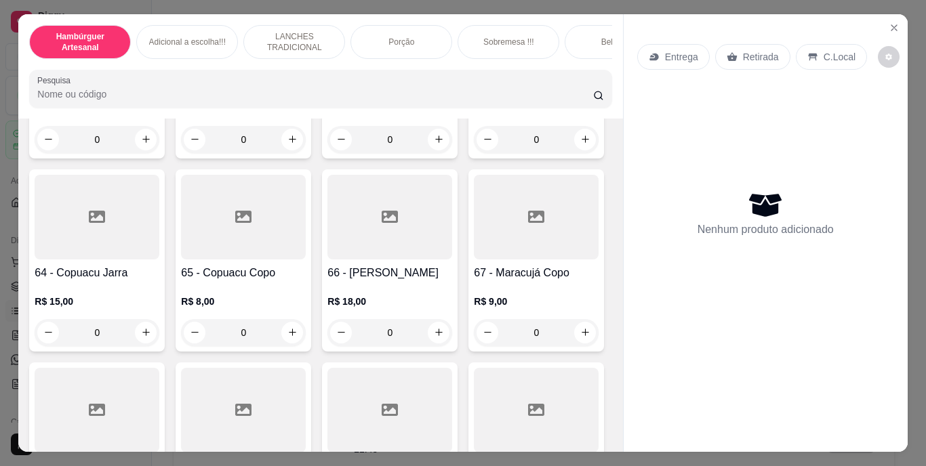
type input "1"
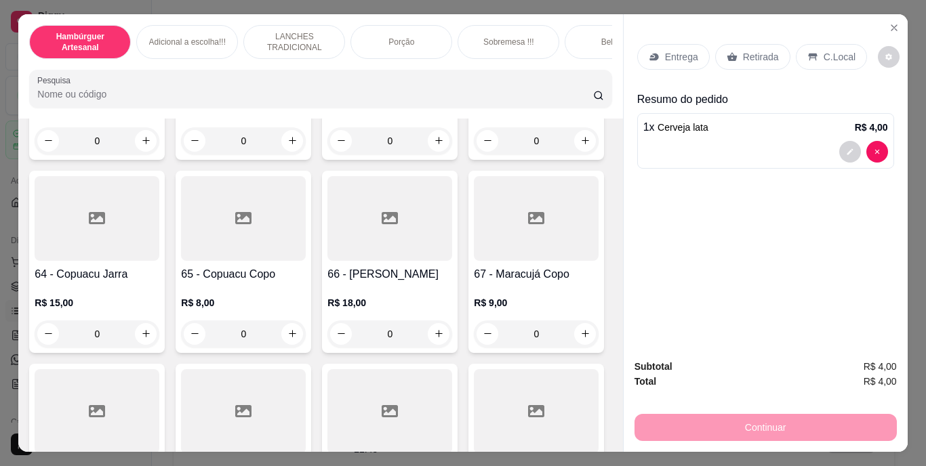
click at [723, 44] on div "Retirada" at bounding box center [752, 57] width 75 height 26
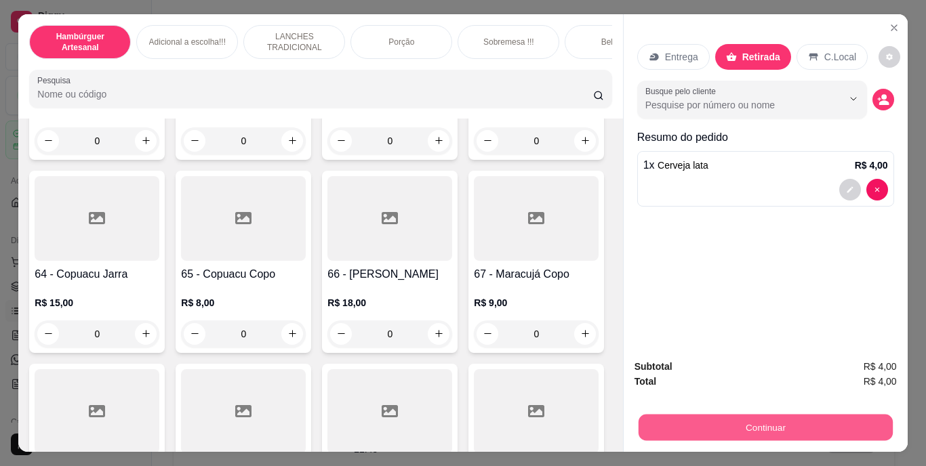
click at [686, 418] on button "Continuar" at bounding box center [765, 428] width 254 height 26
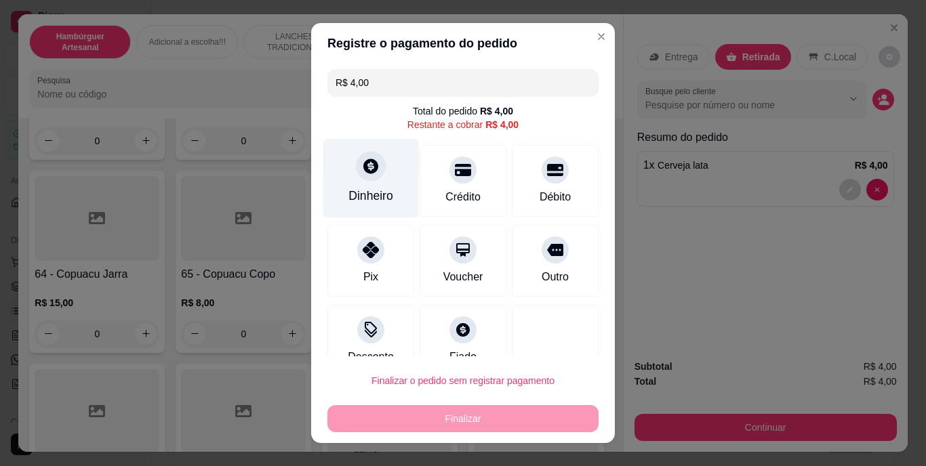
click at [390, 185] on div "Dinheiro" at bounding box center [371, 178] width 96 height 79
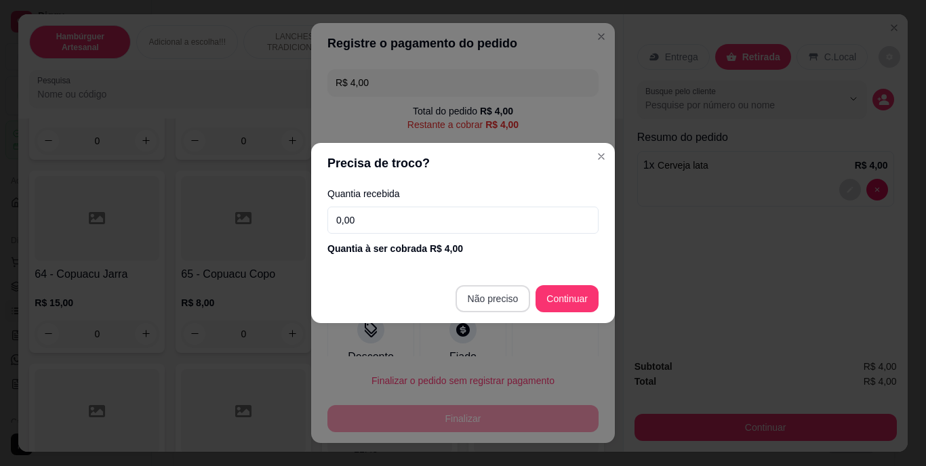
type input "R$ 0,00"
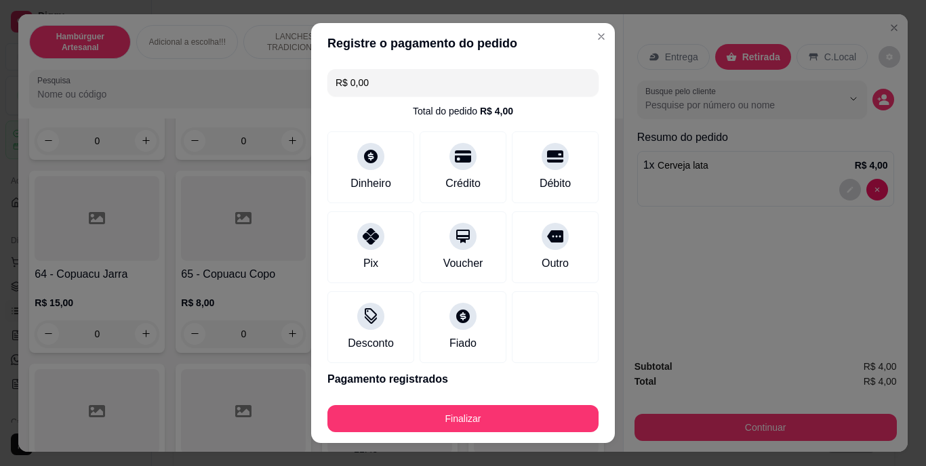
click at [416, 403] on div "Finalizar" at bounding box center [462, 416] width 271 height 33
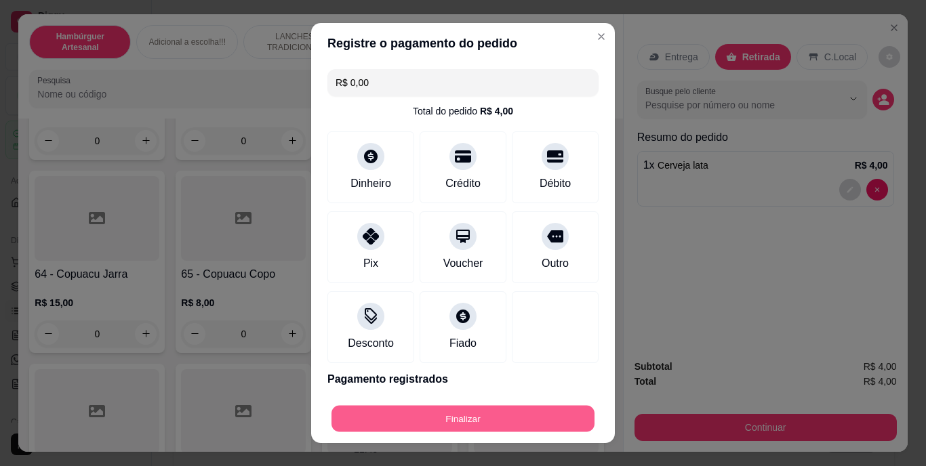
click at [411, 407] on button "Finalizar" at bounding box center [463, 418] width 263 height 26
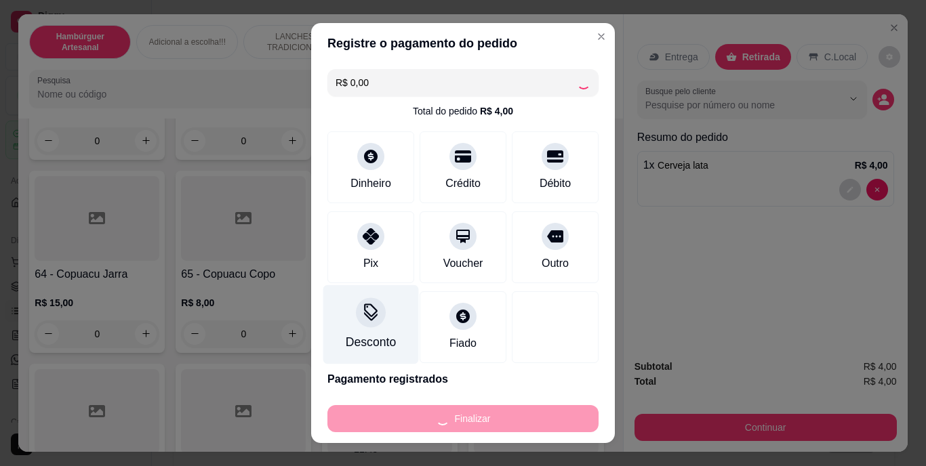
type input "0"
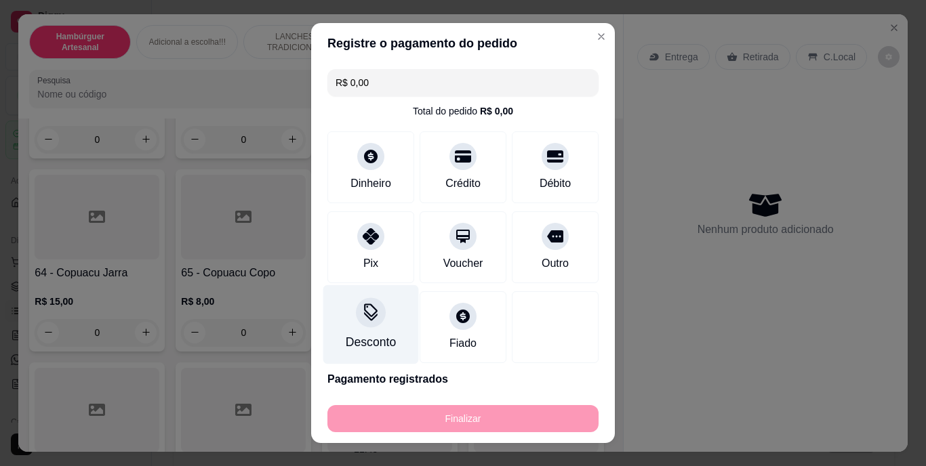
type input "-R$ 4,00"
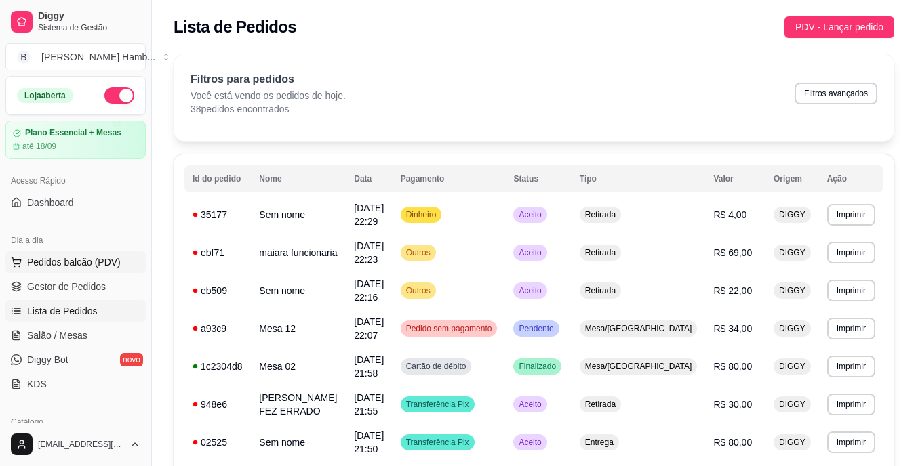
click at [67, 260] on span "Pedidos balcão (PDV)" at bounding box center [74, 263] width 94 height 14
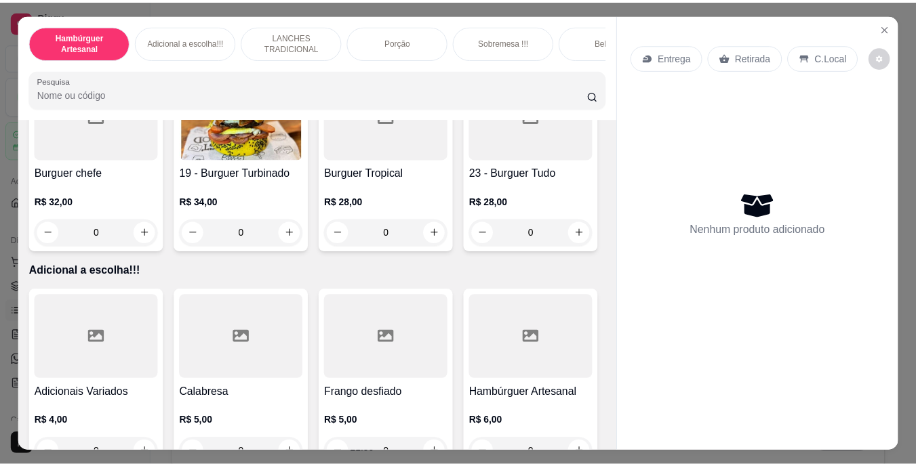
scroll to position [1220, 0]
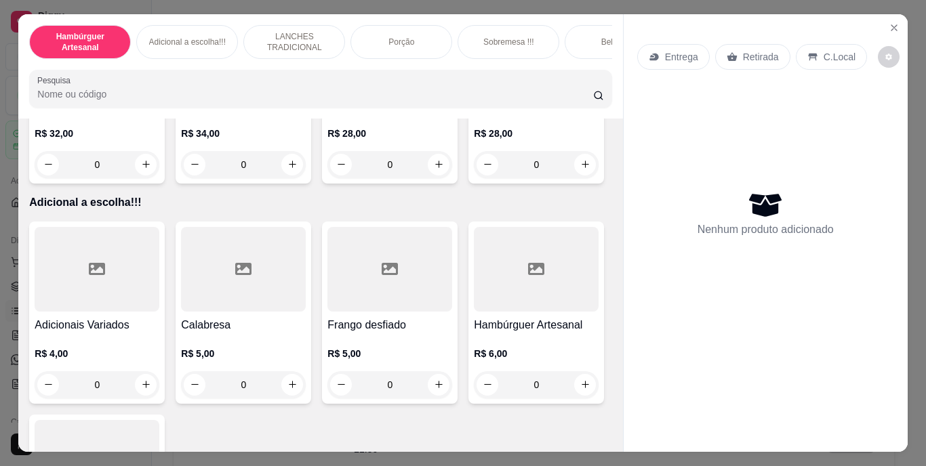
type input "1"
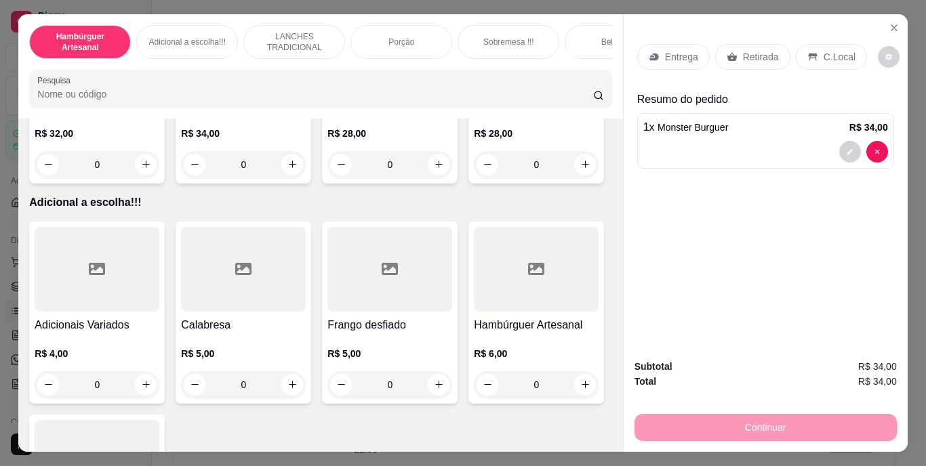
click at [752, 50] on p "Retirada" at bounding box center [761, 57] width 36 height 14
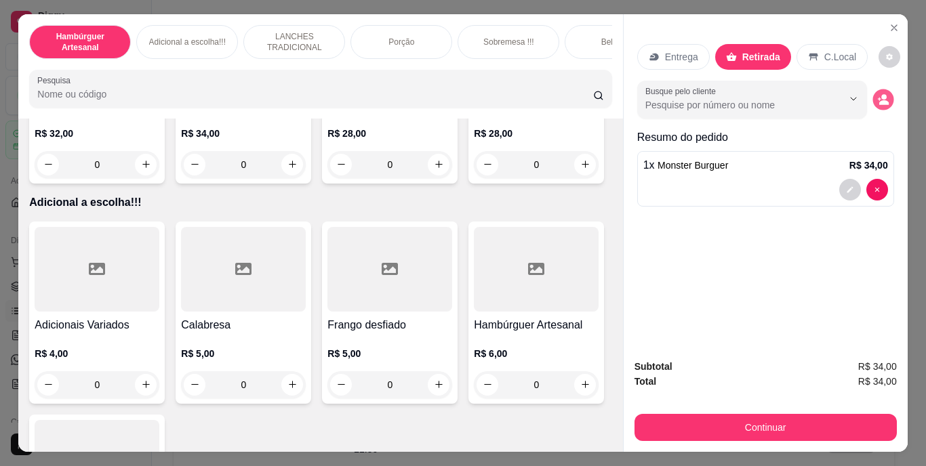
click at [879, 100] on icon "decrease-product-quantity" at bounding box center [883, 102] width 9 height 5
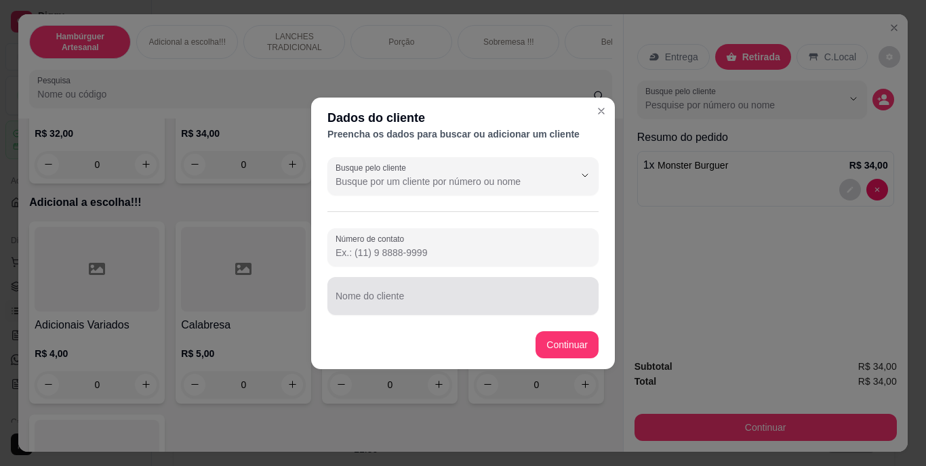
click at [525, 283] on div at bounding box center [463, 296] width 255 height 27
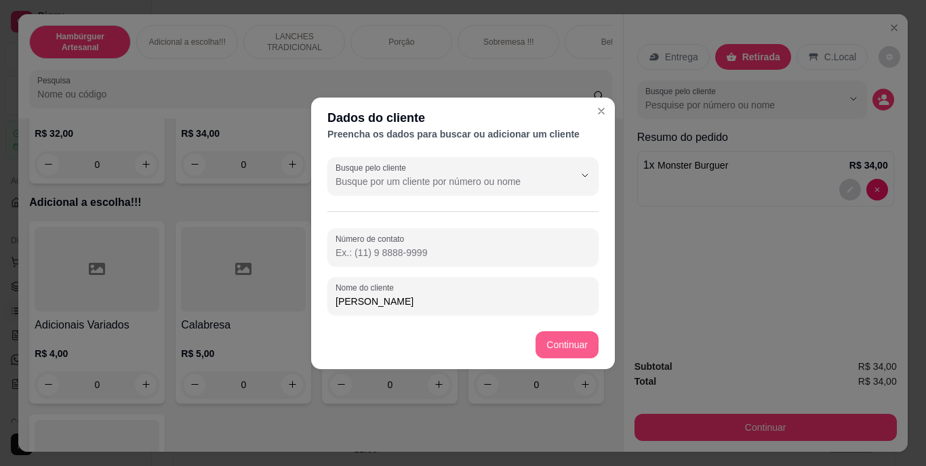
type input "[PERSON_NAME]"
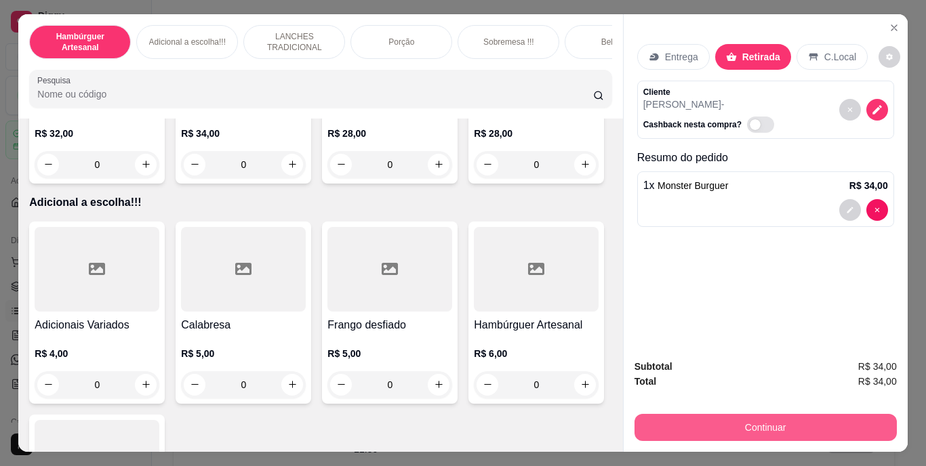
click at [653, 416] on button "Continuar" at bounding box center [766, 427] width 262 height 27
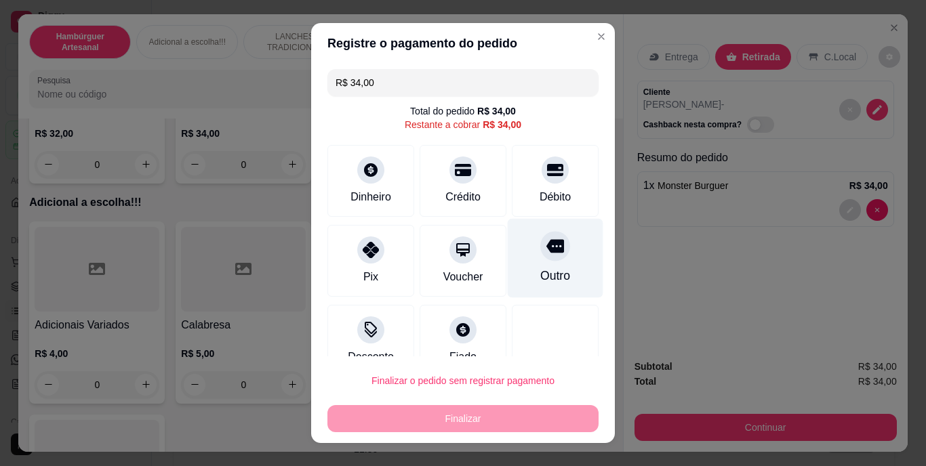
click at [564, 257] on div "Outro" at bounding box center [556, 258] width 96 height 79
type input "R$ 0,00"
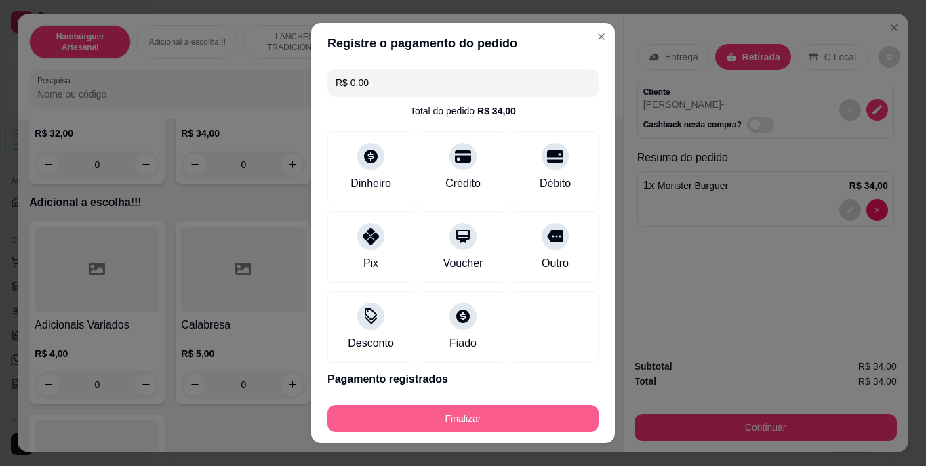
click at [423, 409] on button "Finalizar" at bounding box center [462, 418] width 271 height 27
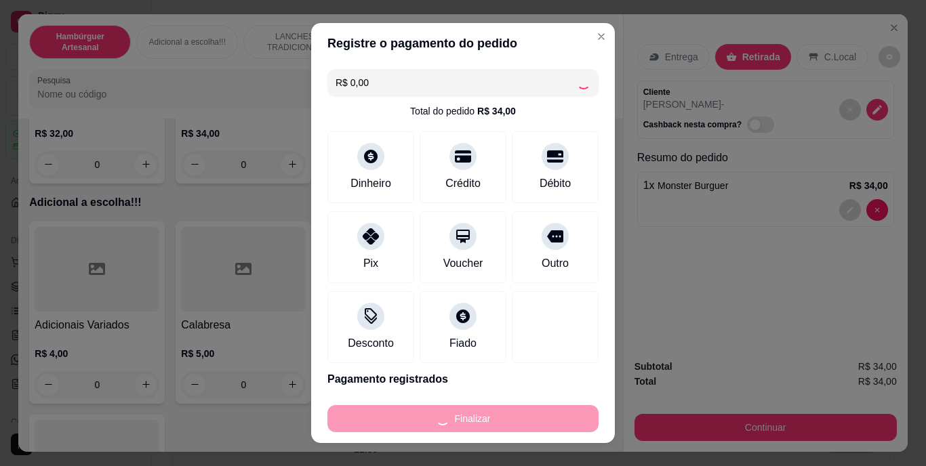
type input "0"
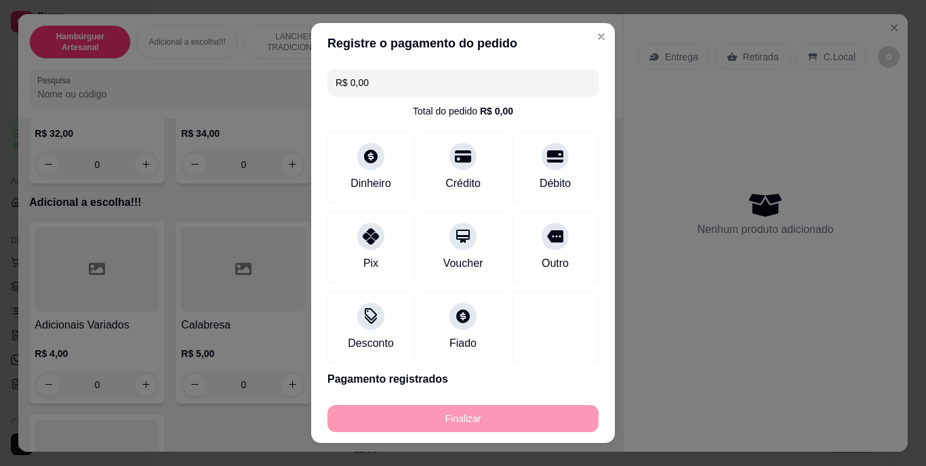
type input "-R$ 34,00"
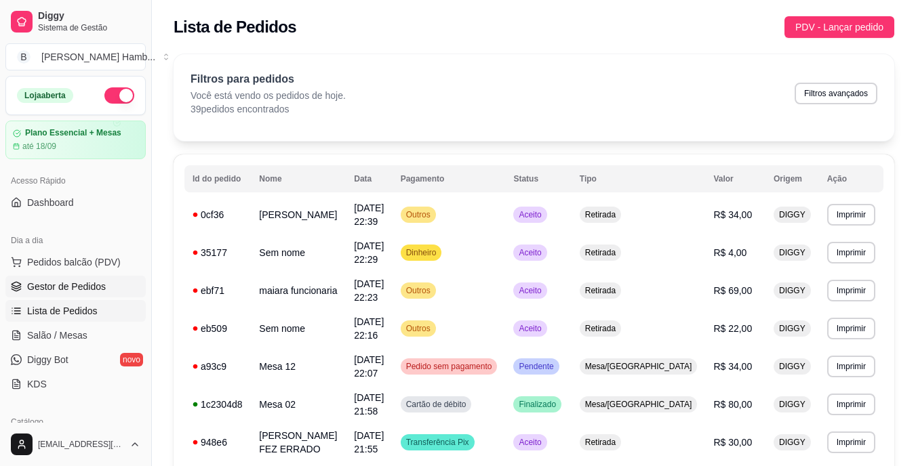
click at [48, 292] on span "Gestor de Pedidos" at bounding box center [66, 287] width 79 height 14
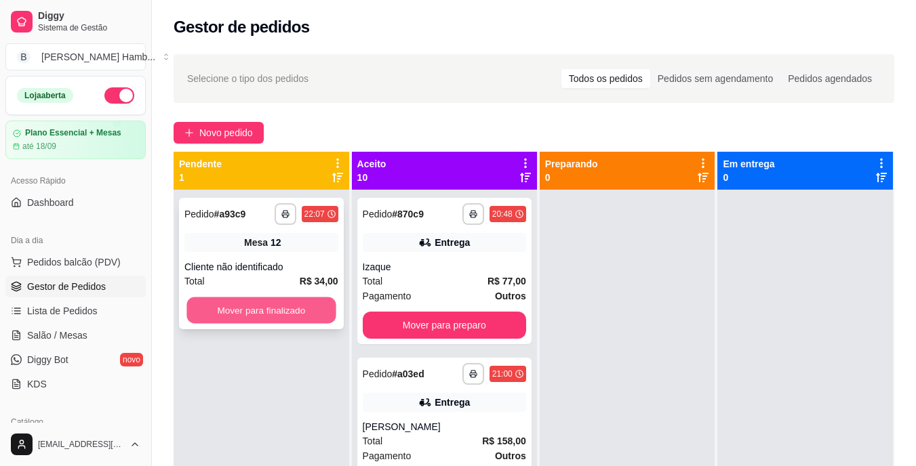
click at [300, 310] on button "Mover para finalizado" at bounding box center [260, 311] width 149 height 26
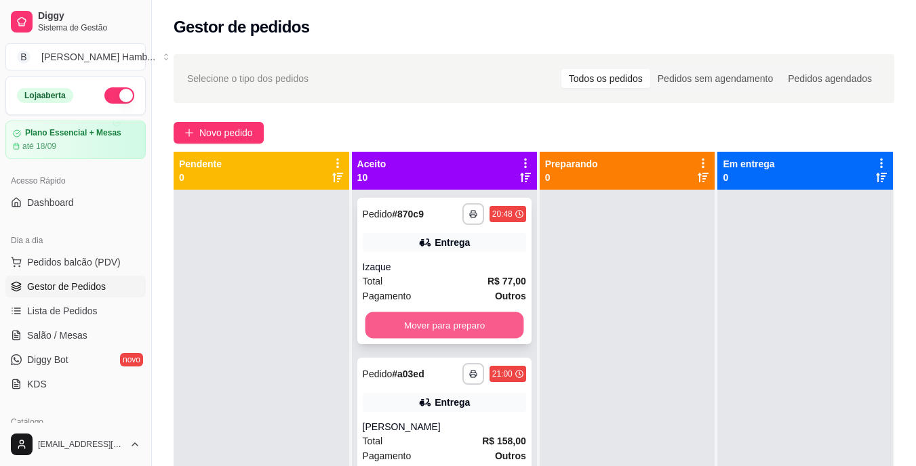
click at [406, 323] on button "Mover para preparo" at bounding box center [444, 326] width 159 height 26
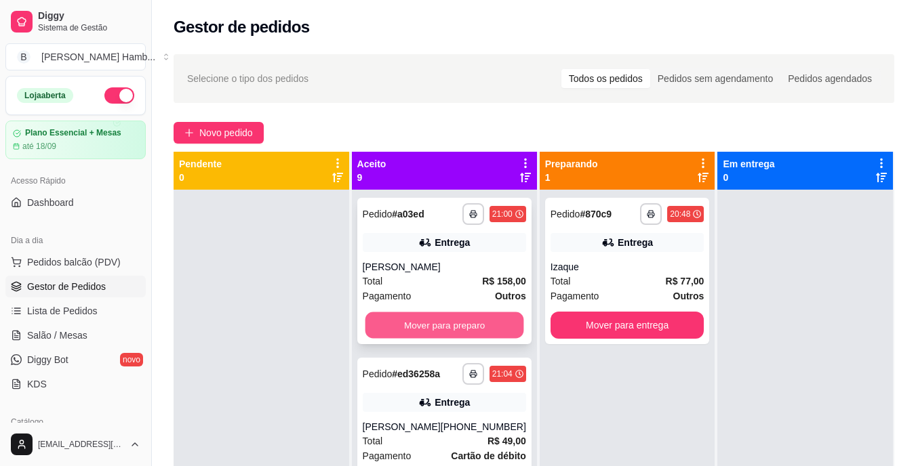
click at [419, 319] on button "Mover para preparo" at bounding box center [444, 326] width 159 height 26
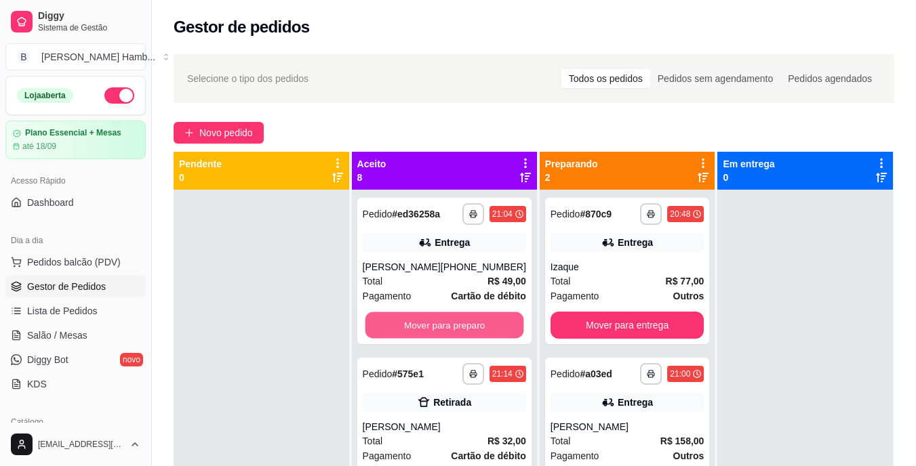
click at [419, 319] on button "Mover para preparo" at bounding box center [444, 326] width 159 height 26
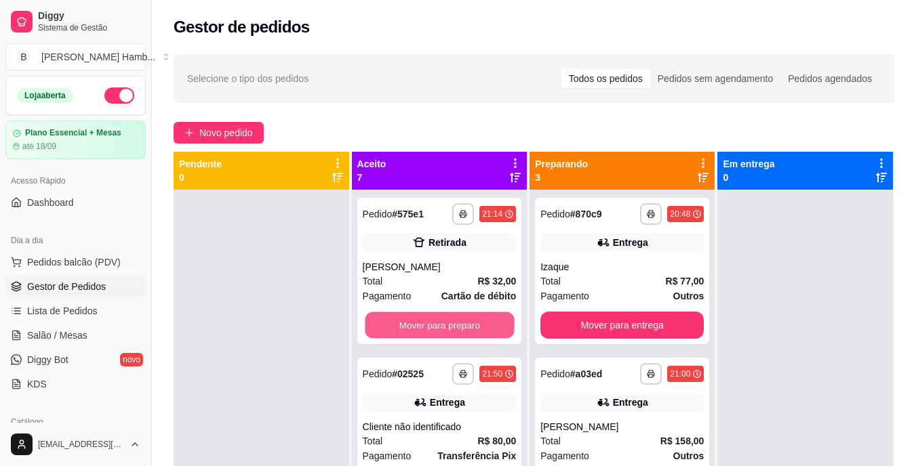
click at [419, 319] on button "Mover para preparo" at bounding box center [439, 326] width 149 height 26
click at [415, 317] on button "Mover para preparo" at bounding box center [439, 326] width 149 height 26
click at [451, 329] on button "Mover para preparo" at bounding box center [439, 326] width 149 height 26
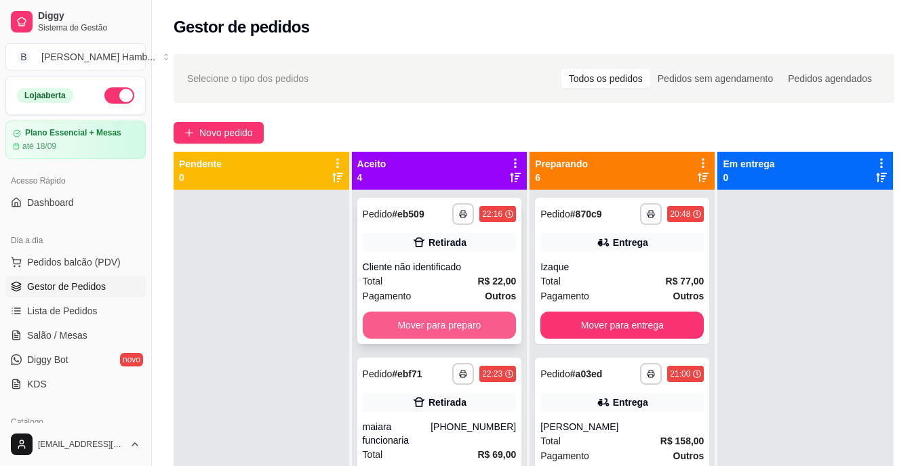
click at [452, 325] on button "Mover para preparo" at bounding box center [440, 325] width 154 height 27
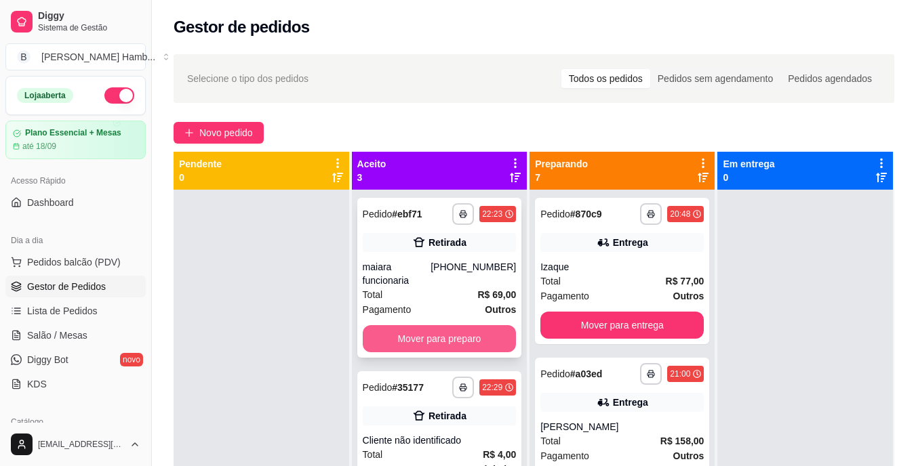
click at [458, 334] on button "Mover para preparo" at bounding box center [440, 338] width 154 height 27
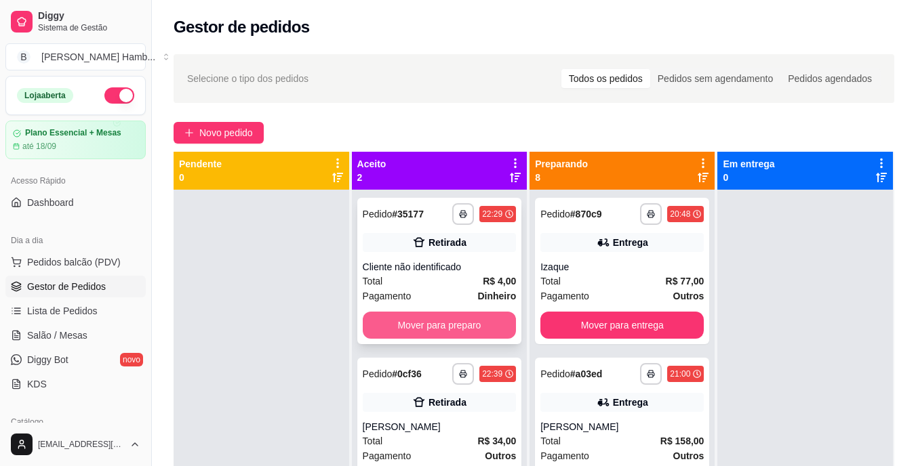
click at [461, 328] on button "Mover para preparo" at bounding box center [440, 325] width 154 height 27
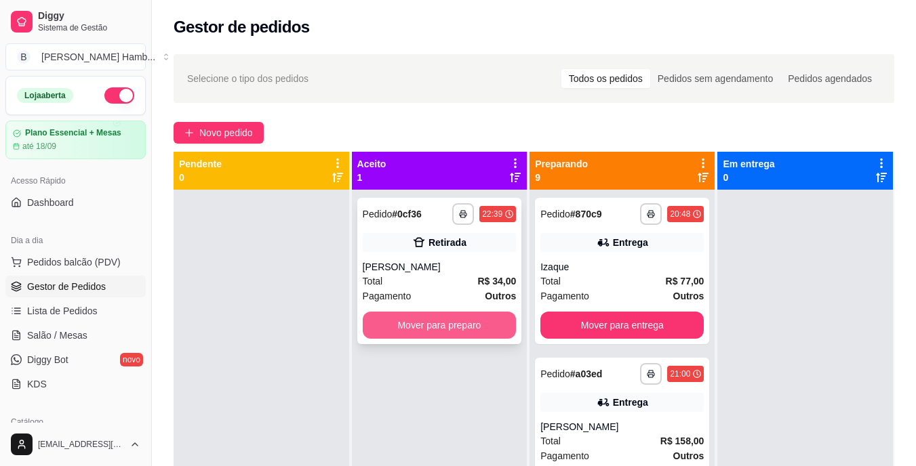
click at [463, 325] on button "Mover para preparo" at bounding box center [440, 325] width 154 height 27
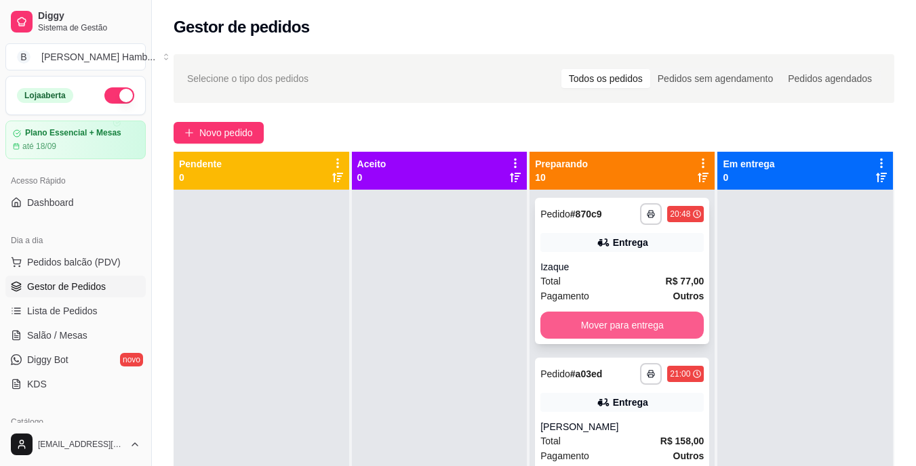
click at [560, 325] on button "Mover para entrega" at bounding box center [621, 325] width 163 height 27
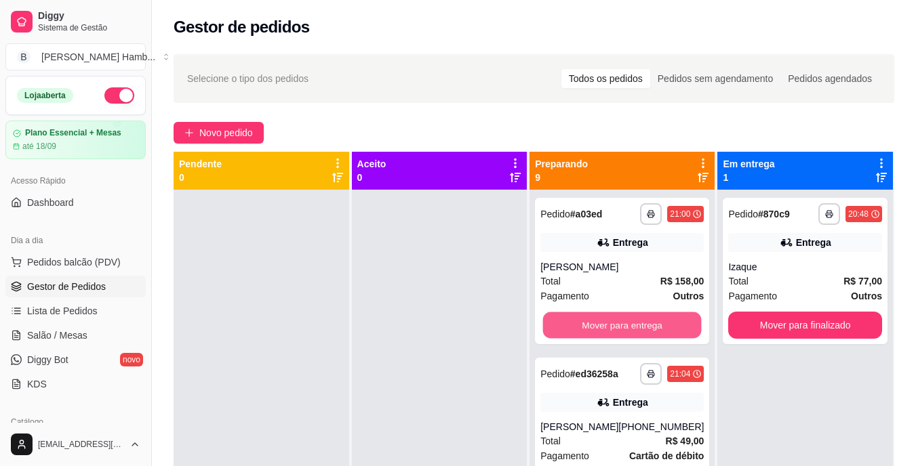
click at [560, 325] on button "Mover para entrega" at bounding box center [622, 326] width 159 height 26
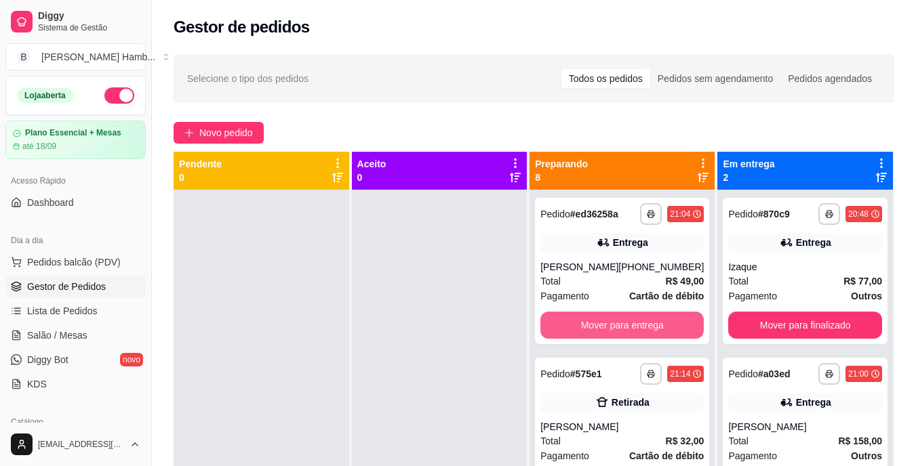
click at [560, 325] on button "Mover para entrega" at bounding box center [621, 325] width 163 height 27
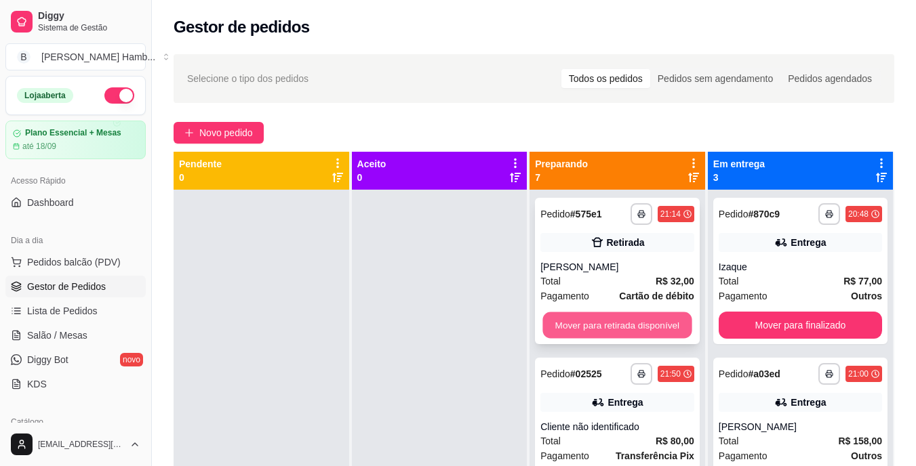
click at [564, 326] on button "Mover para retirada disponível" at bounding box center [617, 326] width 149 height 26
click at [564, 326] on button "Mover para entrega" at bounding box center [617, 325] width 154 height 27
click at [564, 326] on button "Mover para retirada disponível" at bounding box center [617, 325] width 154 height 27
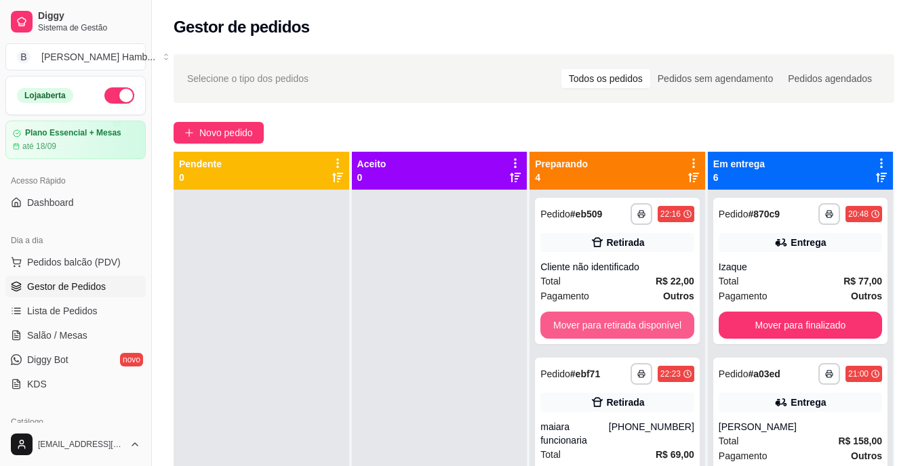
click at [564, 326] on button "Mover para retirada disponível" at bounding box center [617, 325] width 154 height 27
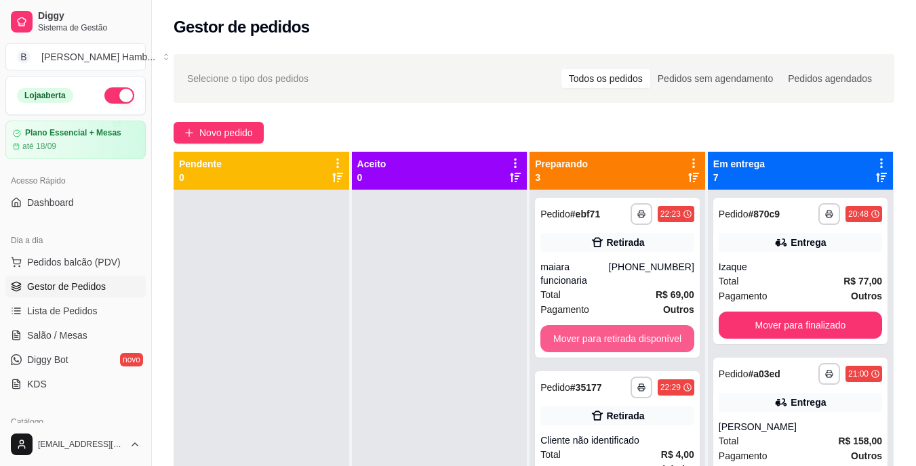
click at [564, 326] on button "Mover para retirada disponível" at bounding box center [617, 338] width 154 height 27
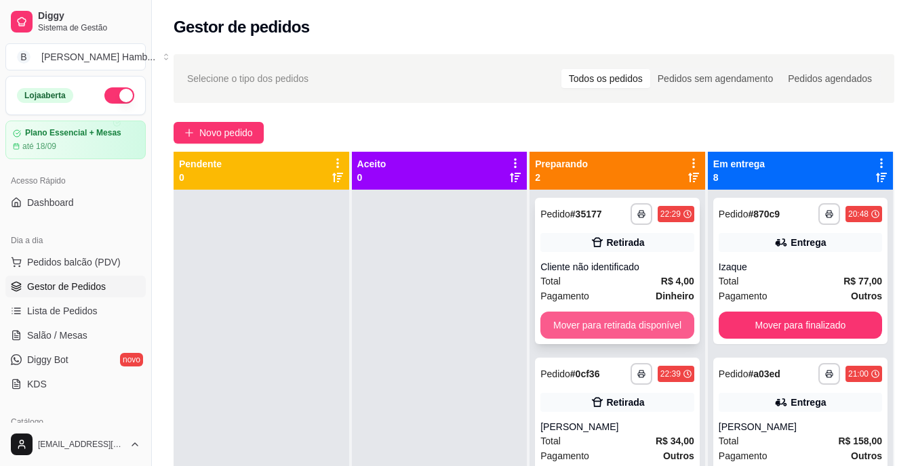
click at [580, 320] on button "Mover para retirada disponível" at bounding box center [617, 325] width 154 height 27
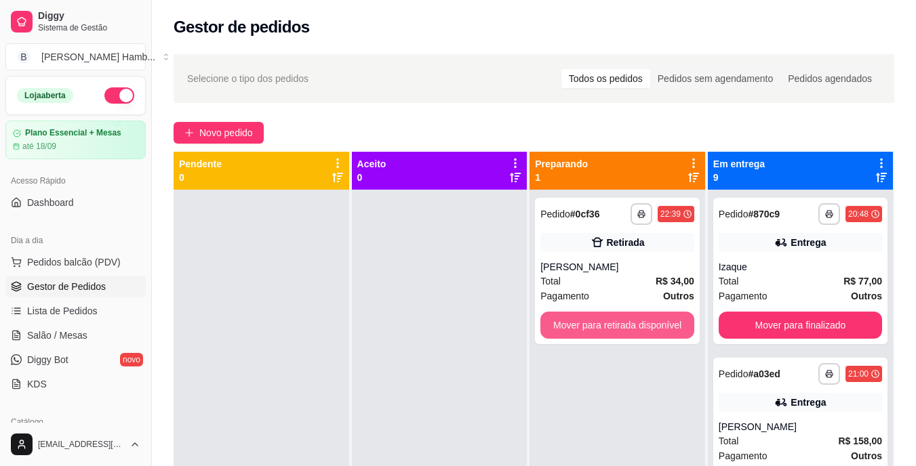
click at [580, 320] on button "Mover para retirada disponível" at bounding box center [617, 325] width 154 height 27
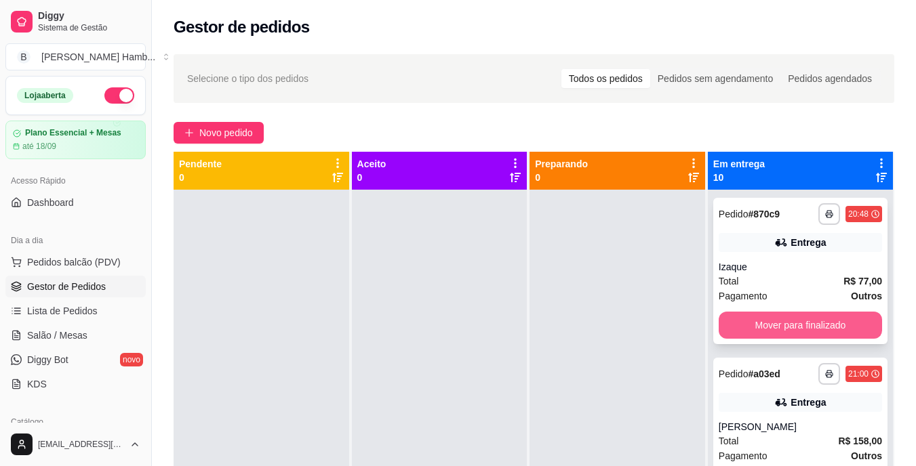
click at [743, 321] on button "Mover para finalizado" at bounding box center [800, 325] width 163 height 27
click at [736, 323] on button "Mover para finalizado" at bounding box center [800, 325] width 163 height 27
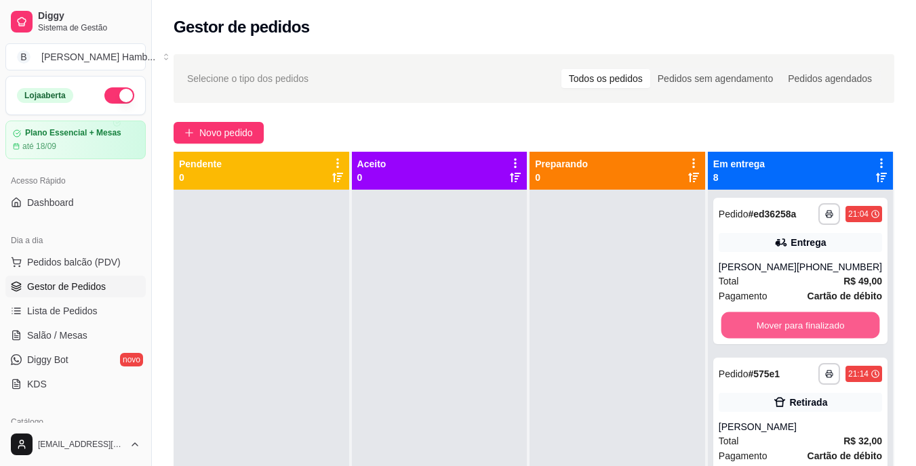
click at [736, 323] on button "Mover para finalizado" at bounding box center [800, 326] width 159 height 26
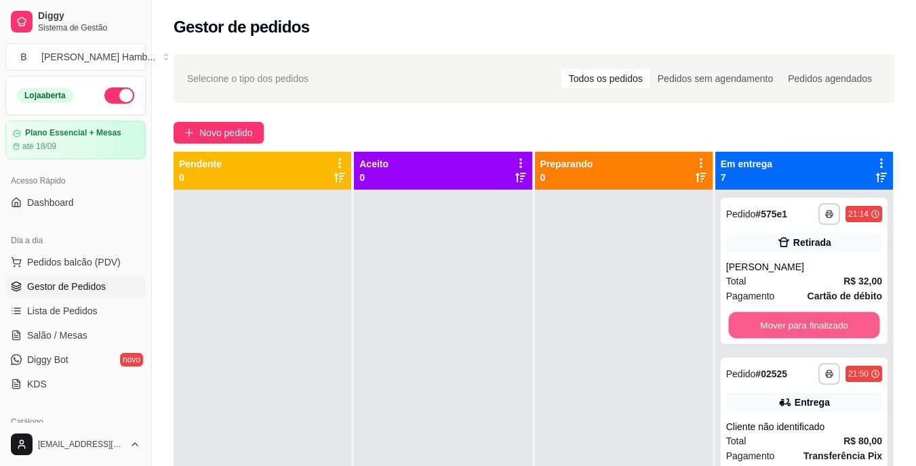
click at [736, 323] on button "Mover para finalizado" at bounding box center [803, 326] width 151 height 26
click at [736, 323] on button "Mover para finalizado" at bounding box center [804, 325] width 156 height 27
click at [736, 323] on button "Mover para finalizado" at bounding box center [803, 326] width 151 height 26
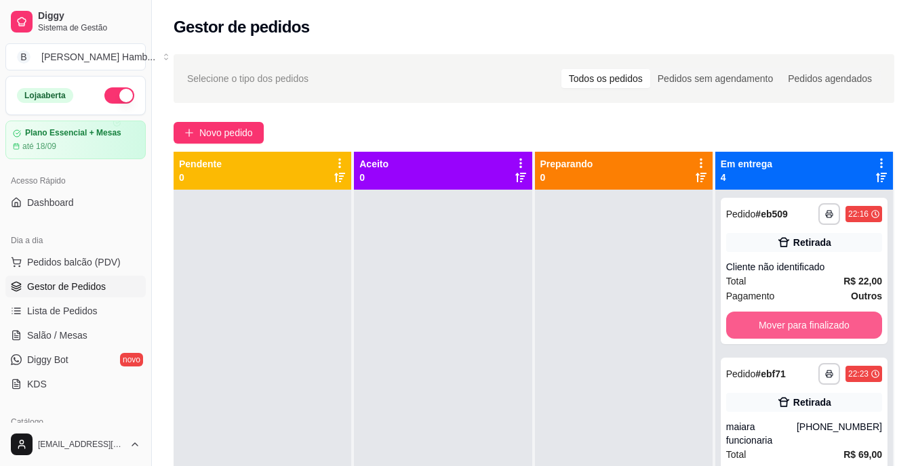
click at [736, 323] on button "Mover para finalizado" at bounding box center [804, 325] width 156 height 27
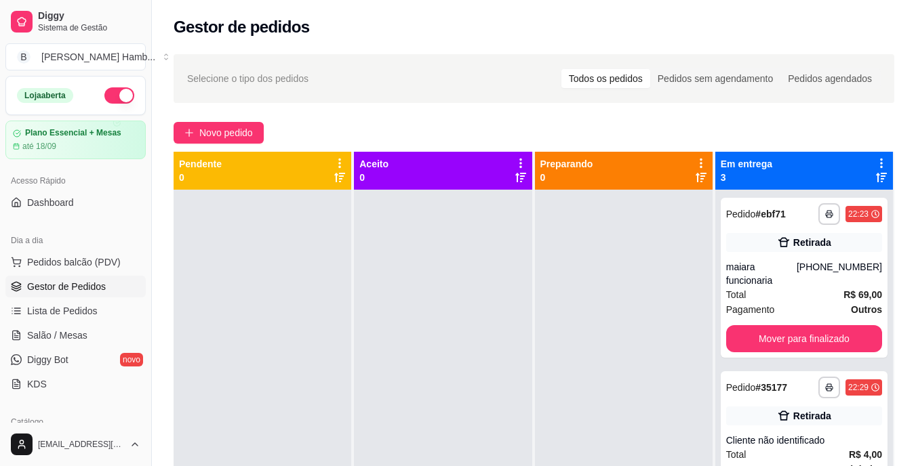
click at [736, 323] on div "**********" at bounding box center [804, 278] width 167 height 160
click at [734, 329] on button "Mover para finalizado" at bounding box center [803, 339] width 151 height 26
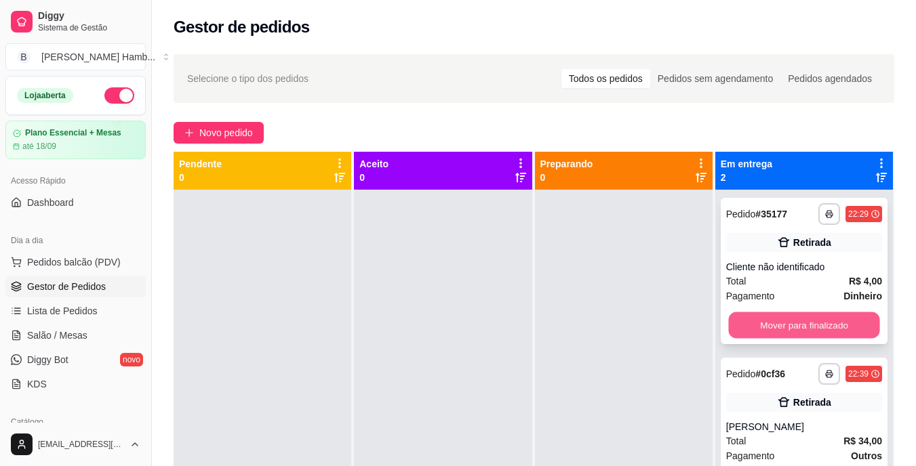
click at [736, 327] on button "Mover para finalizado" at bounding box center [803, 326] width 151 height 26
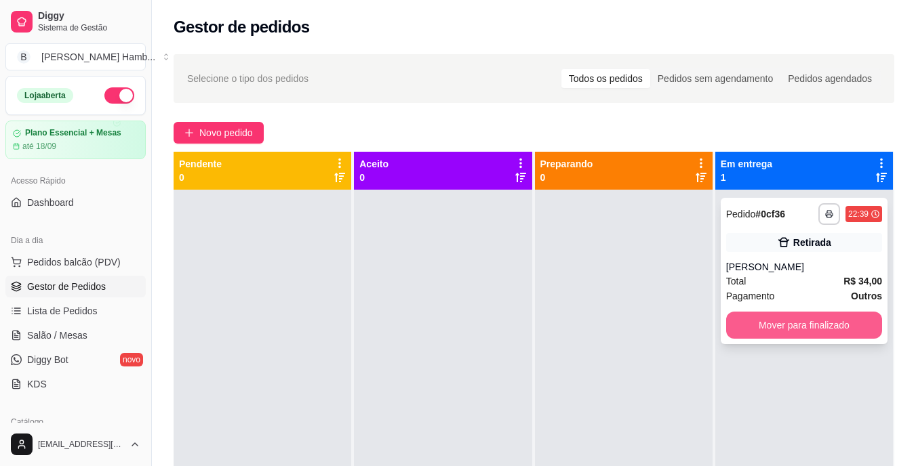
click at [740, 323] on button "Mover para finalizado" at bounding box center [804, 325] width 156 height 27
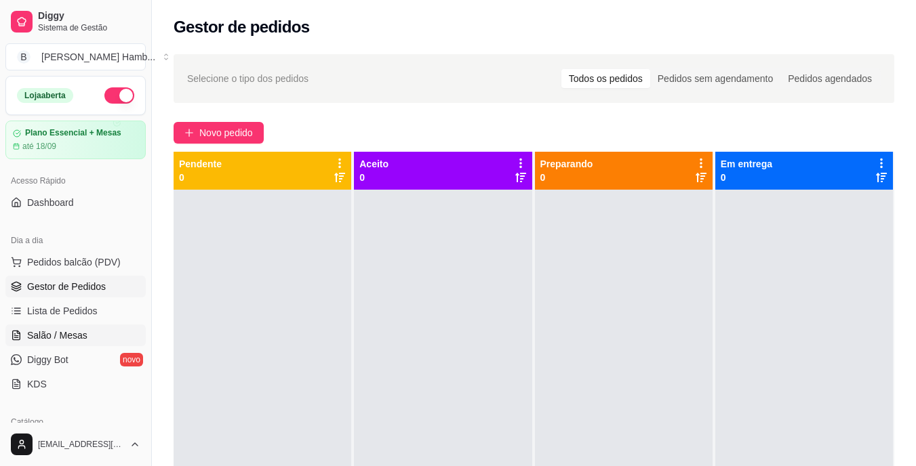
click at [90, 329] on link "Salão / Mesas" at bounding box center [75, 336] width 140 height 22
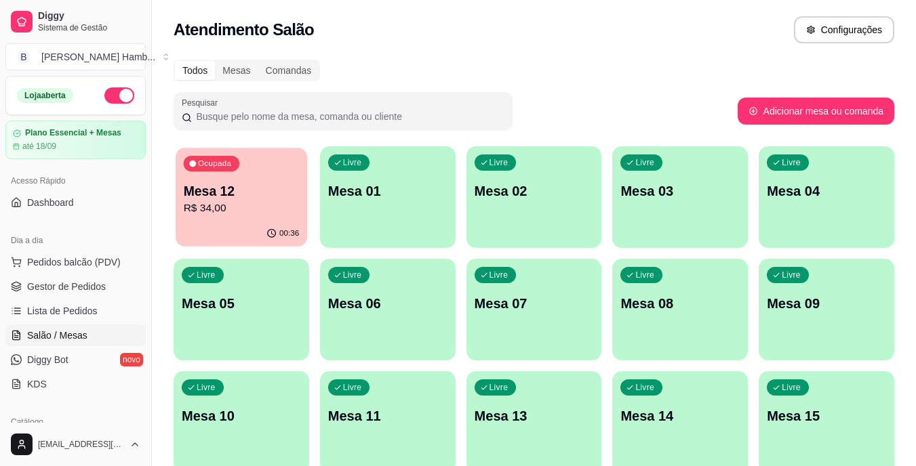
click at [243, 199] on p "Mesa 12" at bounding box center [242, 191] width 116 height 18
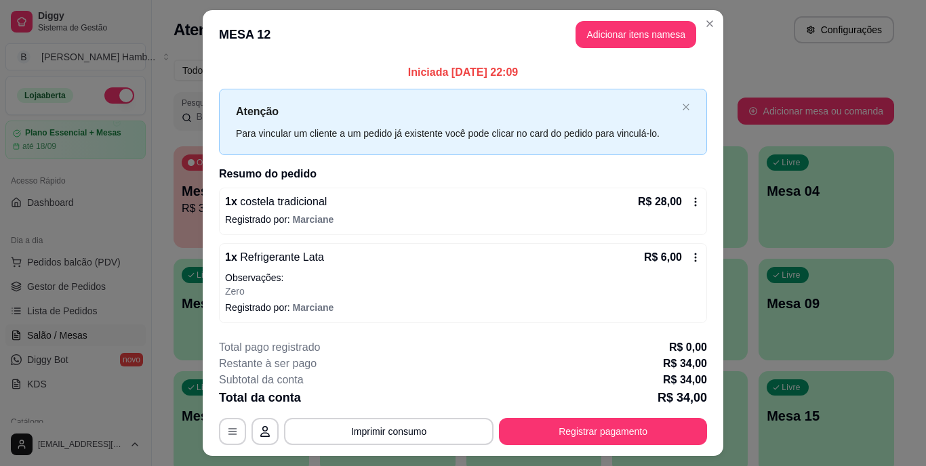
click at [484, 407] on div "**********" at bounding box center [463, 393] width 488 height 106
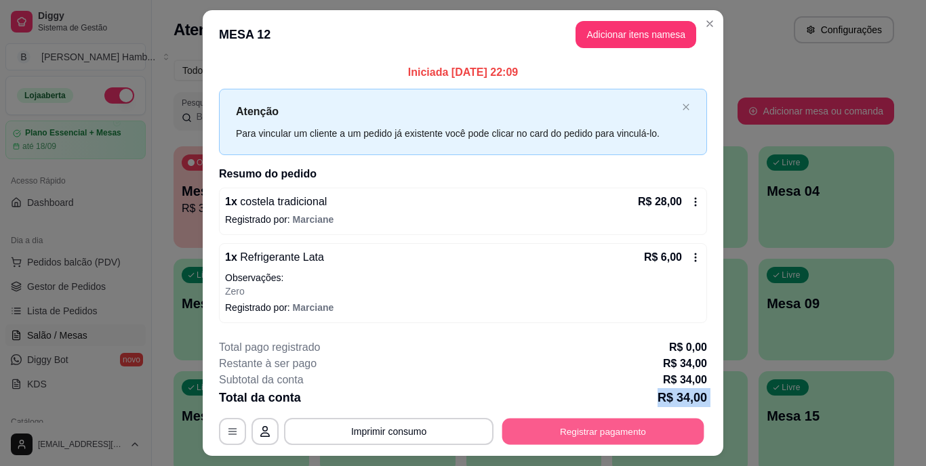
click at [502, 422] on button "Registrar pagamento" at bounding box center [603, 431] width 202 height 26
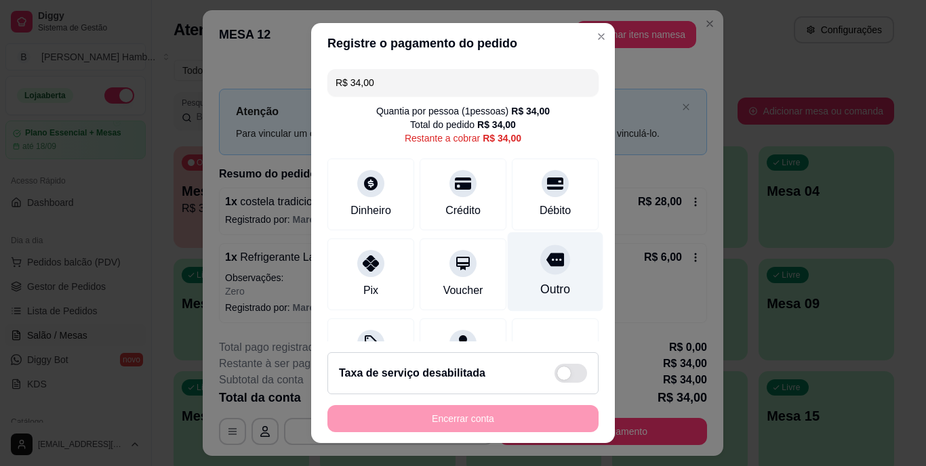
click at [513, 276] on div "Outro" at bounding box center [556, 272] width 96 height 79
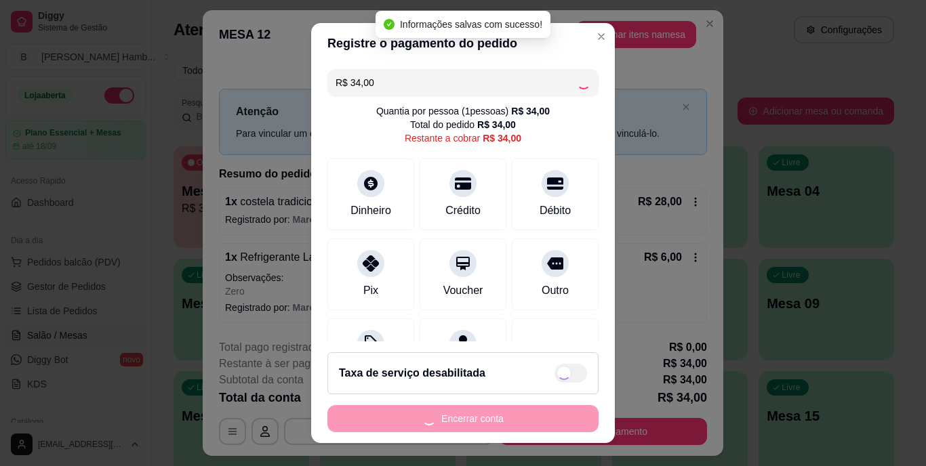
type input "R$ 0,00"
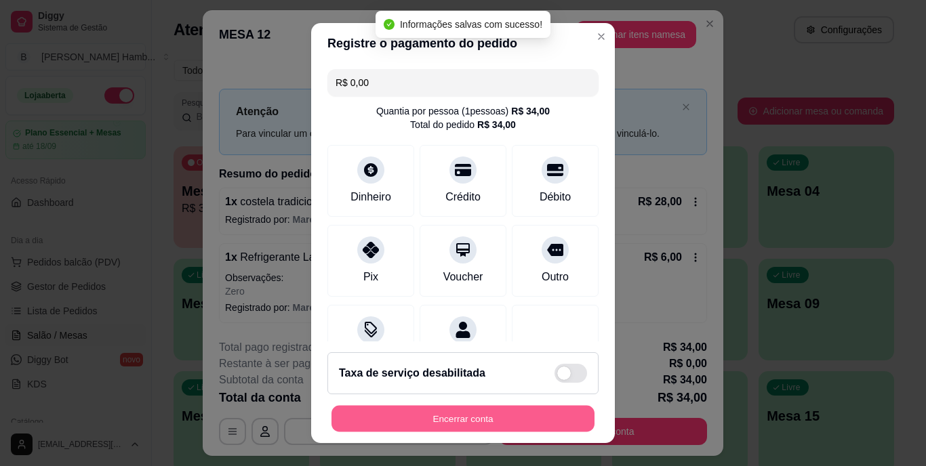
click at [441, 416] on button "Encerrar conta" at bounding box center [463, 418] width 263 height 26
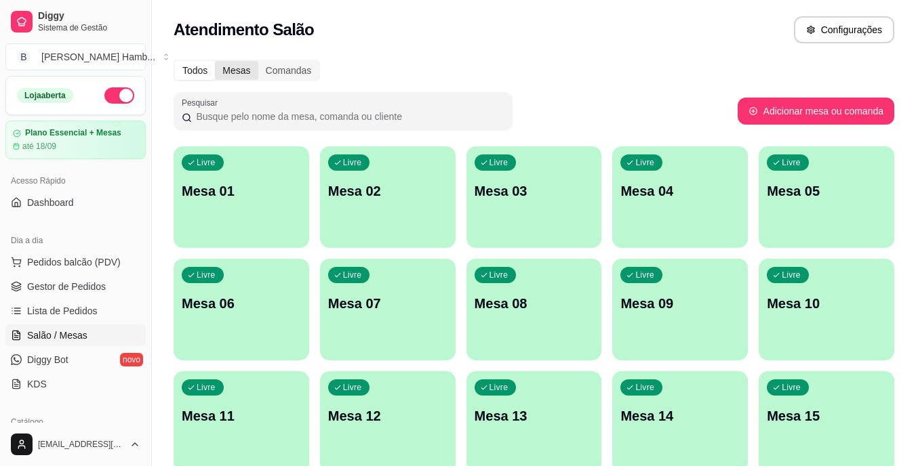
click at [242, 72] on div "Mesas" at bounding box center [236, 70] width 43 height 19
click at [215, 61] on input "Mesas" at bounding box center [215, 61] width 0 height 0
click at [271, 71] on div "Comandas" at bounding box center [288, 70] width 61 height 19
click at [258, 61] on input "Comandas" at bounding box center [258, 61] width 0 height 0
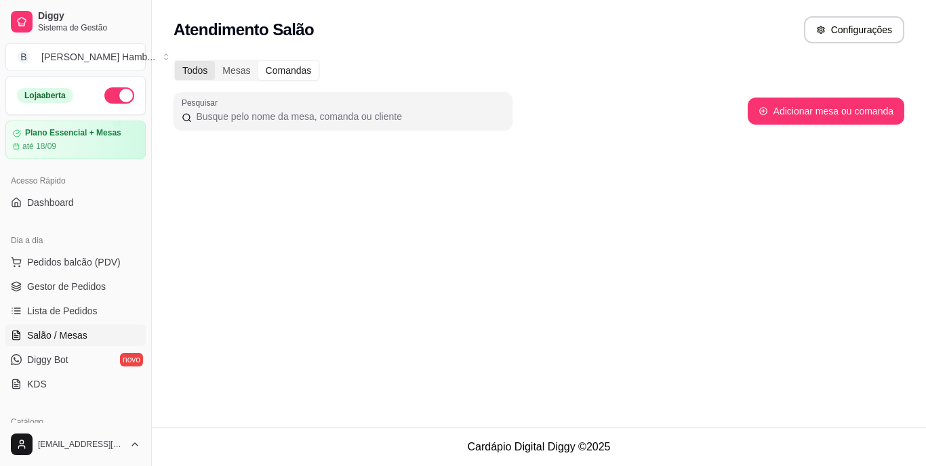
click at [197, 69] on div "Todos" at bounding box center [195, 70] width 40 height 19
click at [175, 61] on input "Todos" at bounding box center [175, 61] width 0 height 0
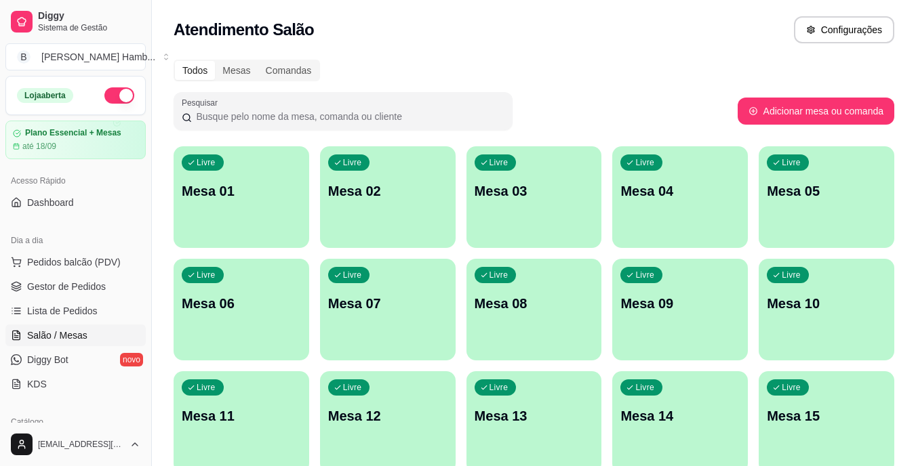
scroll to position [136, 0]
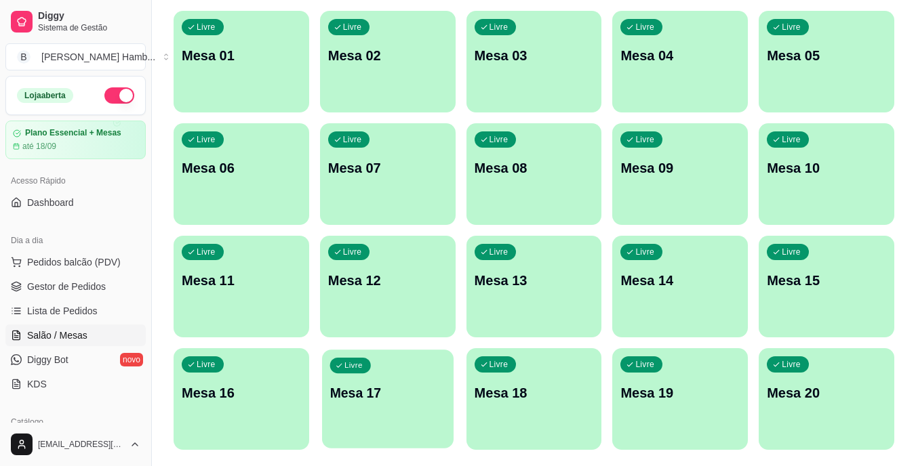
click at [393, 380] on div "Livre Mesa 17" at bounding box center [388, 391] width 132 height 83
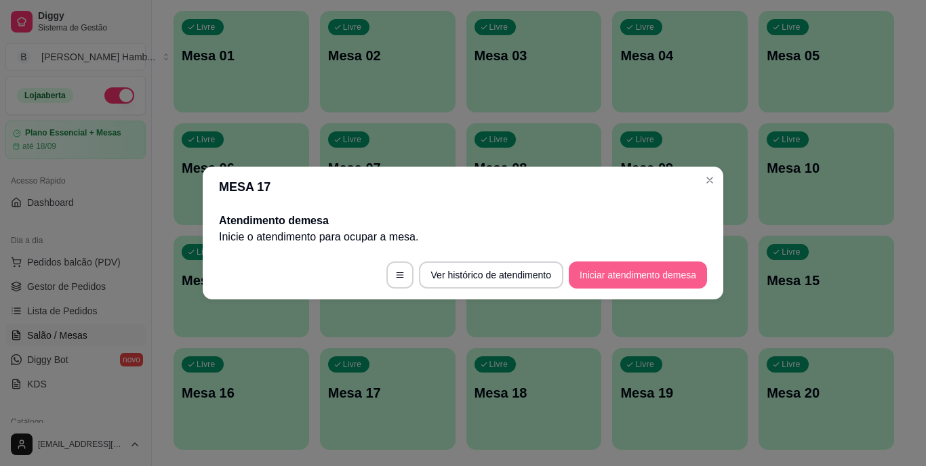
click at [606, 277] on button "Iniciar atendimento de mesa" at bounding box center [638, 275] width 138 height 27
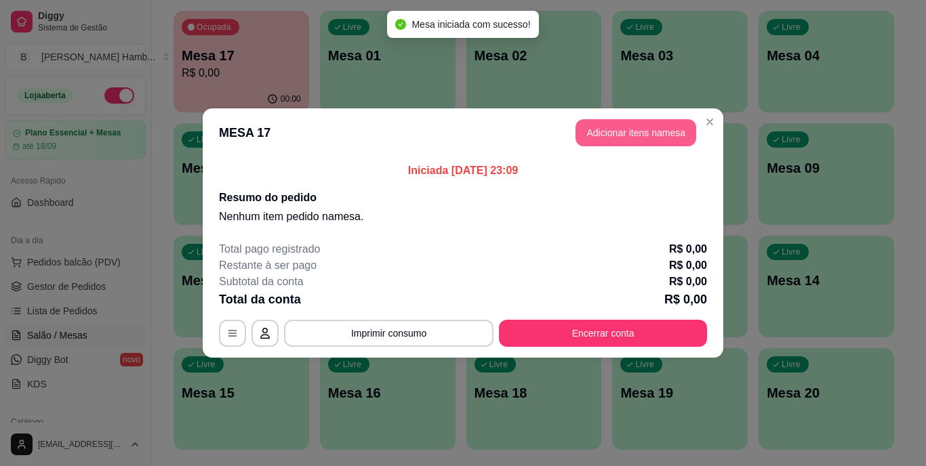
click at [651, 133] on button "Adicionar itens na mesa" at bounding box center [636, 132] width 121 height 27
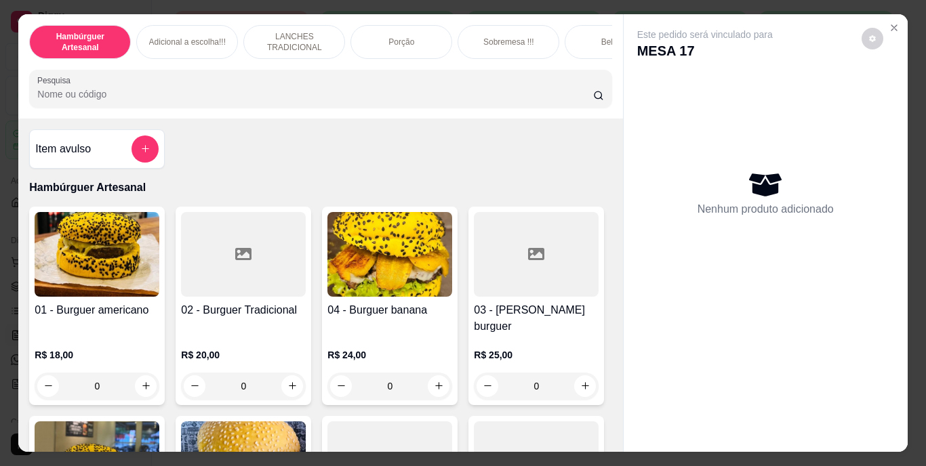
click at [552, 98] on input "Pesquisa" at bounding box center [315, 94] width 556 height 14
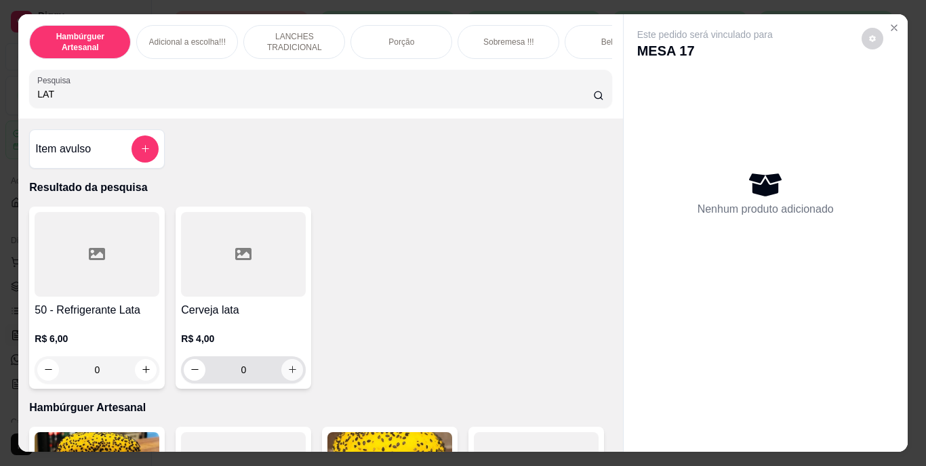
type input "LAT"
click at [287, 375] on icon "increase-product-quantity" at bounding box center [292, 370] width 10 height 10
type input "1"
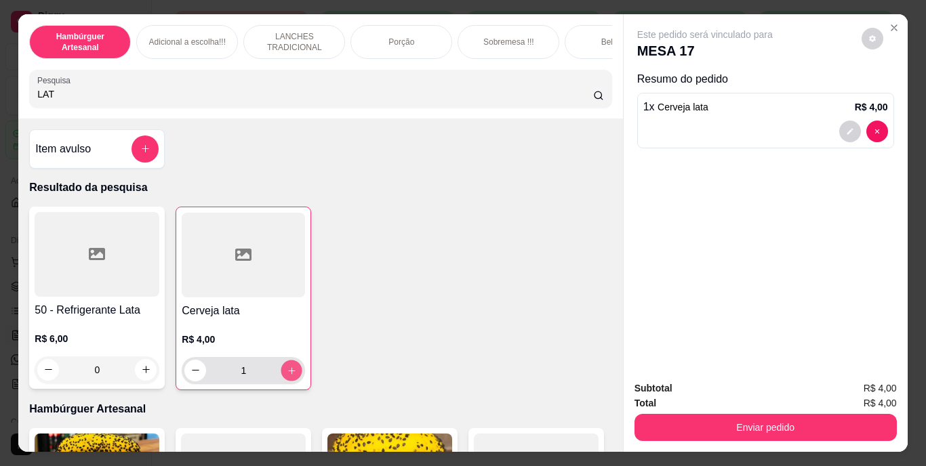
click at [287, 376] on icon "increase-product-quantity" at bounding box center [292, 370] width 10 height 10
type input "2"
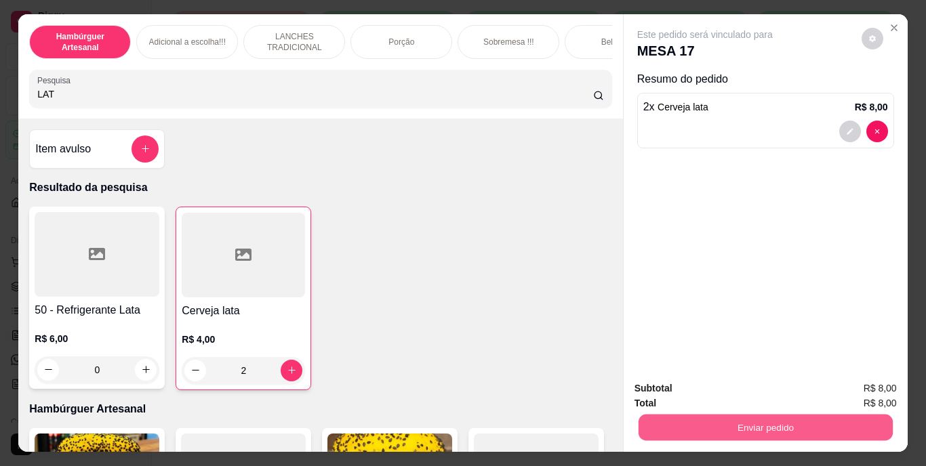
click at [665, 415] on button "Enviar pedido" at bounding box center [765, 428] width 254 height 26
click at [669, 391] on button "Não registrar e enviar pedido" at bounding box center [720, 389] width 137 height 25
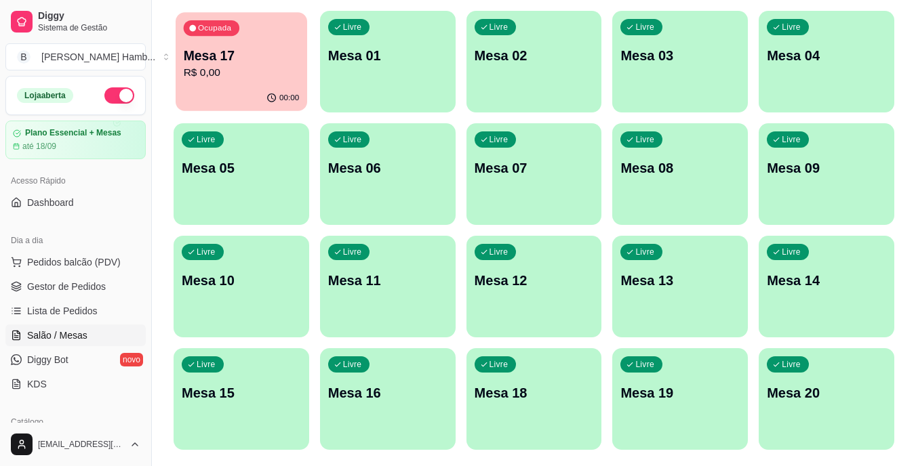
click at [226, 73] on p "R$ 0,00" at bounding box center [242, 73] width 116 height 16
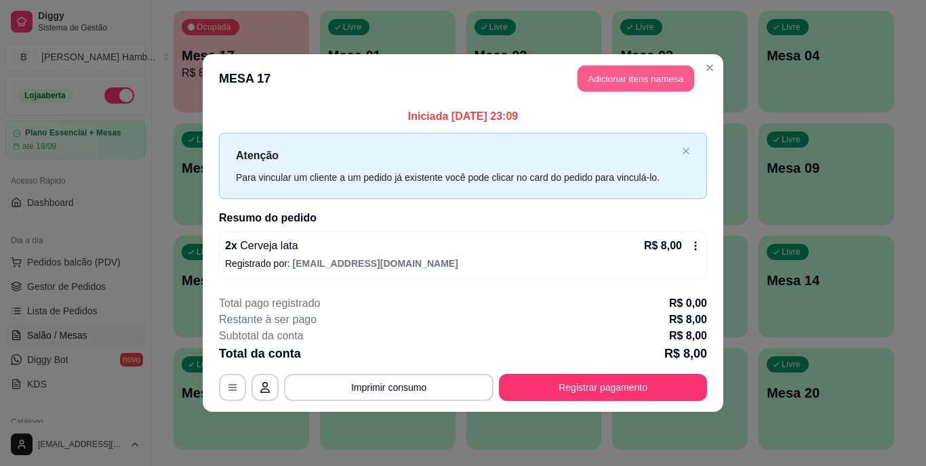
click at [581, 68] on button "Adicionar itens na mesa" at bounding box center [636, 79] width 117 height 26
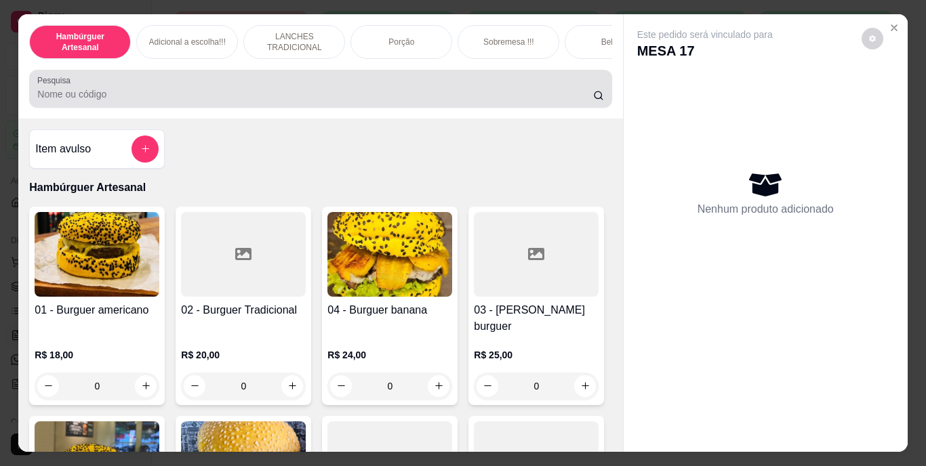
click at [451, 85] on div at bounding box center [320, 88] width 566 height 27
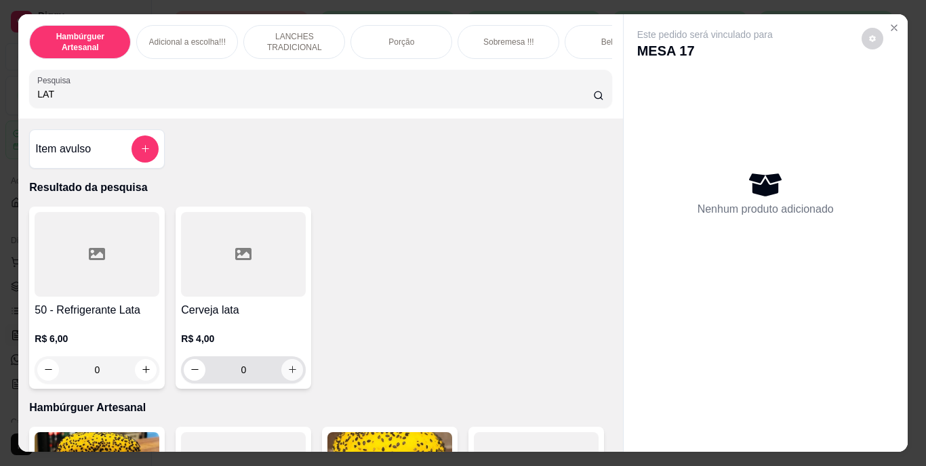
type input "LAT"
click at [292, 375] on icon "increase-product-quantity" at bounding box center [292, 370] width 10 height 10
type input "1"
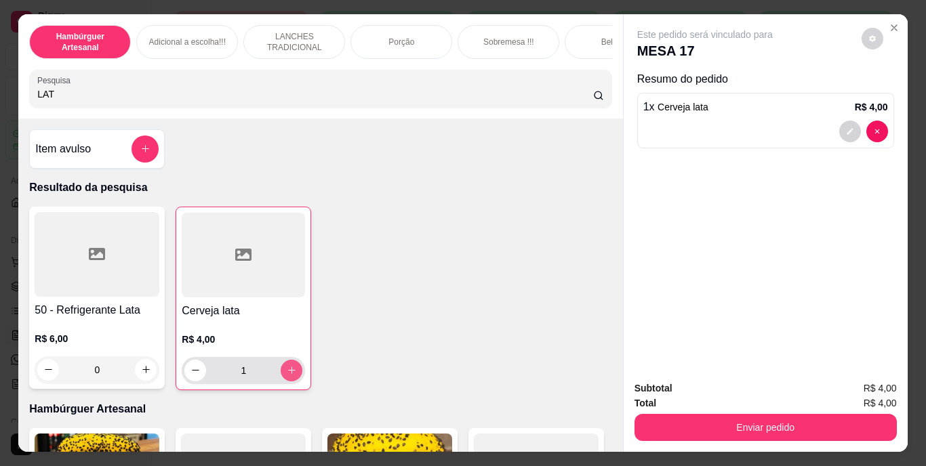
click at [292, 376] on icon "increase-product-quantity" at bounding box center [292, 370] width 10 height 10
type input "2"
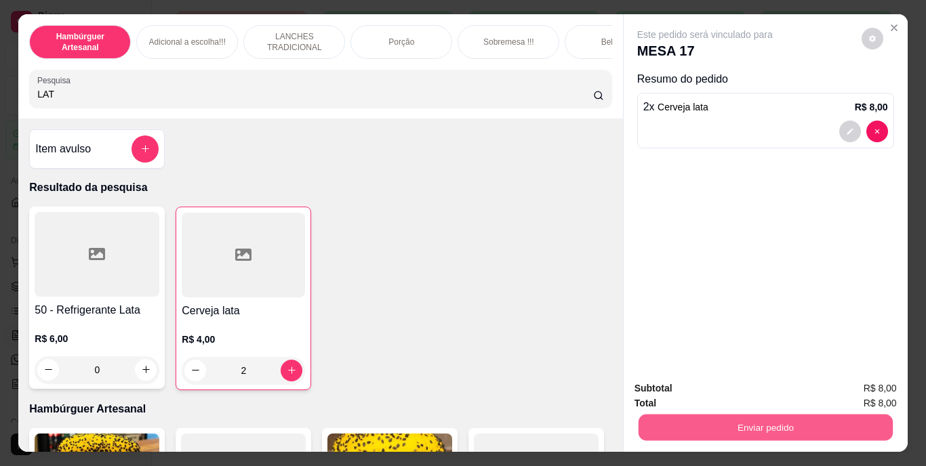
click at [662, 415] on button "Enviar pedido" at bounding box center [765, 428] width 254 height 26
click at [667, 386] on button "Não registrar e enviar pedido" at bounding box center [720, 389] width 137 height 25
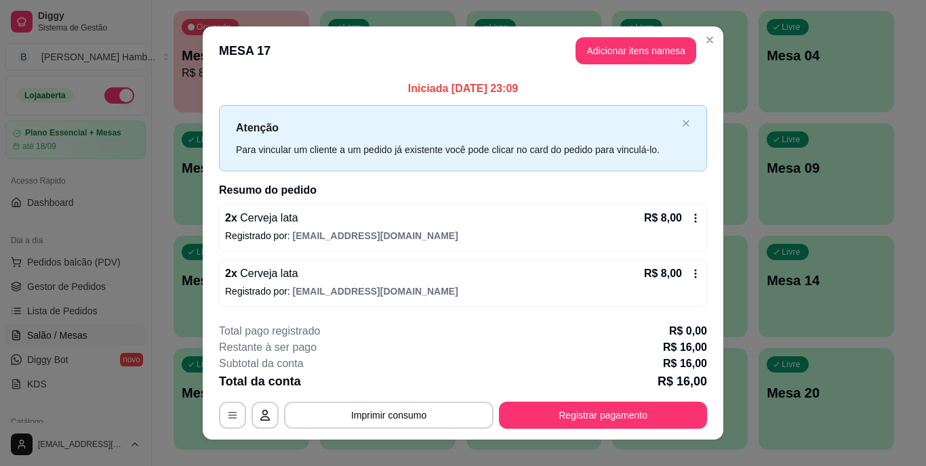
click at [690, 270] on icon at bounding box center [695, 273] width 11 height 11
click at [463, 412] on button "Imprimir consumo" at bounding box center [388, 415] width 203 height 26
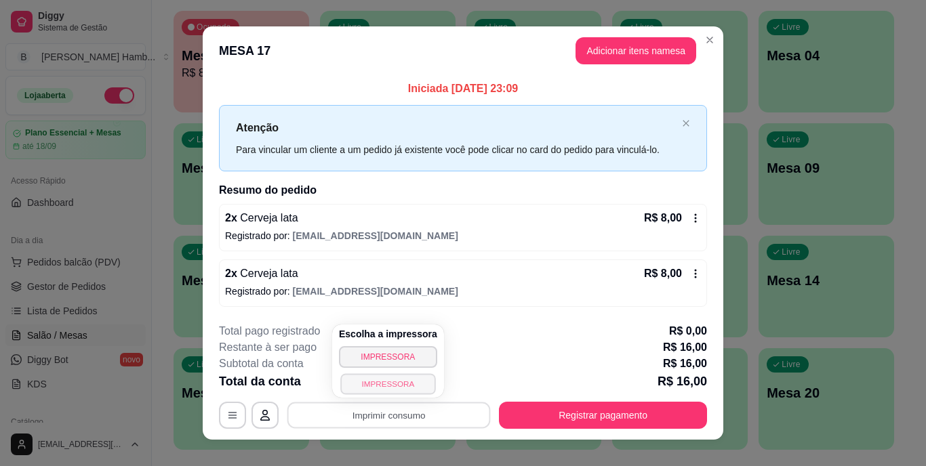
click at [415, 378] on button "IMPRESSORA" at bounding box center [387, 384] width 95 height 21
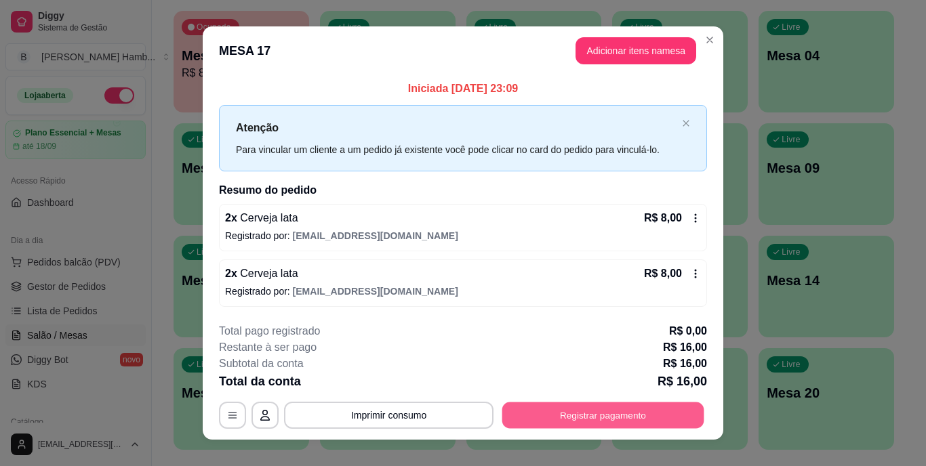
click at [547, 412] on button "Registrar pagamento" at bounding box center [603, 415] width 202 height 26
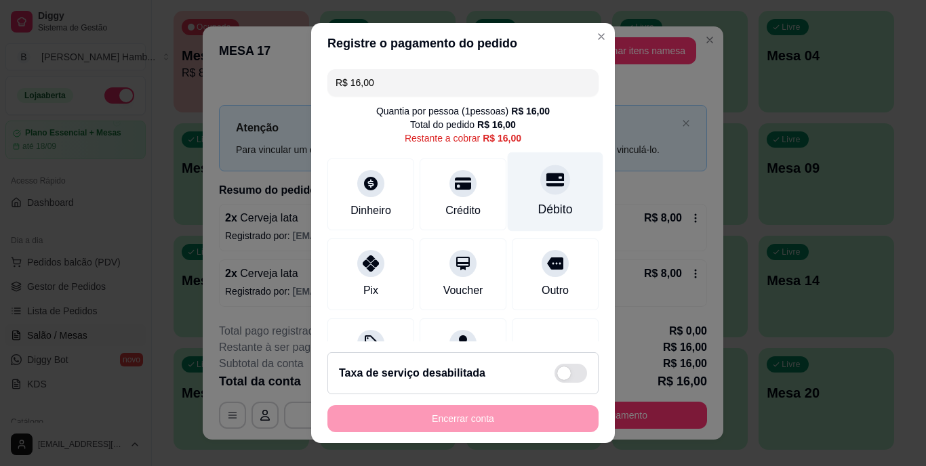
click at [538, 205] on div "Débito" at bounding box center [555, 210] width 35 height 18
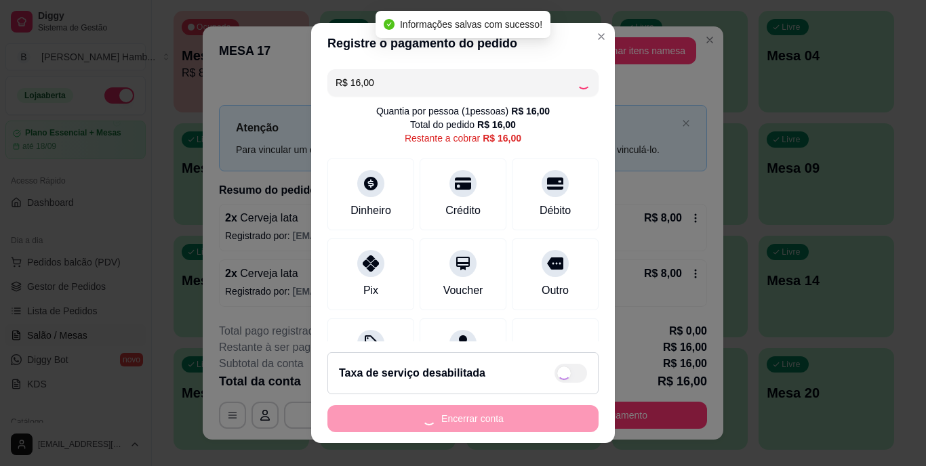
type input "R$ 0,00"
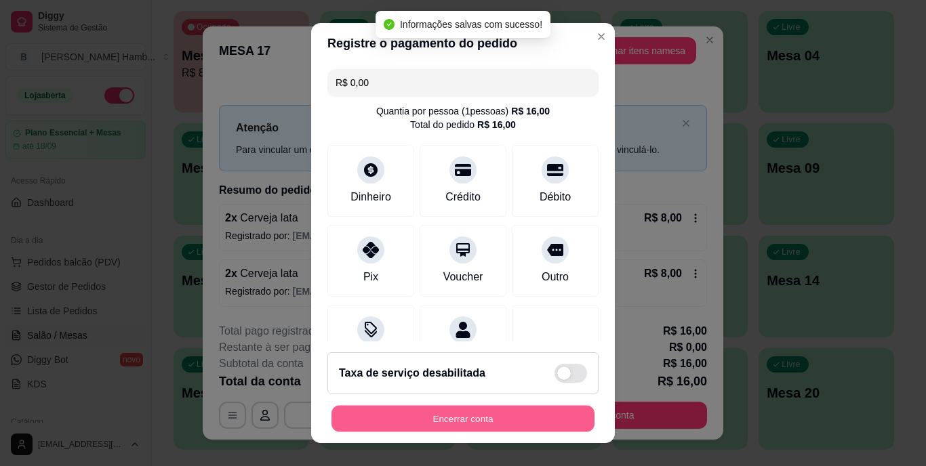
click at [487, 416] on button "Encerrar conta" at bounding box center [463, 418] width 263 height 26
